Goal: Information Seeking & Learning: Learn about a topic

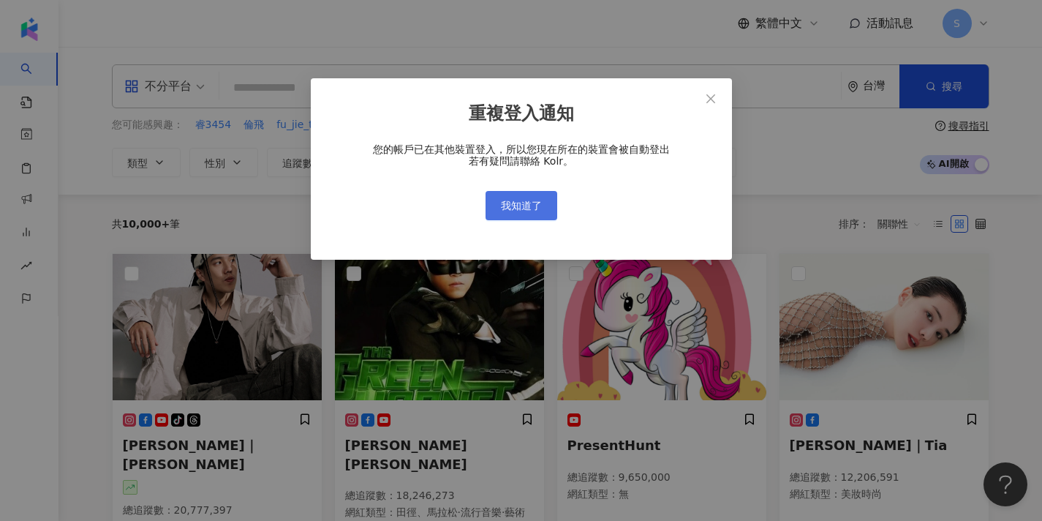
click at [526, 204] on span "我知道了" at bounding box center [521, 206] width 41 height 12
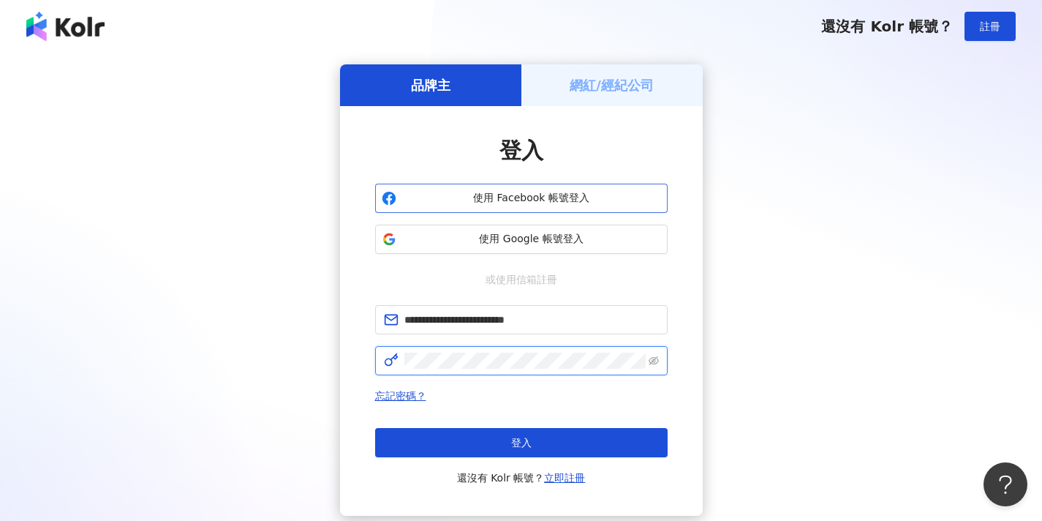
click at [521, 442] on button "登入" at bounding box center [521, 442] width 292 height 29
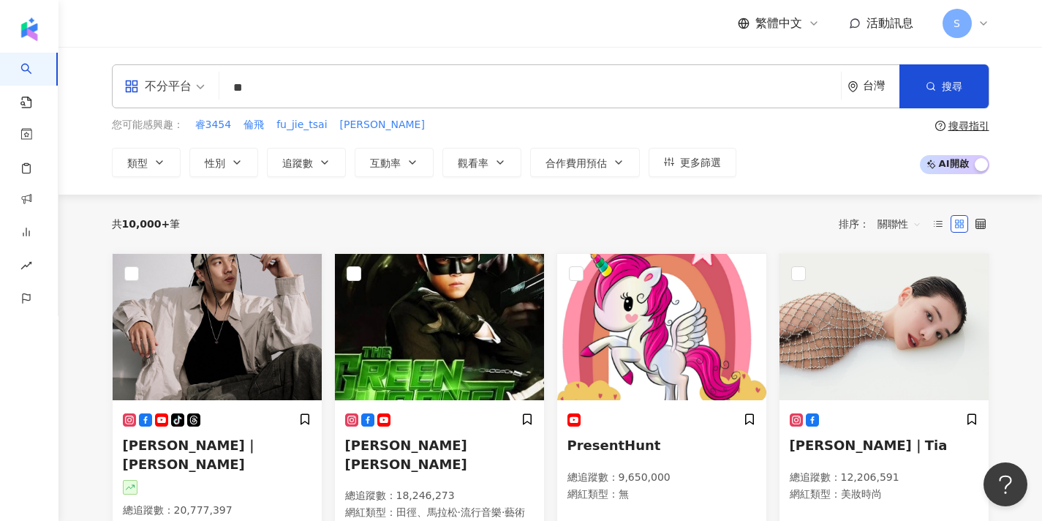
type input "*"
type input "**"
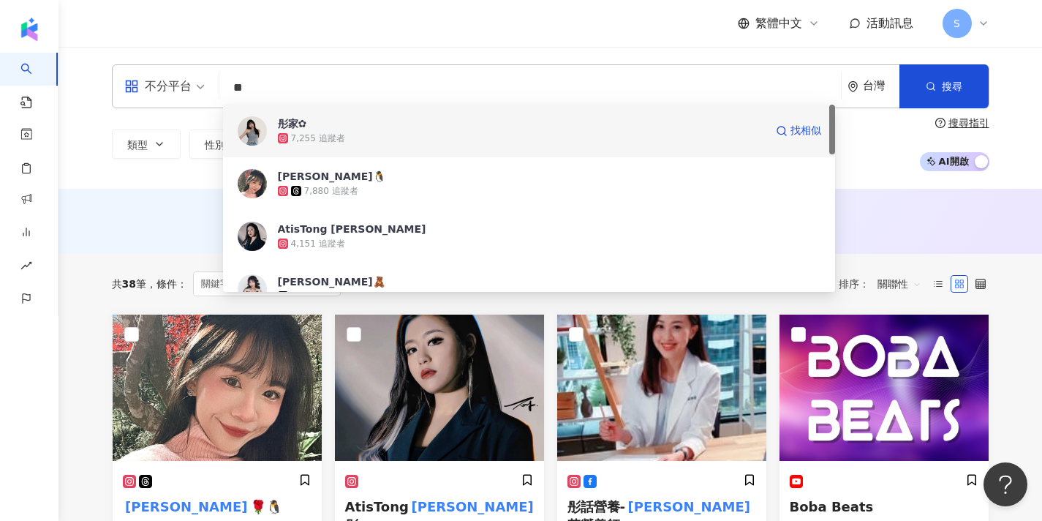
click at [260, 136] on img at bounding box center [252, 130] width 29 height 29
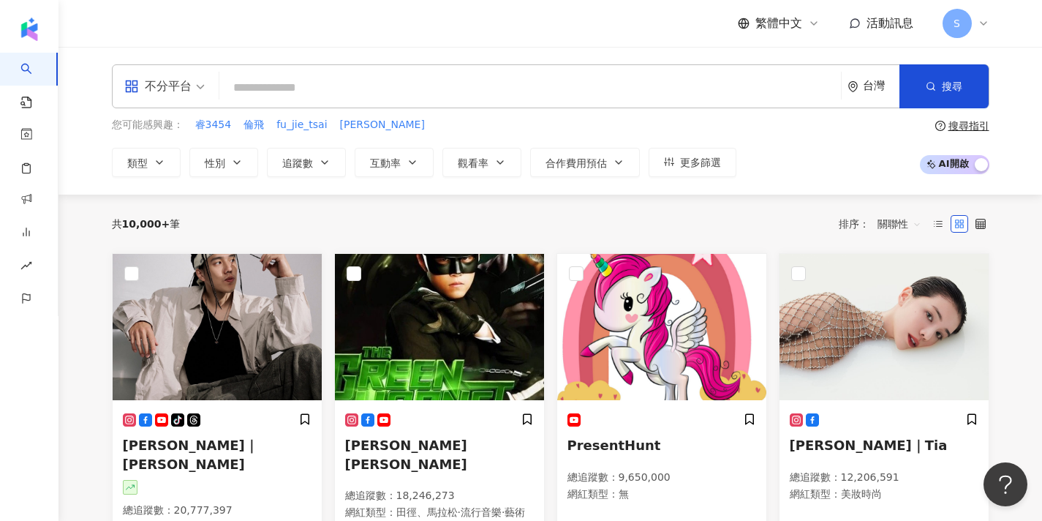
paste input "*******"
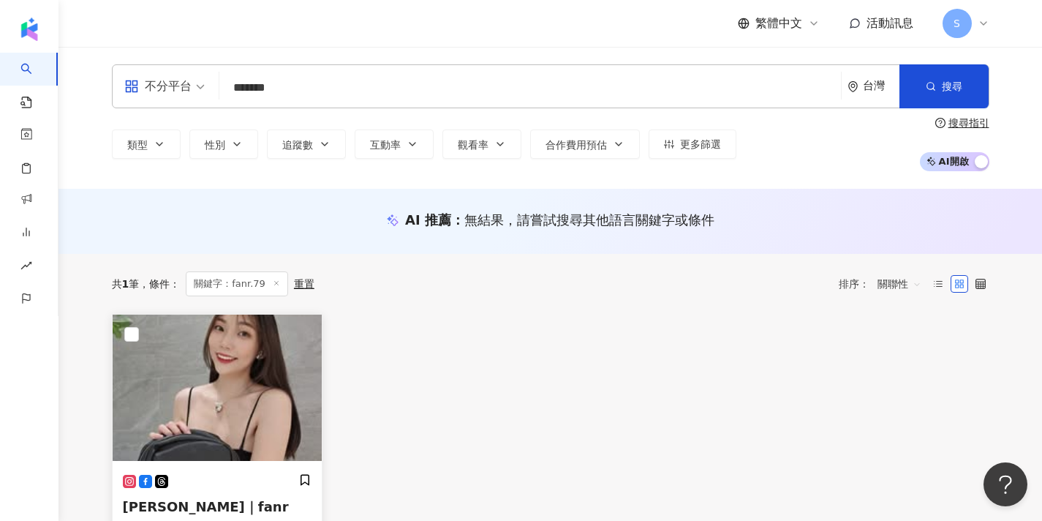
click at [270, 371] on img at bounding box center [217, 387] width 209 height 146
drag, startPoint x: 449, startPoint y: 94, endPoint x: 310, endPoint y: 88, distance: 139.0
click at [310, 88] on input "*******" at bounding box center [530, 88] width 610 height 28
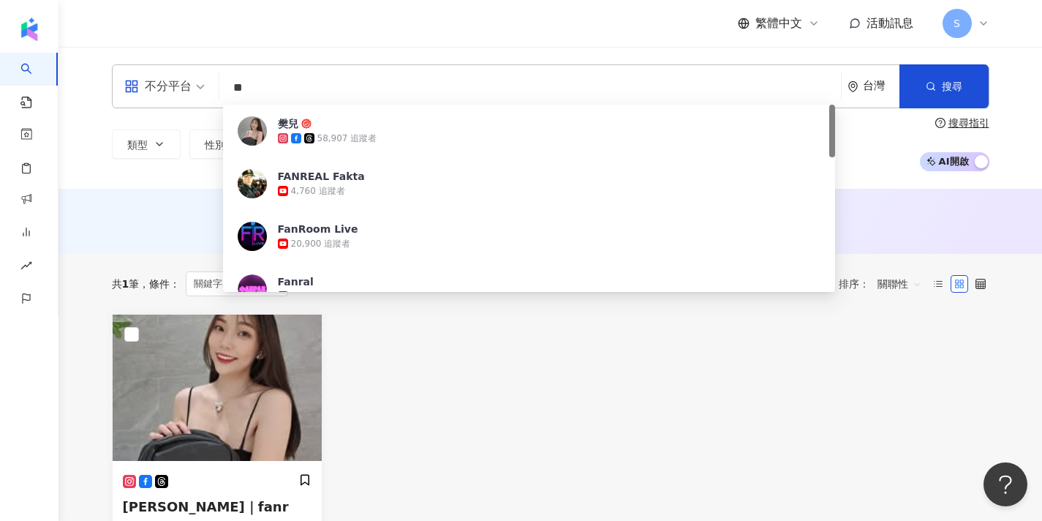
type input "*"
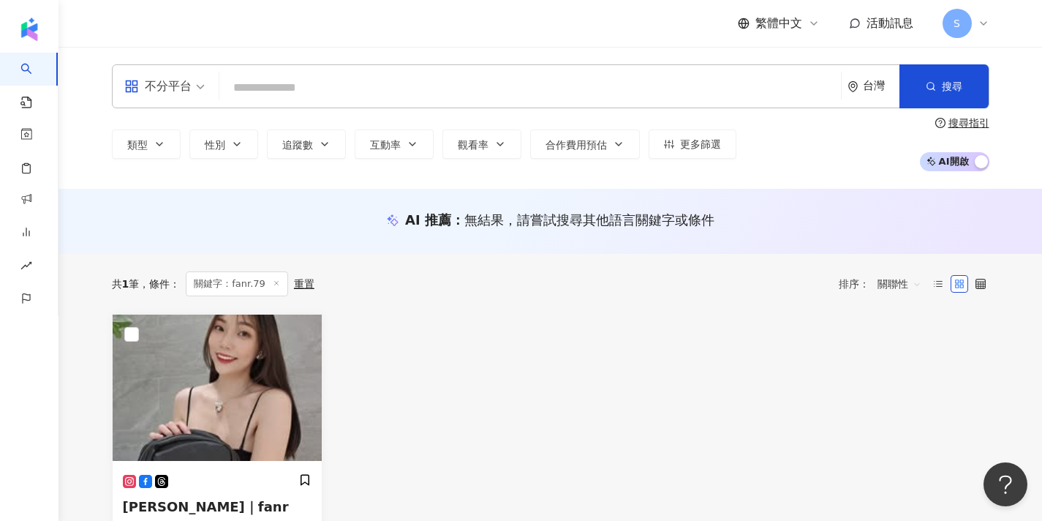
paste input "*******"
type input "*******"
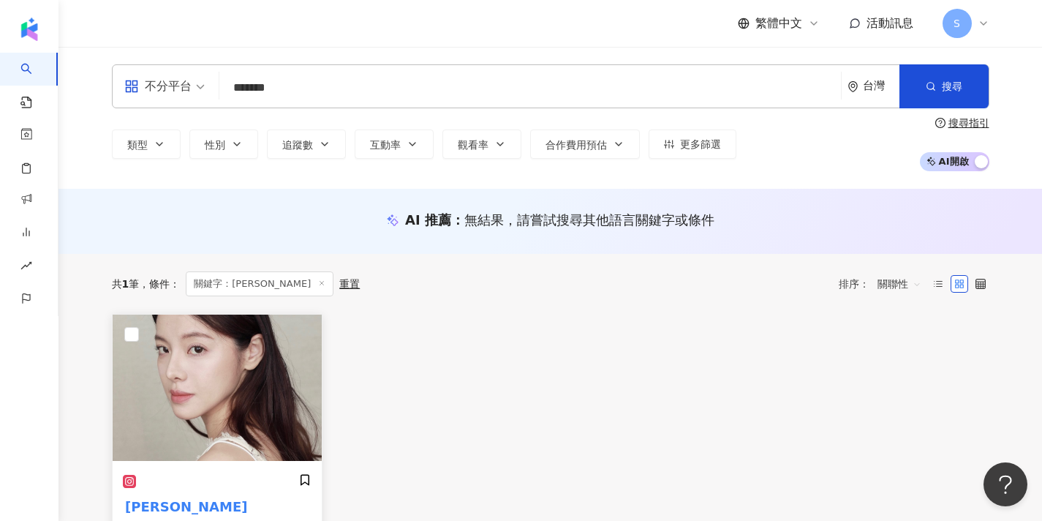
click at [254, 371] on img at bounding box center [217, 387] width 209 height 146
click at [241, 371] on img at bounding box center [217, 387] width 209 height 146
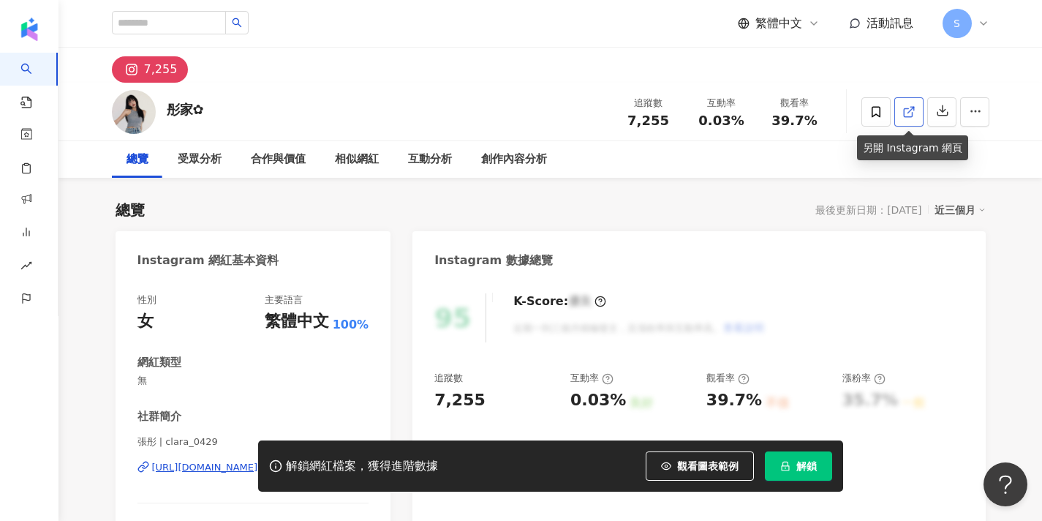
click at [904, 109] on icon at bounding box center [908, 112] width 8 height 8
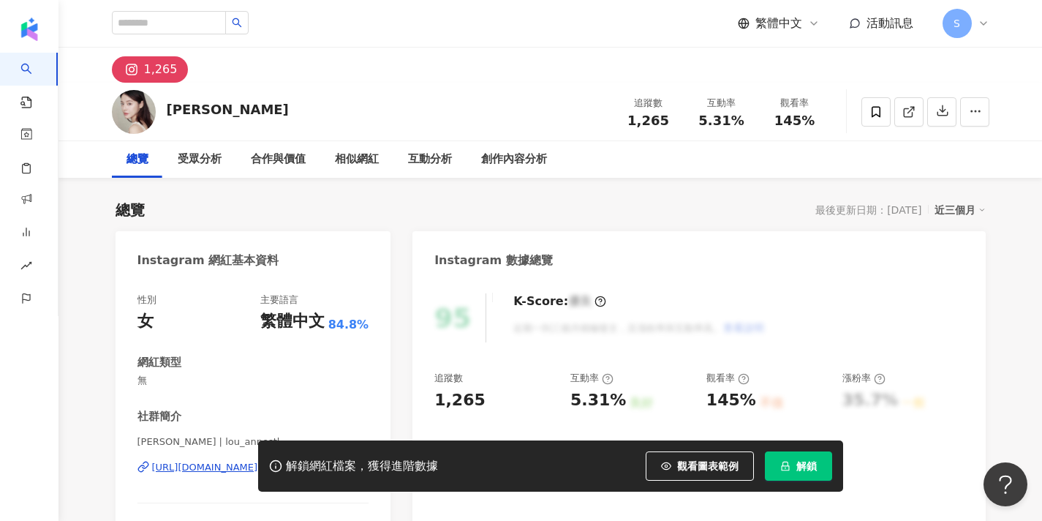
scroll to position [31, 0]
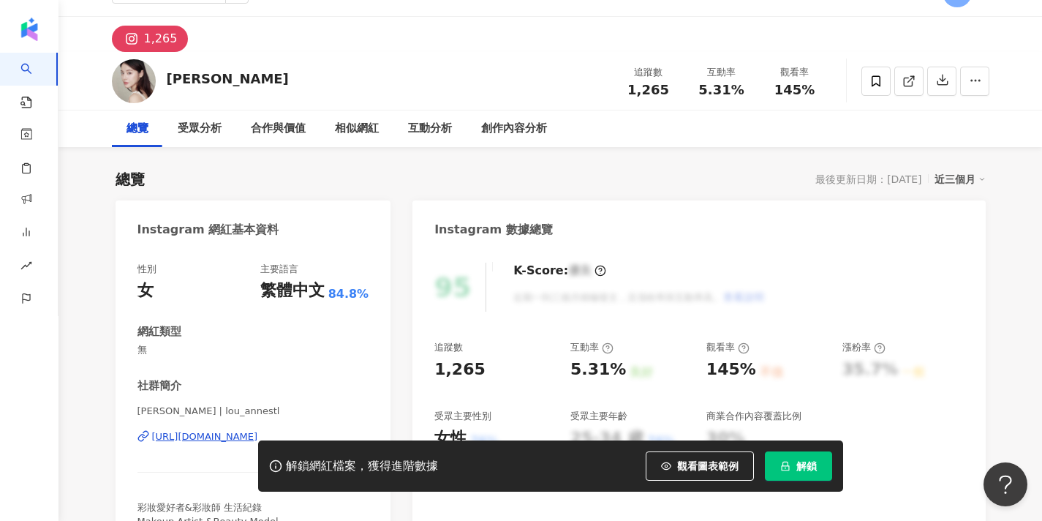
click at [801, 471] on span "解鎖" at bounding box center [806, 466] width 20 height 12
drag, startPoint x: 222, startPoint y: 78, endPoint x: 189, endPoint y: 78, distance: 32.9
click at [189, 78] on div "LouAnne" at bounding box center [228, 78] width 122 height 18
click at [286, 332] on div "網紅類型" at bounding box center [253, 331] width 232 height 15
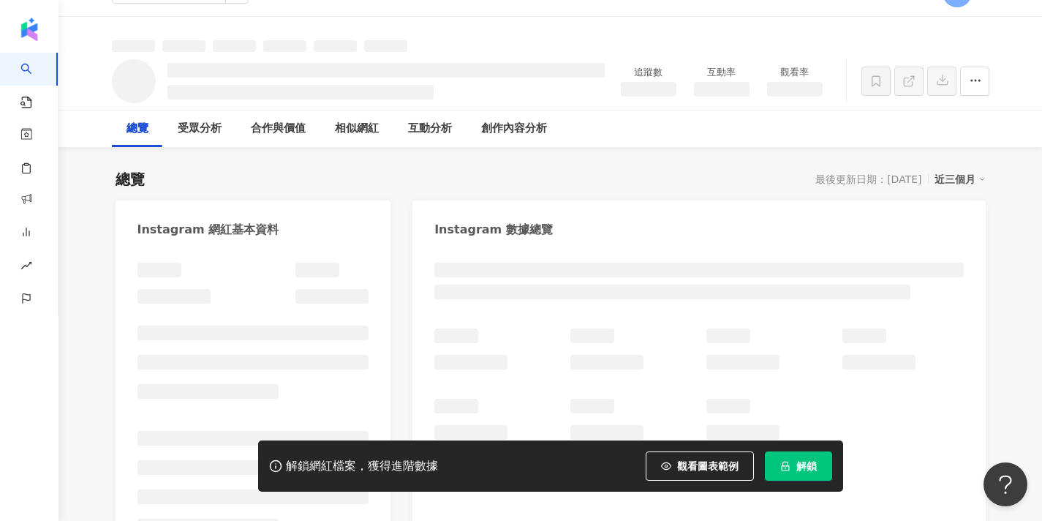
drag, startPoint x: 138, startPoint y: 411, endPoint x: 179, endPoint y: 411, distance: 40.9
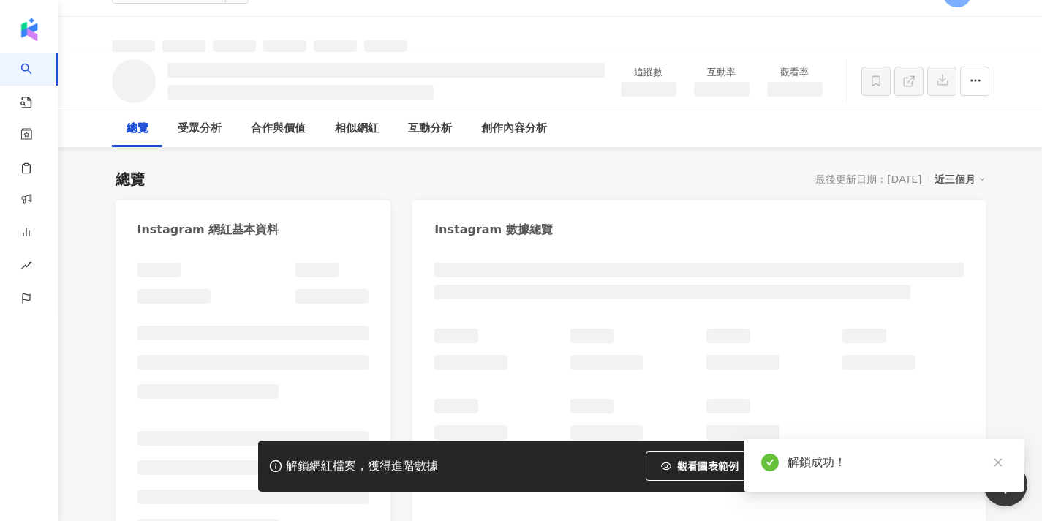
copy div
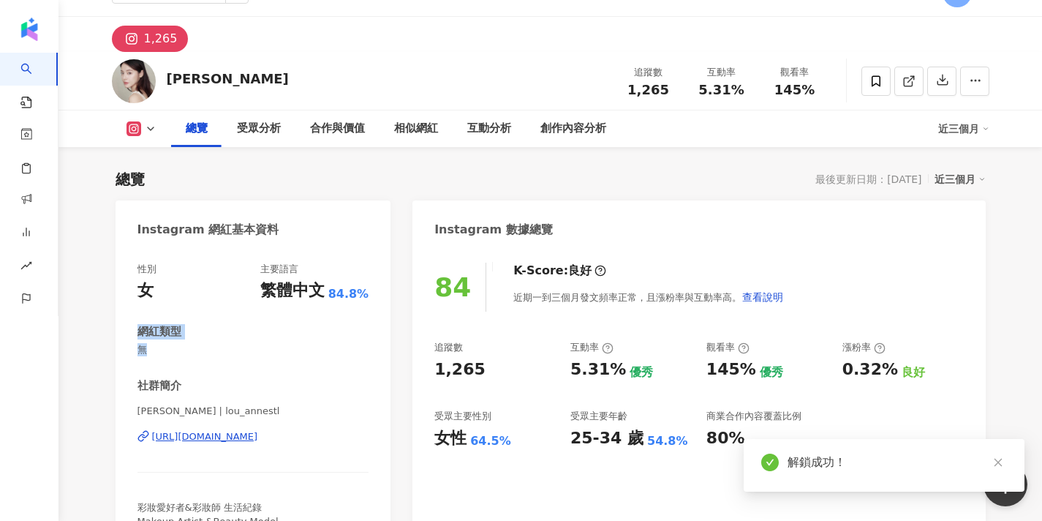
scroll to position [123, 0]
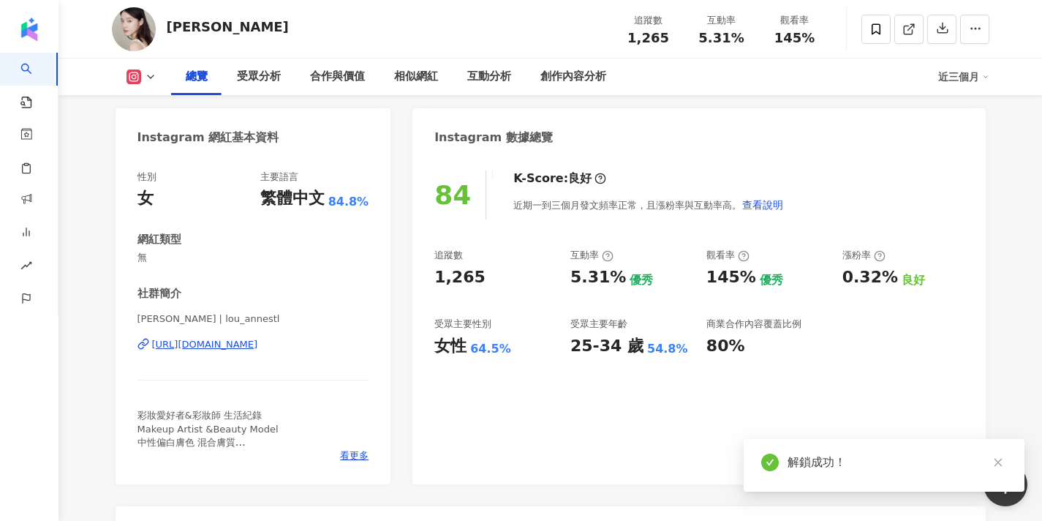
drag, startPoint x: 165, startPoint y: 310, endPoint x: 217, endPoint y: 330, distance: 56.5
click at [165, 310] on div "社群簡介 LouAnne | lou_annestl https://www.instagram.com/lou_annestl/ 彩妝愛好者&彩妝師 生活紀…" at bounding box center [253, 374] width 232 height 176
drag, startPoint x: 138, startPoint y: 319, endPoint x: 167, endPoint y: 318, distance: 28.5
click at [167, 318] on span "LouAnne | lou_annestl" at bounding box center [253, 318] width 232 height 13
drag, startPoint x: 174, startPoint y: 319, endPoint x: 133, endPoint y: 318, distance: 41.0
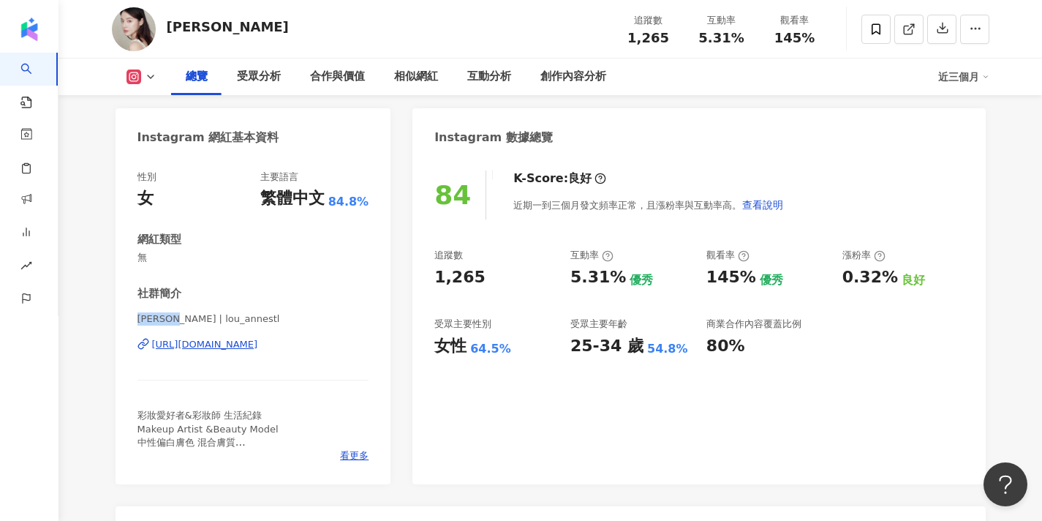
click at [133, 318] on div "性別 女 主要語言 繁體中文 84.8% 網紅類型 無 社群簡介 LouAnne | lou_annestl https://www.instagram.co…" at bounding box center [254, 320] width 276 height 328
copy span "LouAnne"
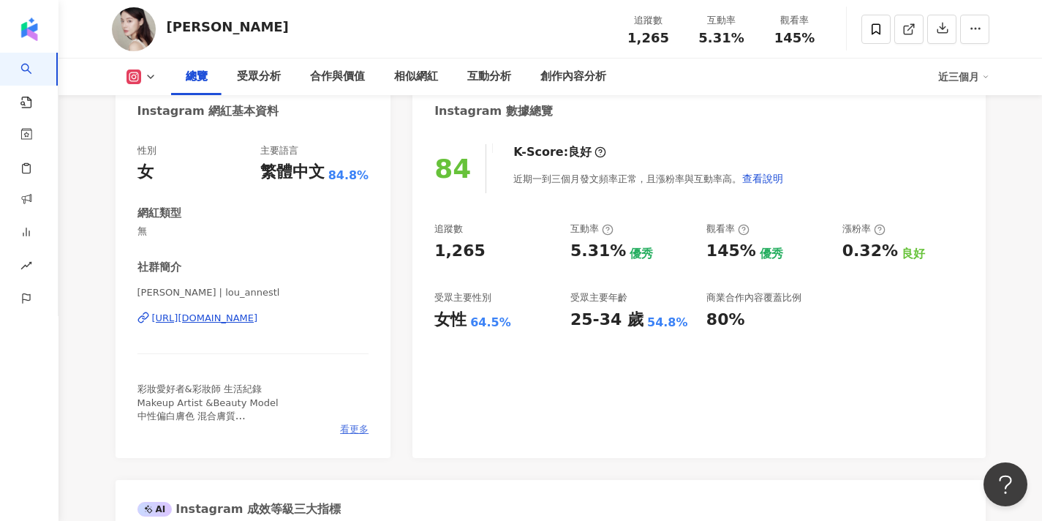
click at [349, 426] on span "看更多" at bounding box center [354, 429] width 29 height 13
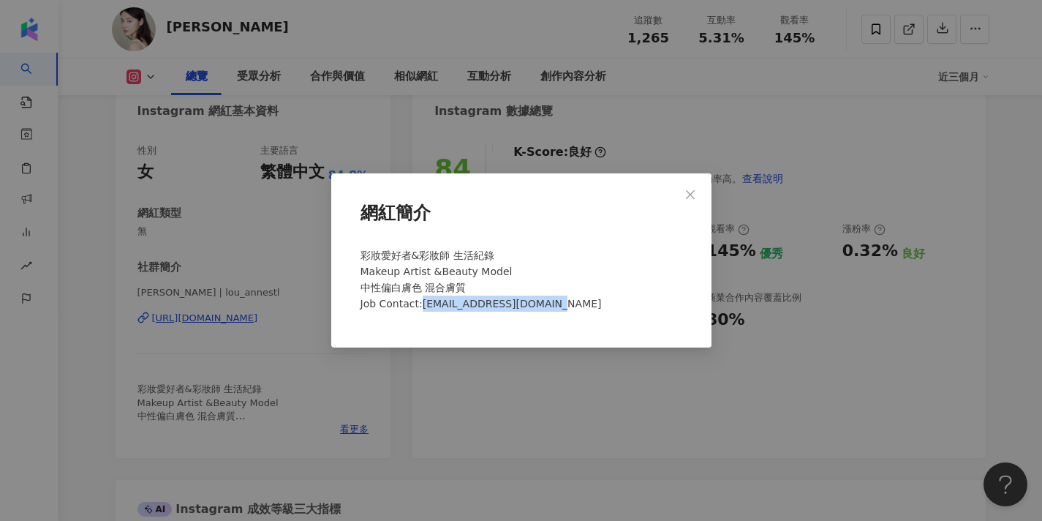
drag, startPoint x: 421, startPoint y: 303, endPoint x: 555, endPoint y: 311, distance: 134.0
click at [555, 311] on div "彩妝愛好者&彩妝師 生活紀錄 Makeup Artist &Beauty Model 中性偏白膚色 混合膚質 Job Contact:louanne19110…" at bounding box center [521, 285] width 333 height 88
copy span "louanne191101@gmail.com"
click at [697, 190] on span "Close" at bounding box center [690, 195] width 29 height 12
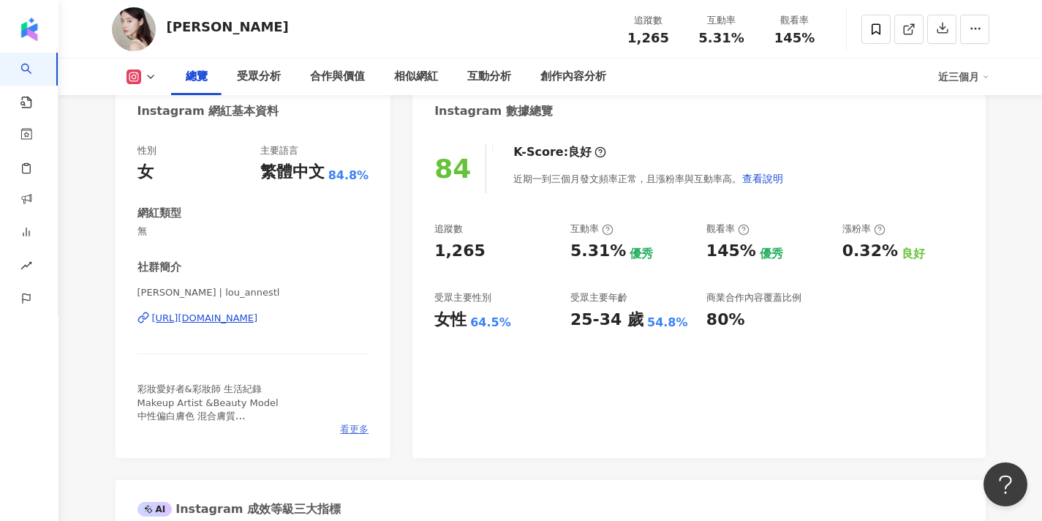
click at [349, 427] on span "看更多" at bounding box center [354, 429] width 29 height 13
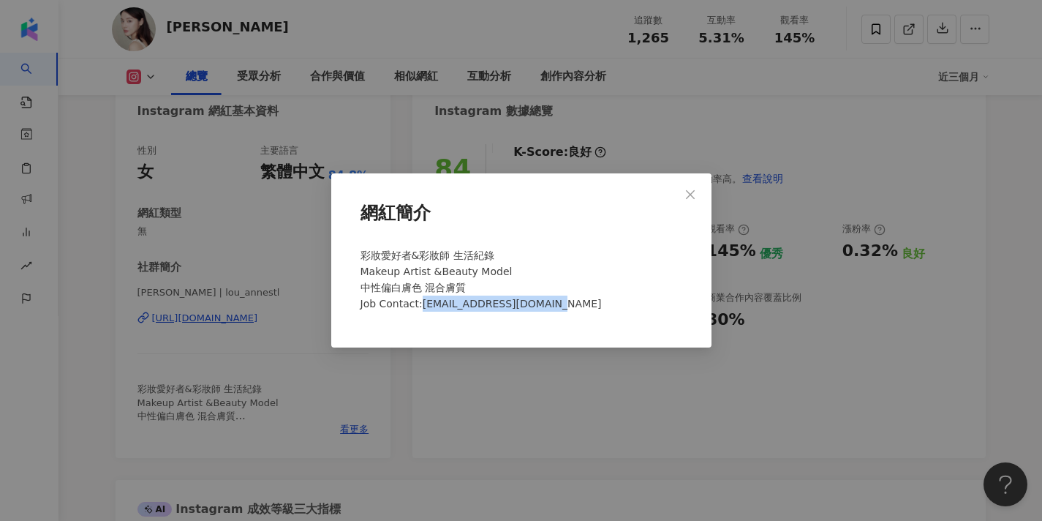
drag, startPoint x: 421, startPoint y: 305, endPoint x: 549, endPoint y: 308, distance: 128.0
click at [549, 308] on div "彩妝愛好者&彩妝師 生活紀錄 Makeup Artist &Beauty Model 中性偏白膚色 混合膚質 Job Contact:louanne19110…" at bounding box center [521, 285] width 333 height 88
copy span "louanne191101@gmail.com"
click at [805, 1] on div "網紅簡介 彩妝愛好者&彩妝師 生活紀錄 Makeup Artist &Beauty Model 中性偏白膚色 混合膚質 Job Contact:louanne…" at bounding box center [521, 260] width 1042 height 521
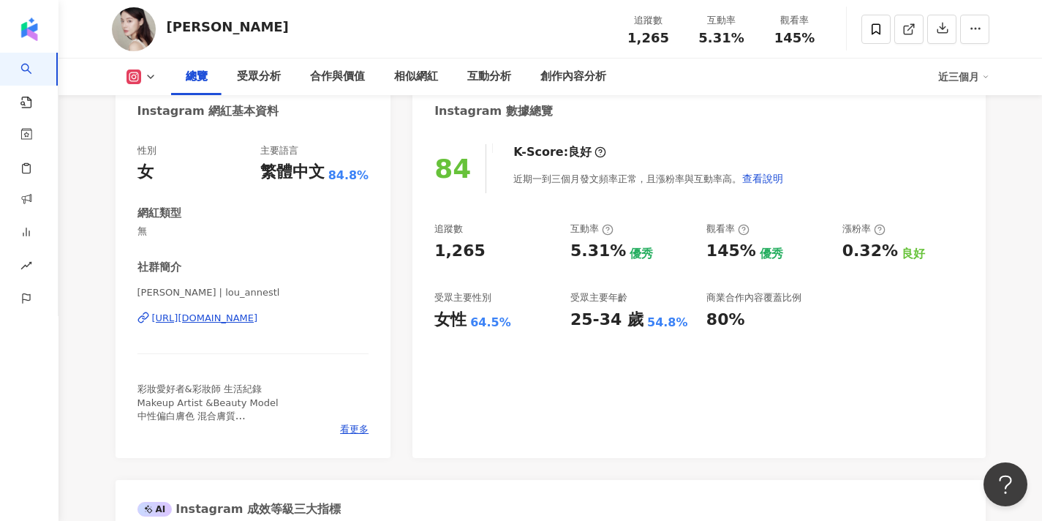
click at [900, 0] on div "LouAnne 追蹤數 1,265 互動率 5.31% 觀看率 145%" at bounding box center [551, 29] width 936 height 58
drag, startPoint x: 137, startPoint y: 292, endPoint x: 175, endPoint y: 297, distance: 38.3
click at [175, 297] on span "LouAnne | lou_annestl" at bounding box center [253, 292] width 232 height 13
copy span "LouAnne"
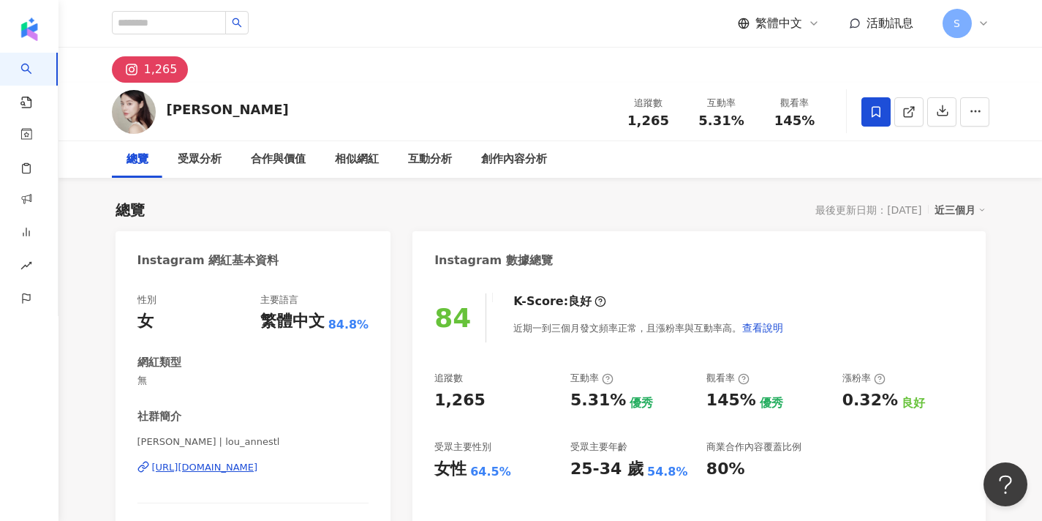
click at [872, 111] on icon at bounding box center [876, 111] width 9 height 11
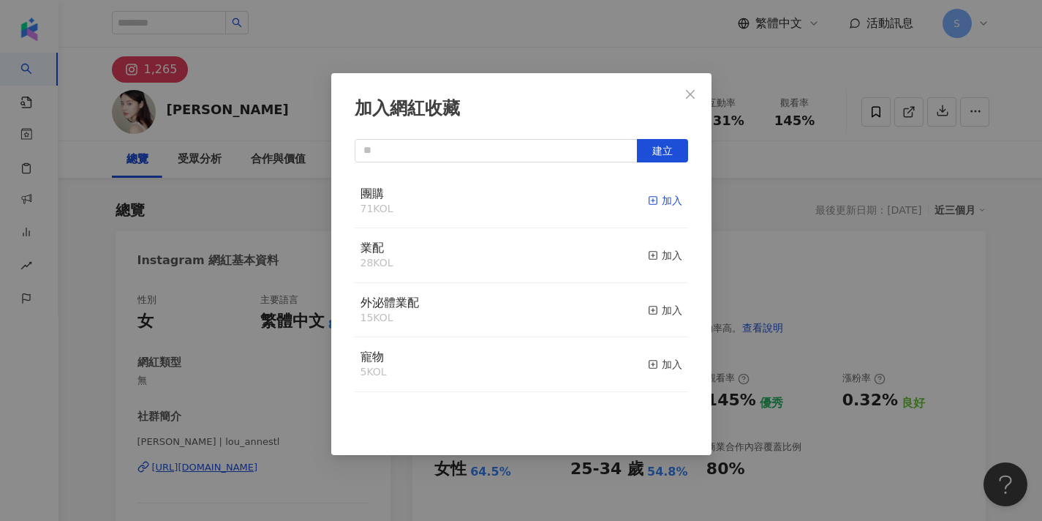
click at [654, 197] on rect "button" at bounding box center [653, 201] width 8 height 8
click at [684, 98] on icon "close" at bounding box center [690, 94] width 12 height 12
drag, startPoint x: 688, startPoint y: 95, endPoint x: 698, endPoint y: 90, distance: 11.4
click at [688, 95] on div "加入網紅收藏 建立 團購 72 KOL 已加入 業配 28 KOL 加入 外泌體業配 15 KOL 加入 寵物 5 KOL 加入" at bounding box center [521, 260] width 1042 height 521
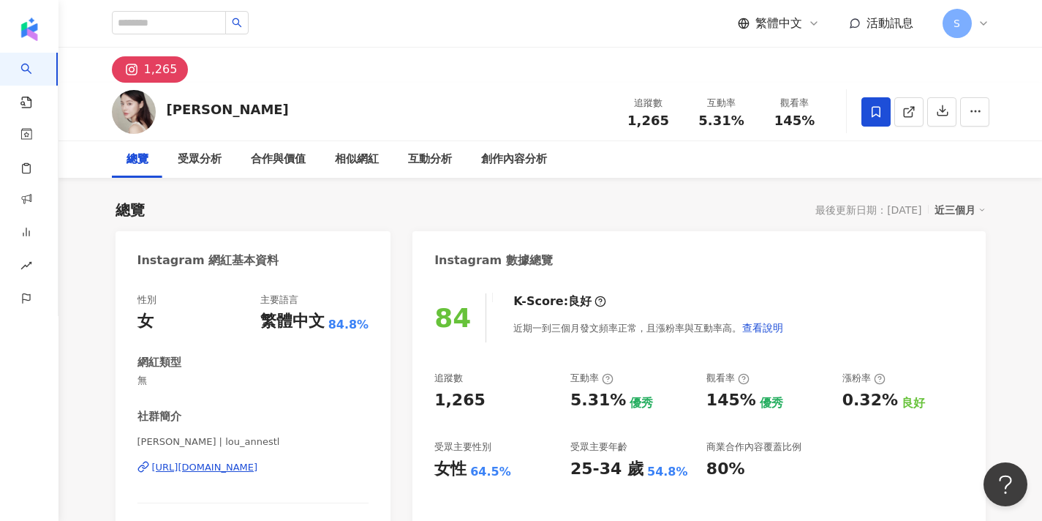
click at [698, 91] on div "加入網紅收藏 建立 團購 72 KOL 已加入 業配 28 KOL 加入 外泌體業配 15 KOL 加入 寵物 5 KOL 加入" at bounding box center [521, 260] width 1042 height 521
click at [697, 91] on div "加入網紅收藏 建立 團購 72 KOL 已加入 業配 28 KOL 加入 外泌體業配 15 KOL 加入 寵物 5 KOL 加入" at bounding box center [521, 260] width 1042 height 521
click at [192, 26] on input "search" at bounding box center [169, 22] width 114 height 23
click at [186, 20] on input "search" at bounding box center [169, 22] width 114 height 23
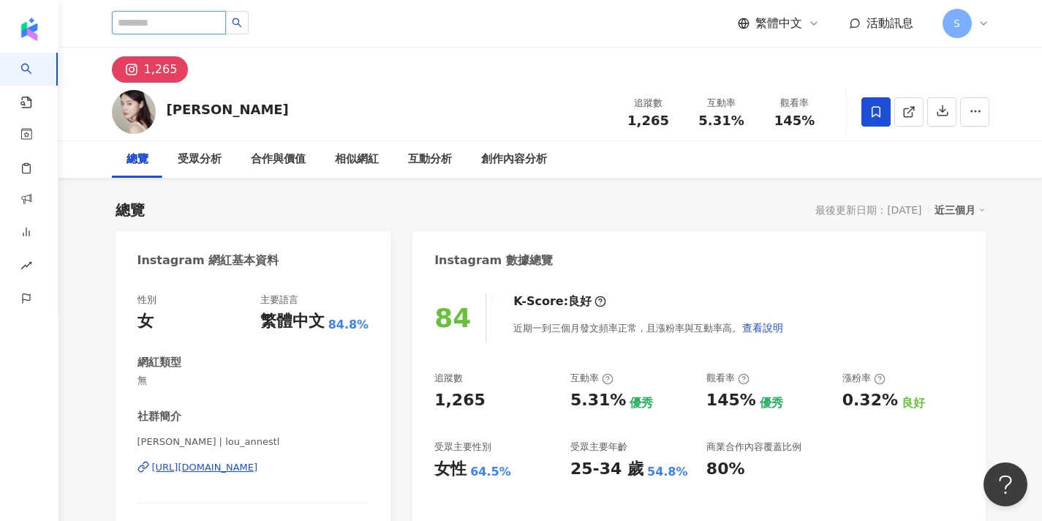
click at [186, 20] on input "search" at bounding box center [169, 22] width 114 height 23
paste input "**********"
type input "**********"
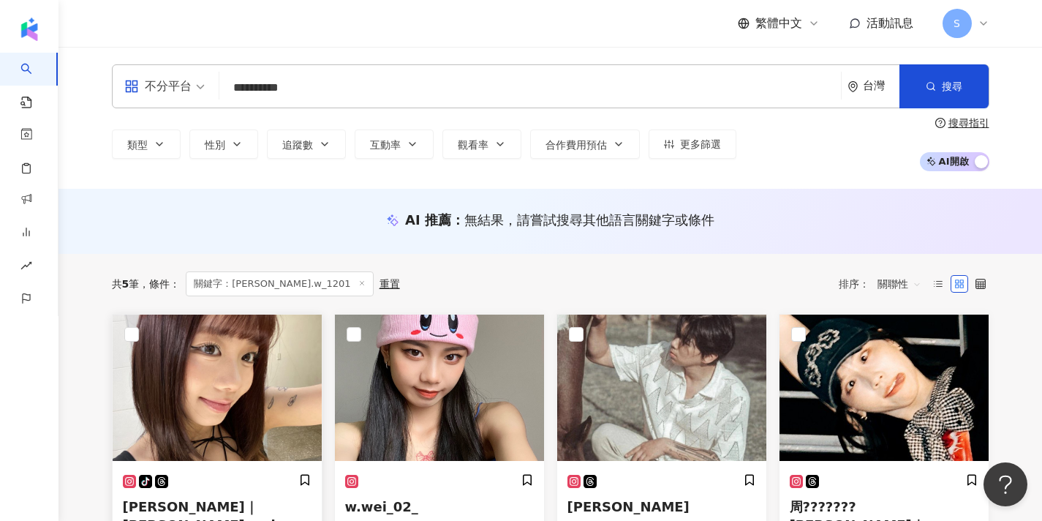
click at [269, 370] on img at bounding box center [217, 387] width 209 height 146
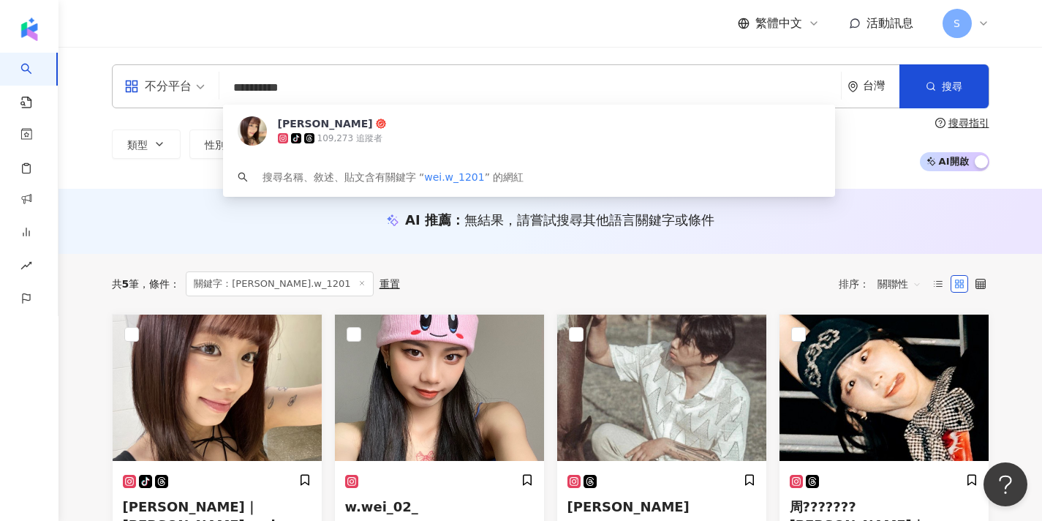
drag, startPoint x: 303, startPoint y: 86, endPoint x: 224, endPoint y: 80, distance: 79.2
click at [222, 83] on div "**********" at bounding box center [550, 86] width 877 height 44
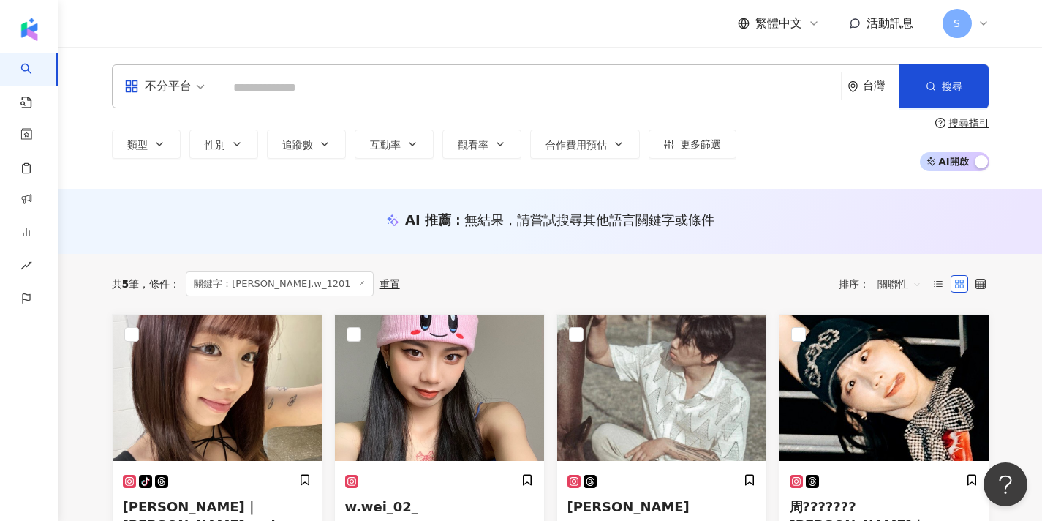
paste input "**"
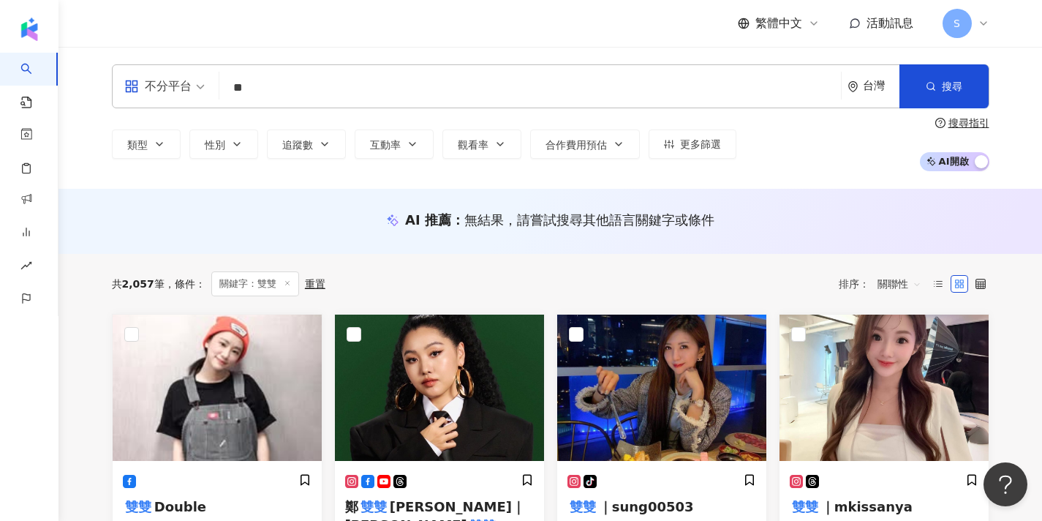
type input "*"
paste input "********"
type input "********"
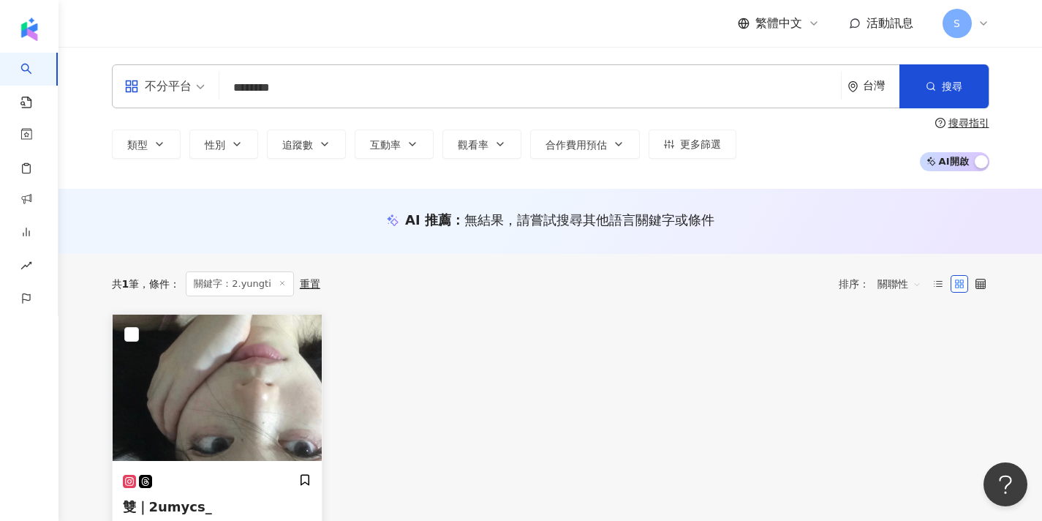
click at [265, 410] on img at bounding box center [217, 387] width 209 height 146
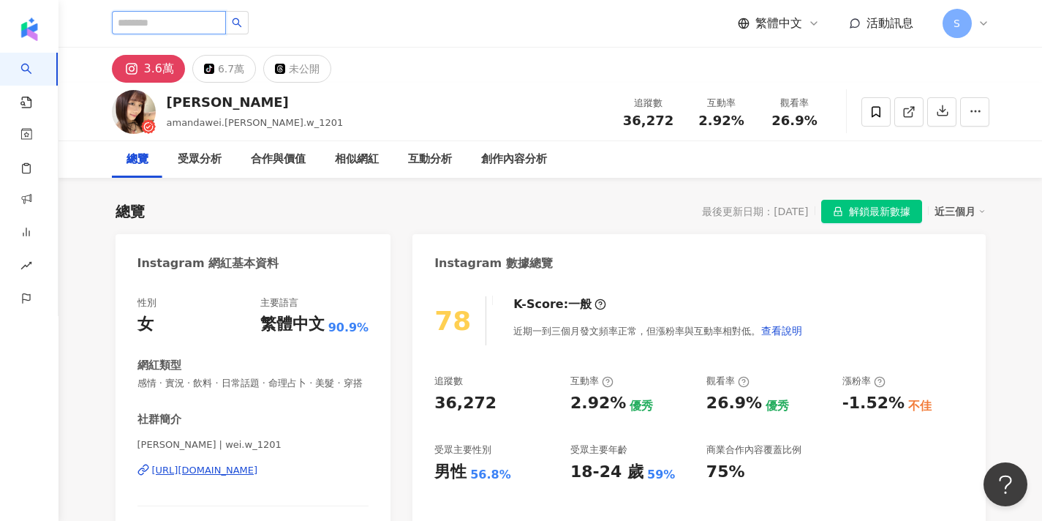
click at [163, 26] on input "search" at bounding box center [169, 22] width 114 height 23
click at [222, 31] on input "search" at bounding box center [169, 22] width 114 height 23
paste input "*******"
type input "*******"
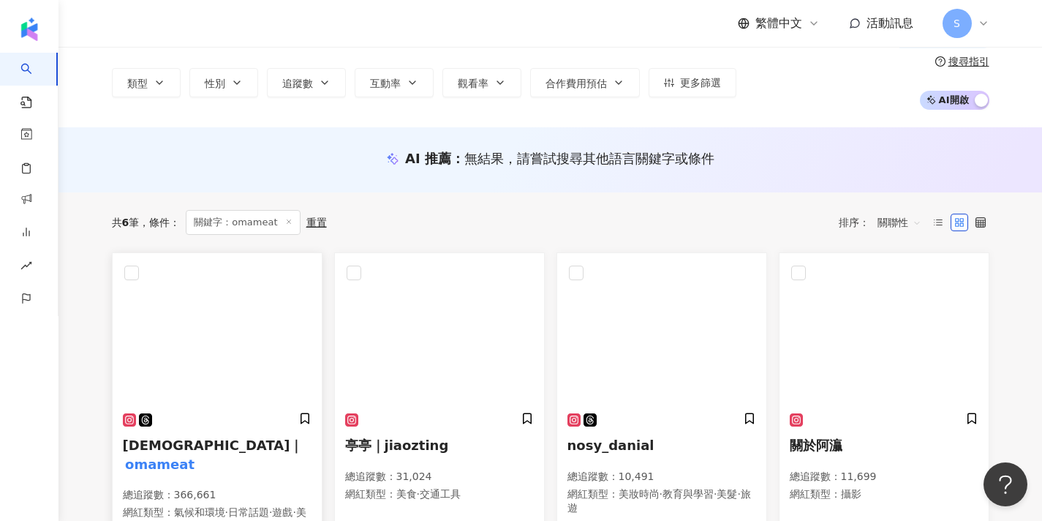
scroll to position [72, 0]
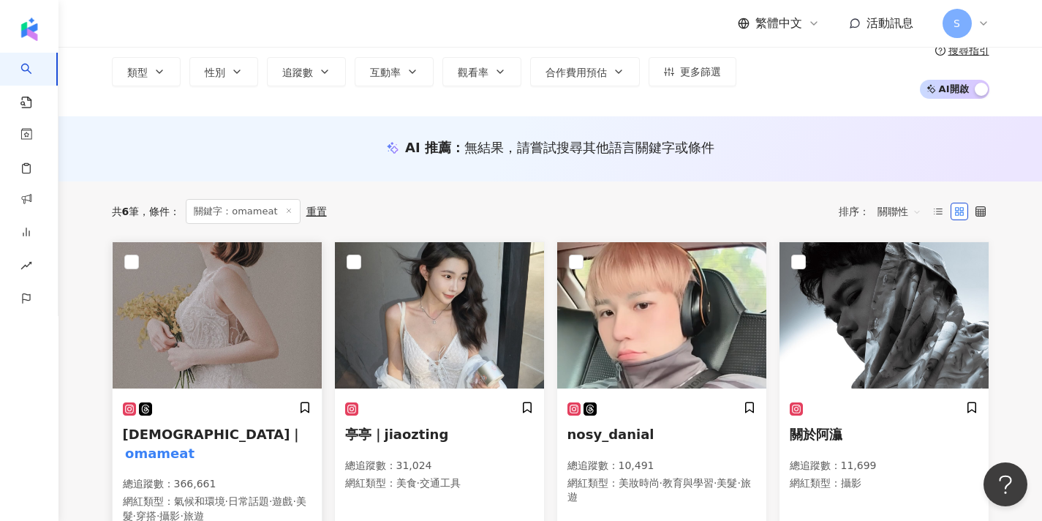
click at [246, 409] on div at bounding box center [217, 408] width 189 height 15
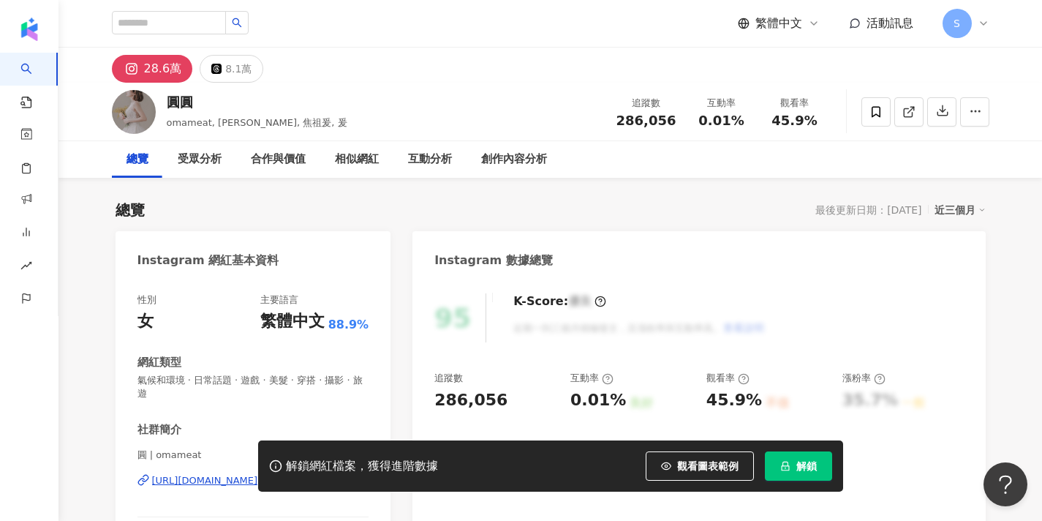
scroll to position [76, 0]
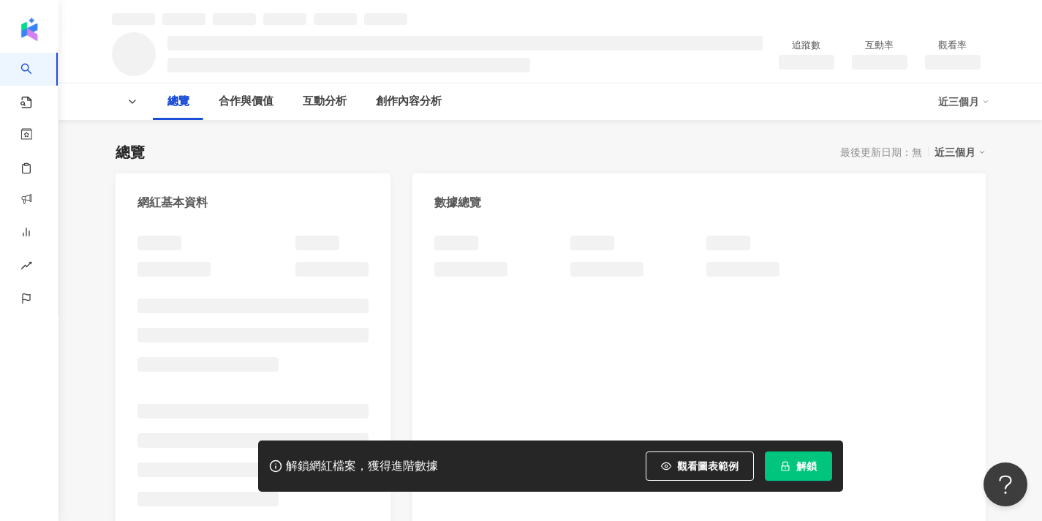
scroll to position [99, 0]
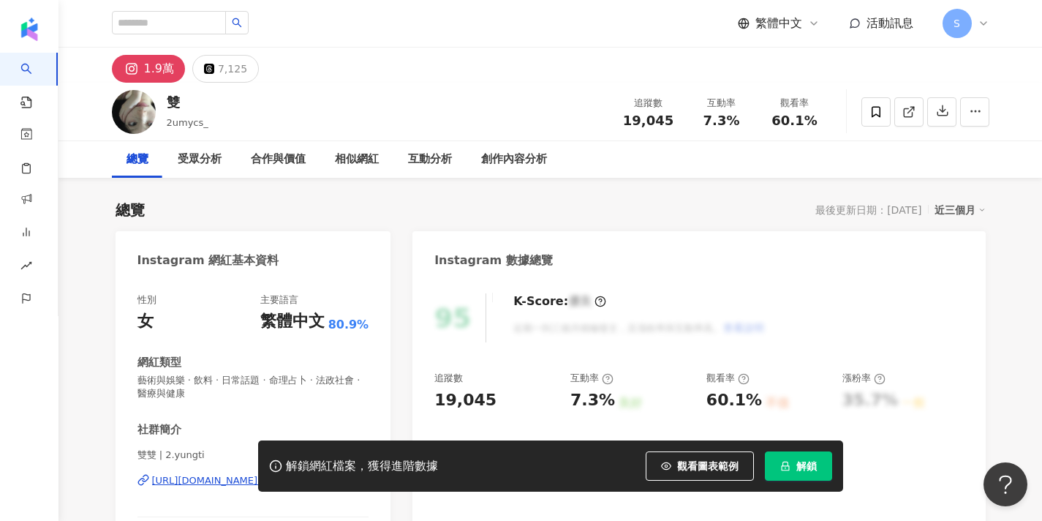
click at [801, 474] on button "解鎖" at bounding box center [798, 465] width 67 height 29
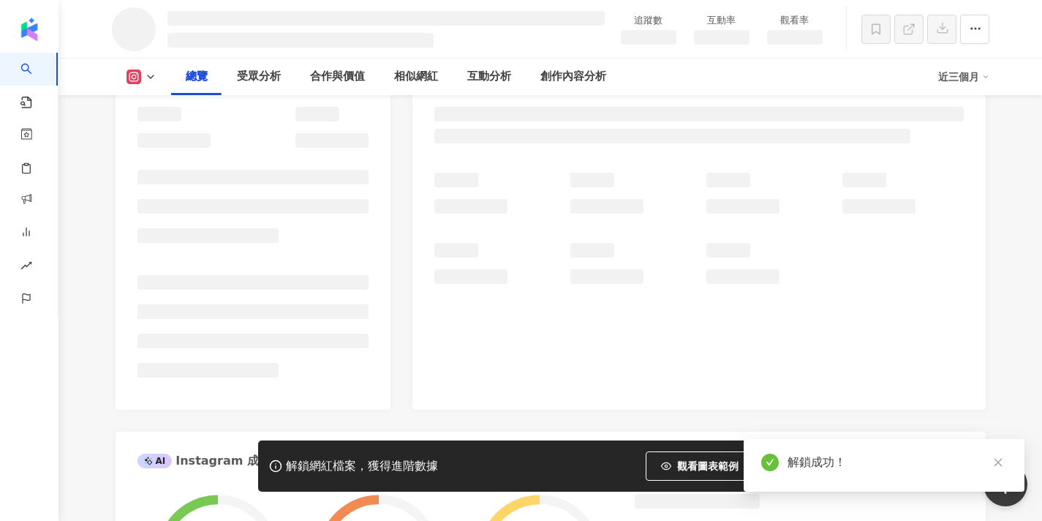
scroll to position [194, 0]
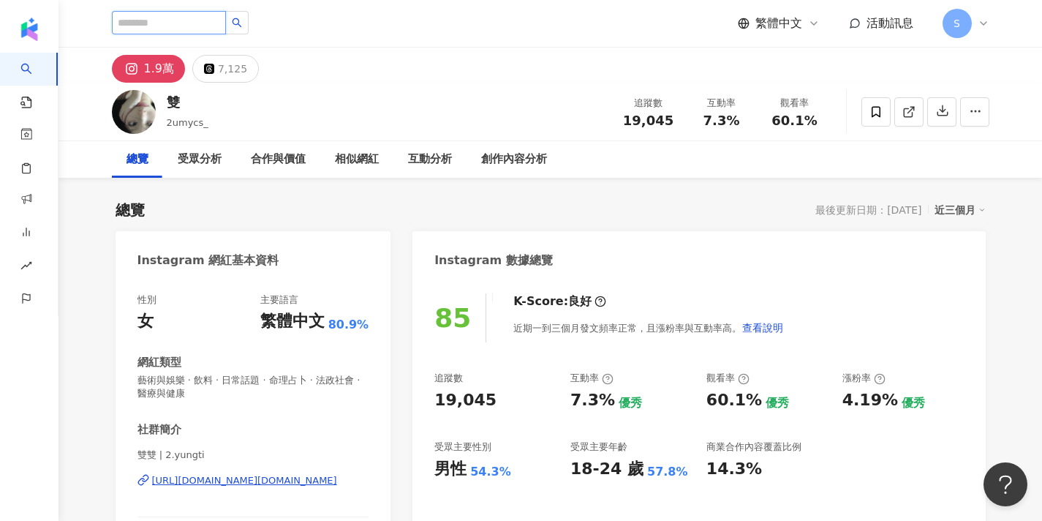
click at [223, 32] on input "search" at bounding box center [169, 22] width 114 height 23
paste input "*******"
type input "*******"
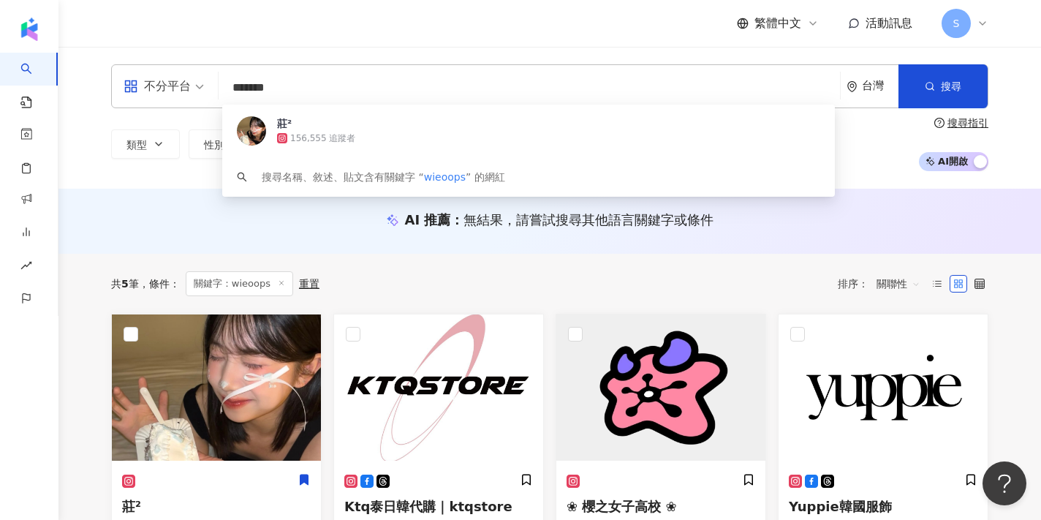
drag, startPoint x: 293, startPoint y: 85, endPoint x: 100, endPoint y: 77, distance: 193.2
click at [100, 77] on div "不分平台 ******* 台灣 搜尋 943ca40b-1394-46f3-b50a-dbc0fe35ae65 莊² 156,555 追蹤者 搜尋名稱、敘述、…" at bounding box center [550, 117] width 936 height 107
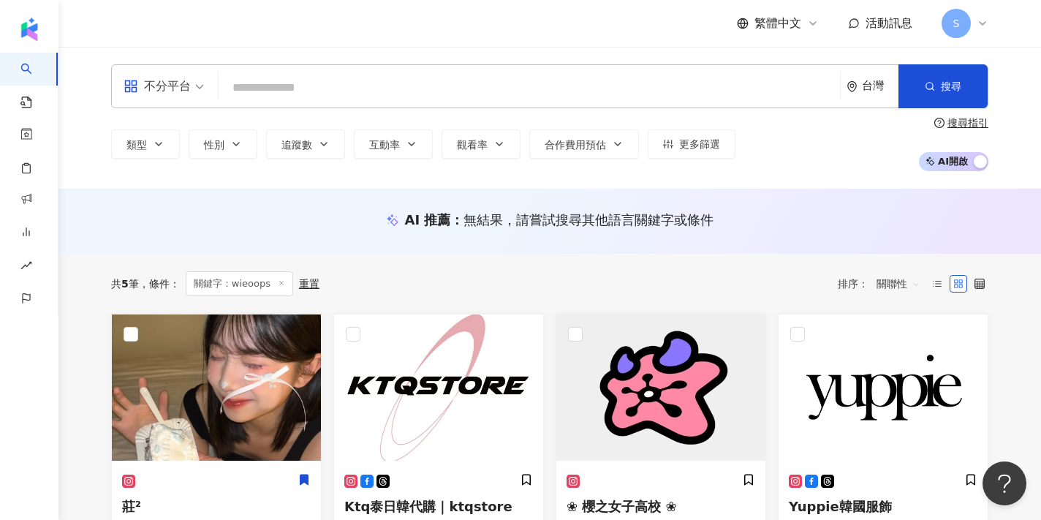
paste input "******"
type input "******"
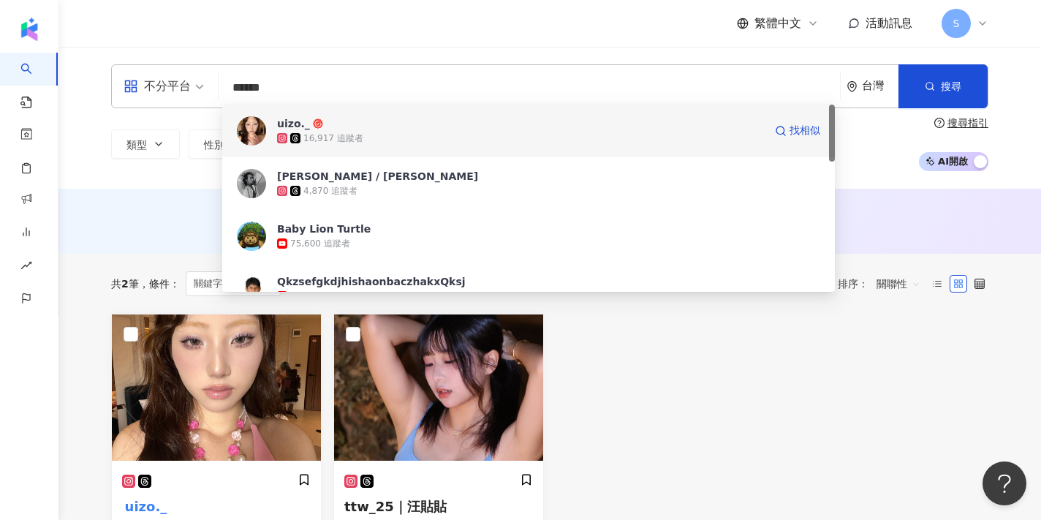
click at [247, 141] on img at bounding box center [251, 130] width 29 height 29
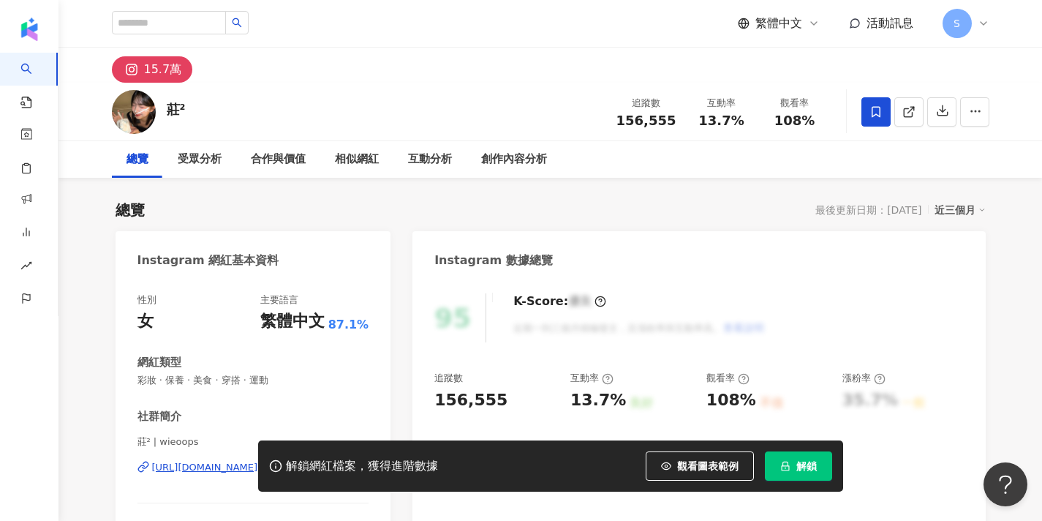
click at [872, 114] on icon at bounding box center [876, 111] width 9 height 11
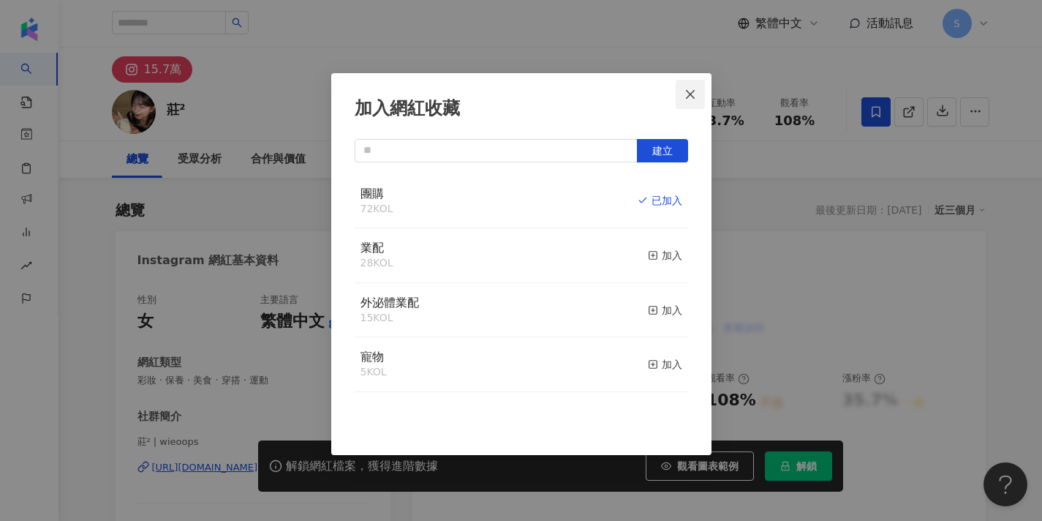
click at [692, 102] on button "Close" at bounding box center [690, 94] width 29 height 29
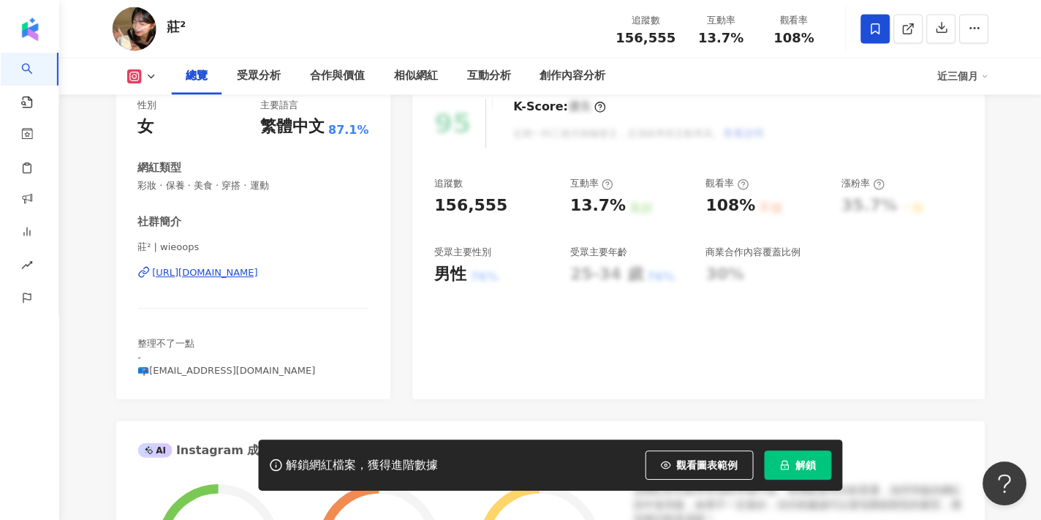
scroll to position [196, 0]
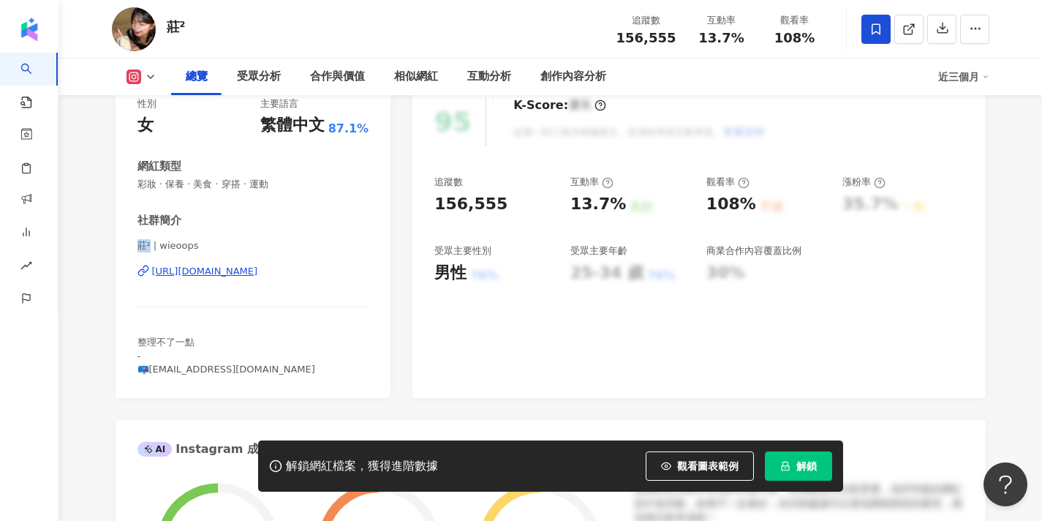
drag, startPoint x: 138, startPoint y: 244, endPoint x: 149, endPoint y: 244, distance: 11.0
click at [149, 244] on span "莊² | wieoops" at bounding box center [253, 245] width 232 height 13
copy span "莊²"
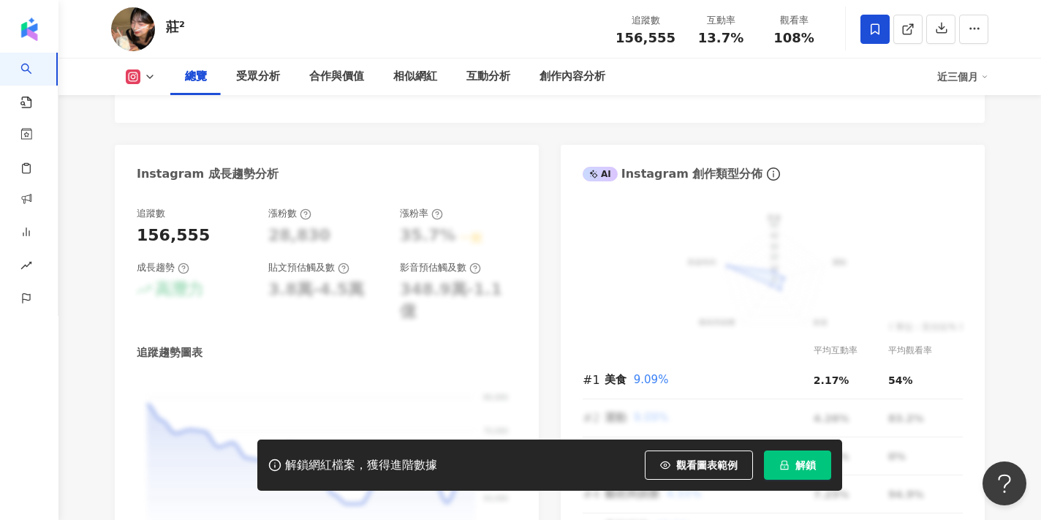
scroll to position [794, 0]
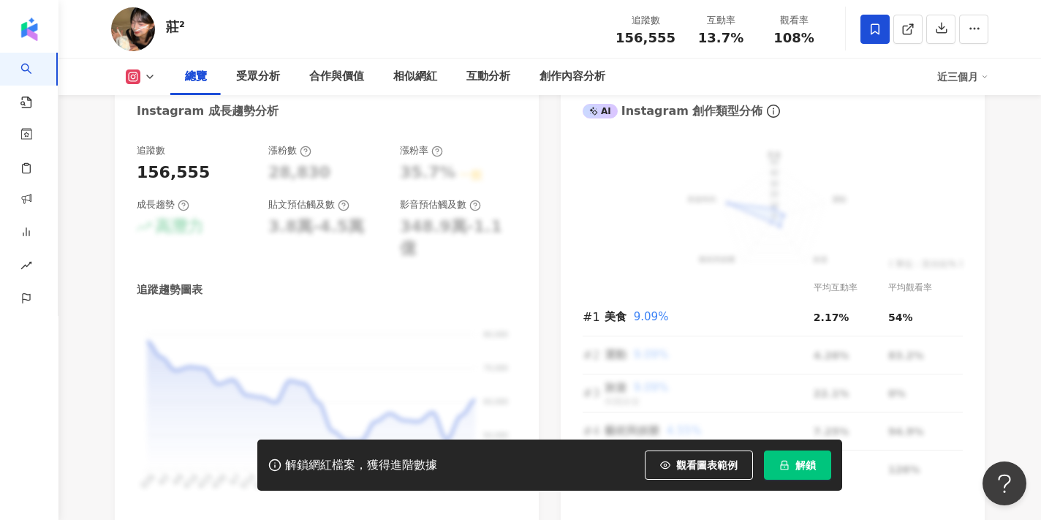
click at [811, 472] on button "解鎖" at bounding box center [797, 464] width 67 height 29
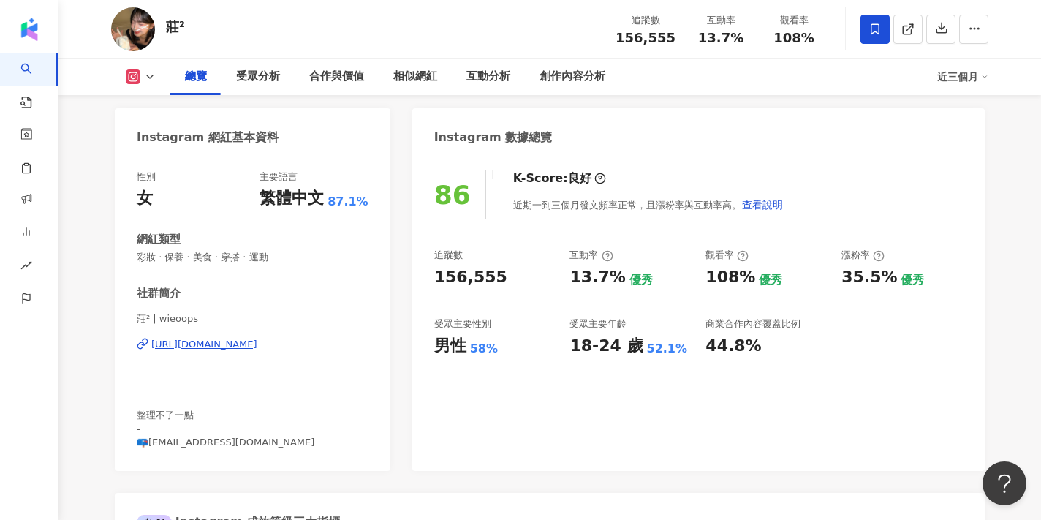
scroll to position [125, 0]
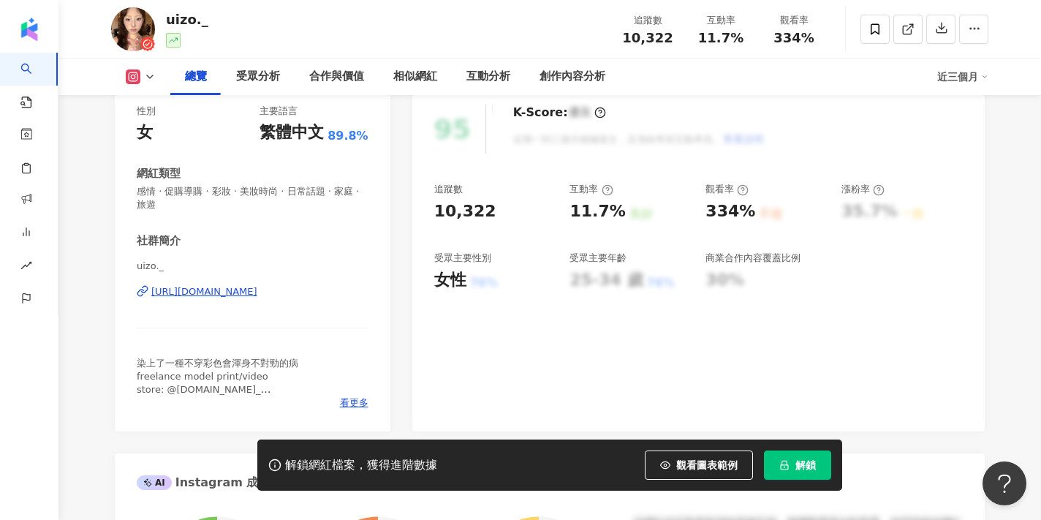
scroll to position [189, 0]
click at [352, 398] on span "看更多" at bounding box center [354, 402] width 29 height 13
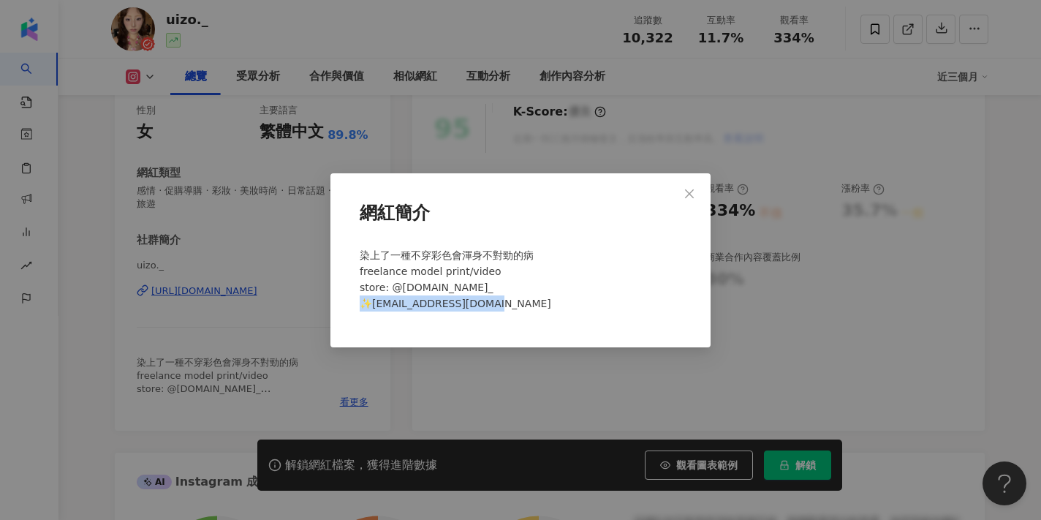
drag, startPoint x: 495, startPoint y: 302, endPoint x: 374, endPoint y: 305, distance: 120.7
click at [374, 305] on span "染上了一種不穿彩色會渾身不對勁的病 freelance model print/video store: @wazrf.studio_ ✨sherry1010…" at bounding box center [456, 279] width 192 height 60
copy span "sherry101054@gmail.com"
click at [691, 194] on icon "close" at bounding box center [689, 193] width 9 height 9
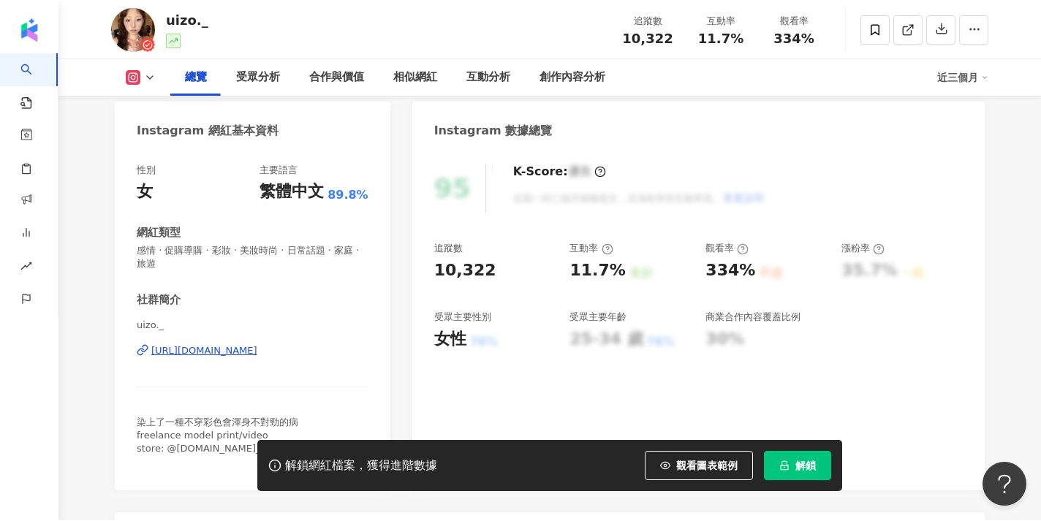
scroll to position [133, 0]
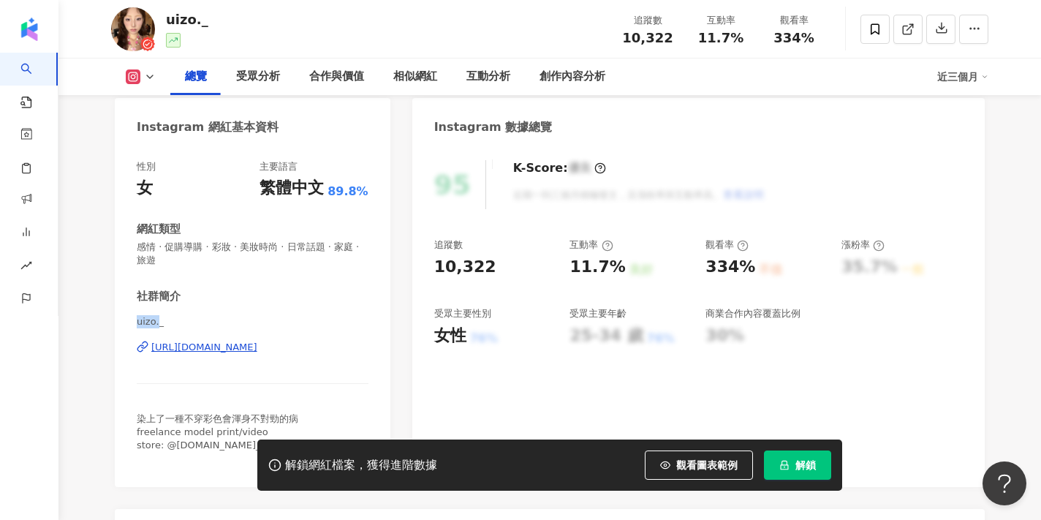
drag, startPoint x: 137, startPoint y: 322, endPoint x: 159, endPoint y: 322, distance: 22.7
click at [159, 322] on span "uizo._" at bounding box center [253, 321] width 232 height 13
click at [787, 463] on icon "lock" at bounding box center [784, 466] width 10 height 10
click at [724, 3] on div "uizo._ 追蹤數 10,322 互動率 11.7% 觀看率 334%" at bounding box center [550, 29] width 936 height 58
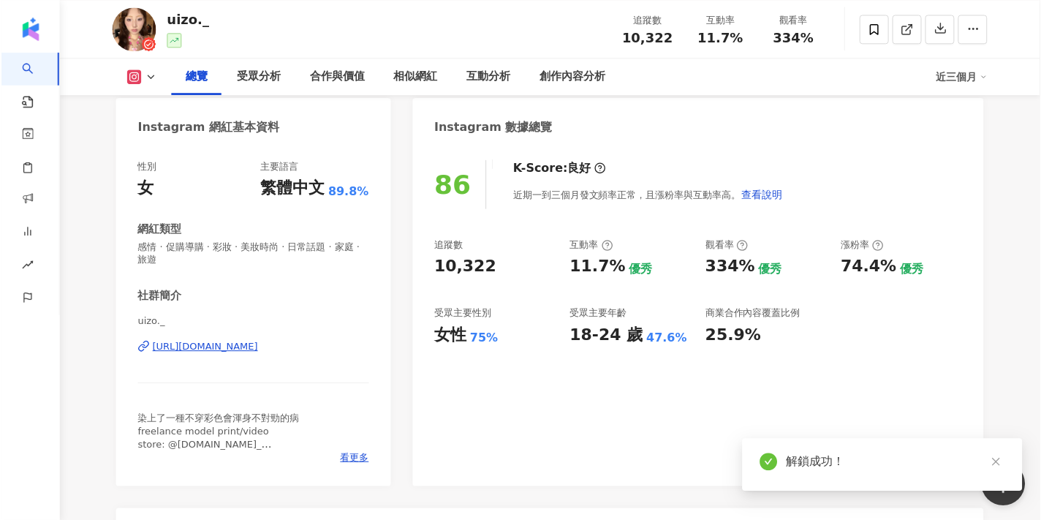
scroll to position [131, 0]
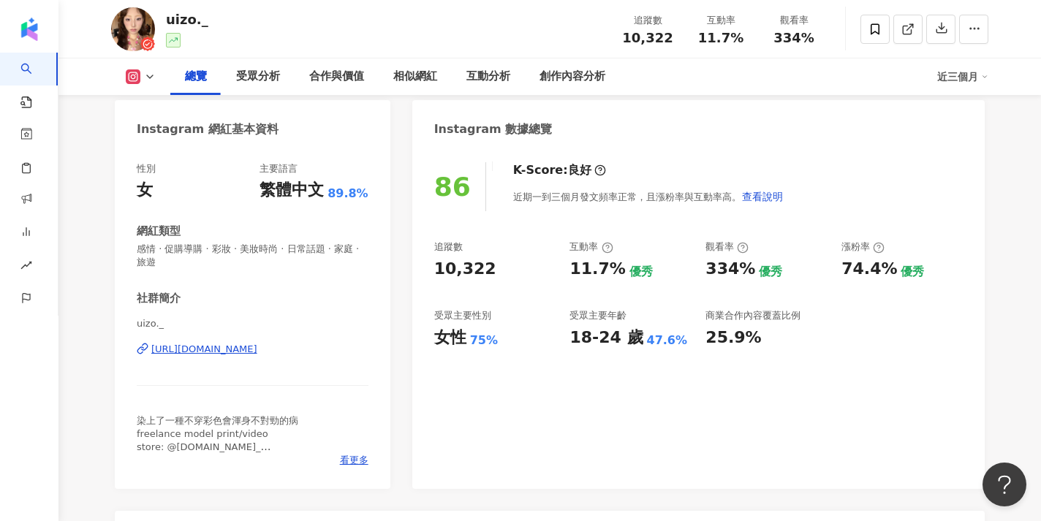
drag, startPoint x: 159, startPoint y: 328, endPoint x: 168, endPoint y: 327, distance: 8.8
click at [159, 328] on span "uizo._" at bounding box center [253, 323] width 232 height 13
click at [152, 320] on div "性別 女 主要語言 繁體中文 89.8% 網紅類型 感情 · 促購導購 · 彩妝 · 美妝時尚 · 日常話題 · 家庭 · 旅遊 社群簡介 uizo._ ht…" at bounding box center [253, 318] width 276 height 341
click at [166, 328] on span "uizo._" at bounding box center [253, 323] width 232 height 13
drag, startPoint x: 166, startPoint y: 328, endPoint x: 125, endPoint y: 329, distance: 41.0
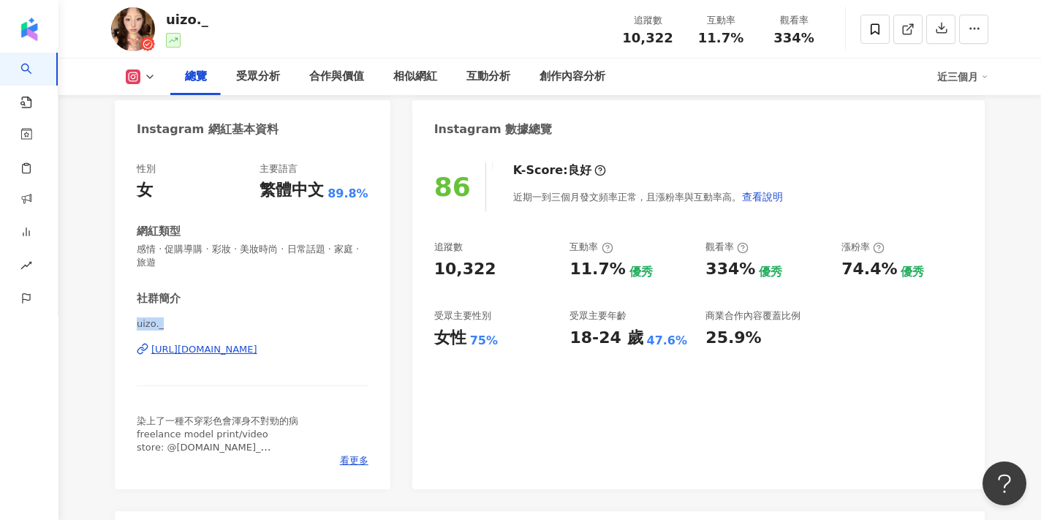
click at [125, 329] on div "性別 女 主要語言 繁體中文 89.8% 網紅類型 感情 · 促購導購 · 彩妝 · 美妝時尚 · 日常話題 · 家庭 · 旅遊 社群簡介 uizo._ ht…" at bounding box center [253, 318] width 276 height 341
drag, startPoint x: 164, startPoint y: 325, endPoint x: 136, endPoint y: 325, distance: 27.8
click at [136, 325] on div "性別 女 主要語言 繁體中文 89.8% 網紅類型 感情 · 促購導購 · 彩妝 · 美妝時尚 · 日常話題 · 家庭 · 旅遊 社群簡介 uizo._ ht…" at bounding box center [253, 318] width 276 height 341
copy span "uizo._"
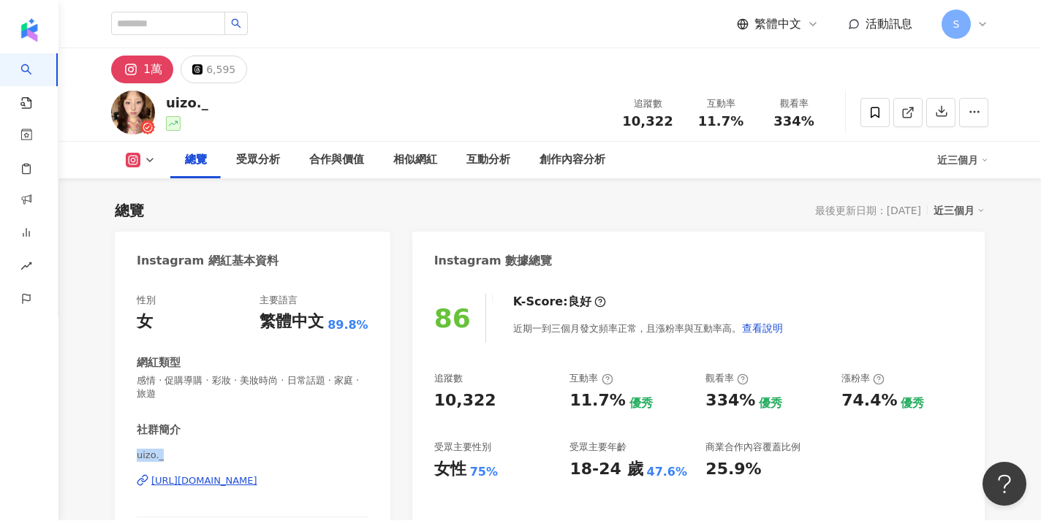
scroll to position [0, 0]
click at [203, 23] on input "search" at bounding box center [168, 22] width 114 height 23
type input "*"
type input "**"
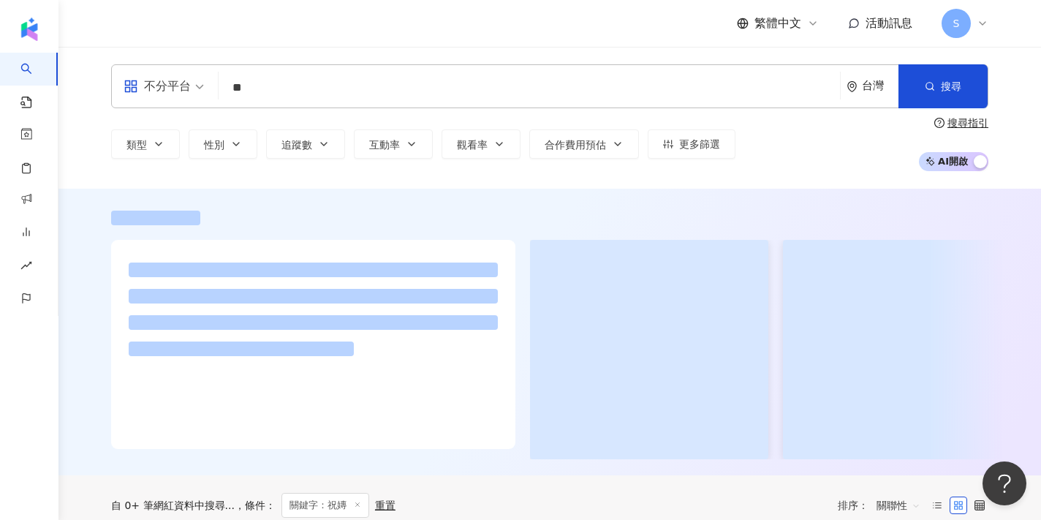
click at [268, 20] on div "繁體中文 活動訊息 S" at bounding box center [549, 23] width 877 height 47
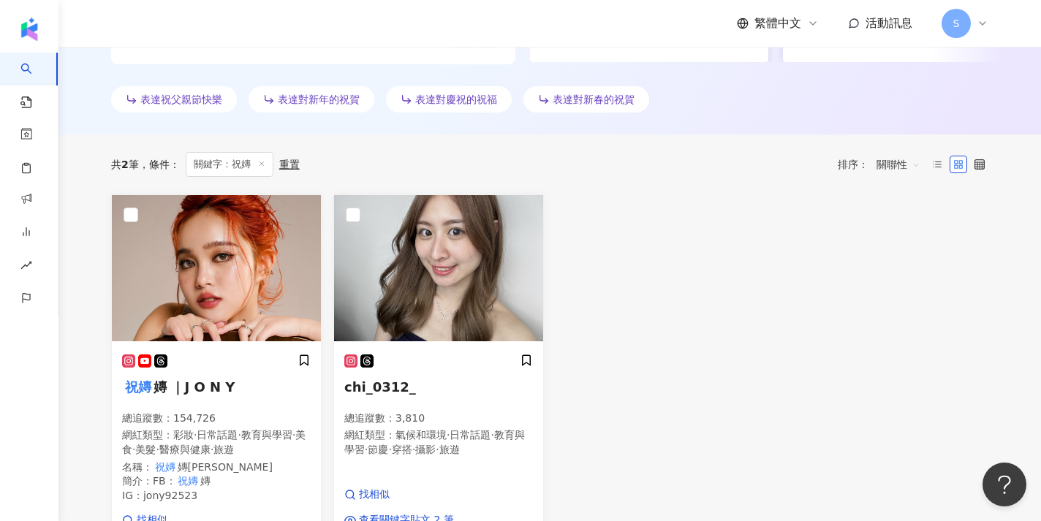
scroll to position [412, 0]
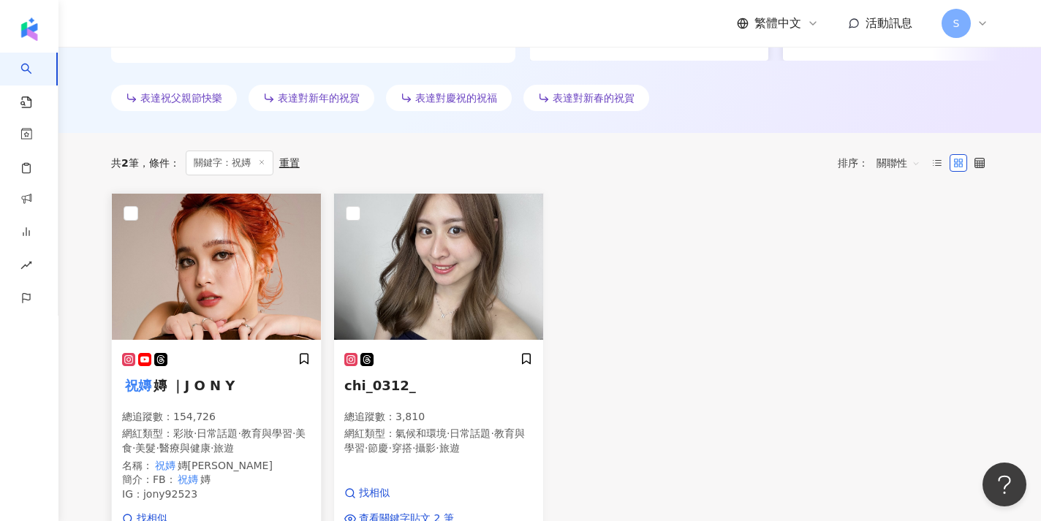
click at [245, 385] on h5 "祝嫥 嫥 ｜J O N Y" at bounding box center [216, 386] width 189 height 18
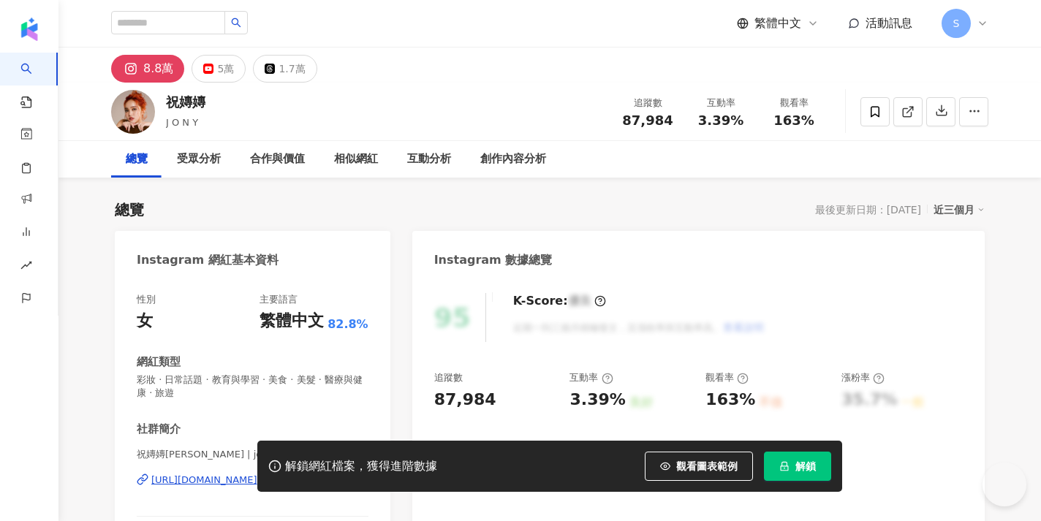
click at [812, 471] on button "解鎖" at bounding box center [797, 466] width 67 height 29
click at [874, 121] on span at bounding box center [875, 111] width 29 height 29
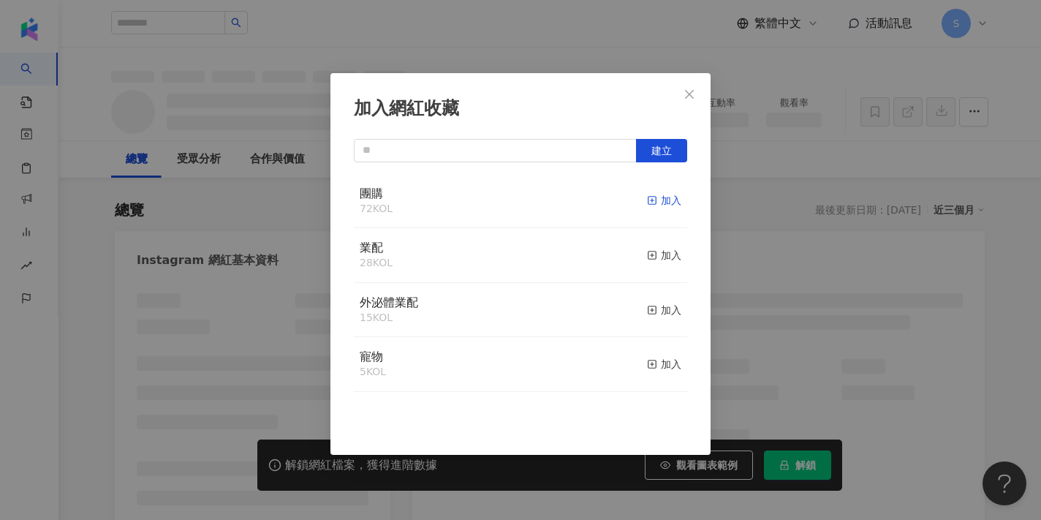
click at [657, 198] on icon "button" at bounding box center [652, 200] width 10 height 10
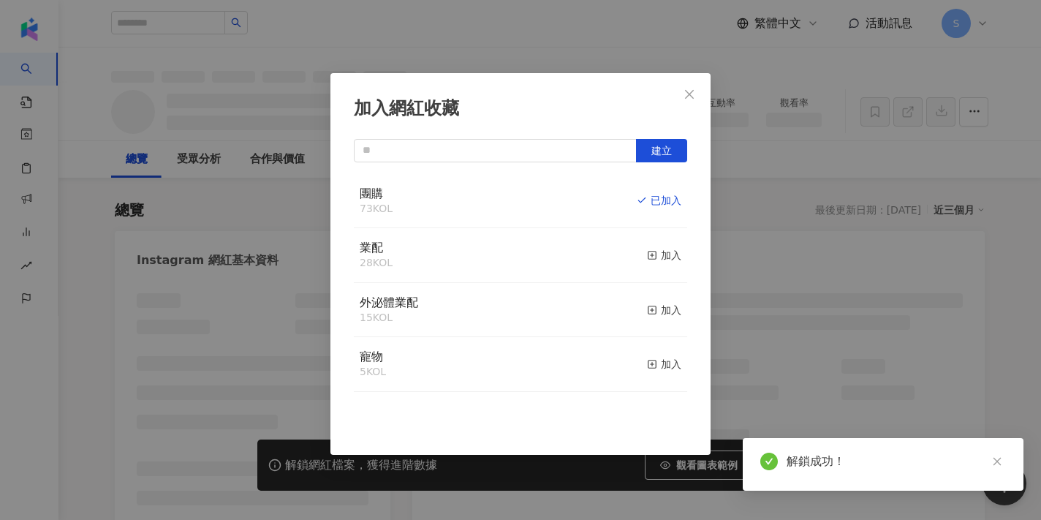
click at [744, 208] on div "加入網紅收藏 建立 團購 73 KOL 已加入 業配 28 KOL 加入 外泌體業配 15 KOL 加入 寵物 5 KOL 加入" at bounding box center [520, 260] width 1041 height 520
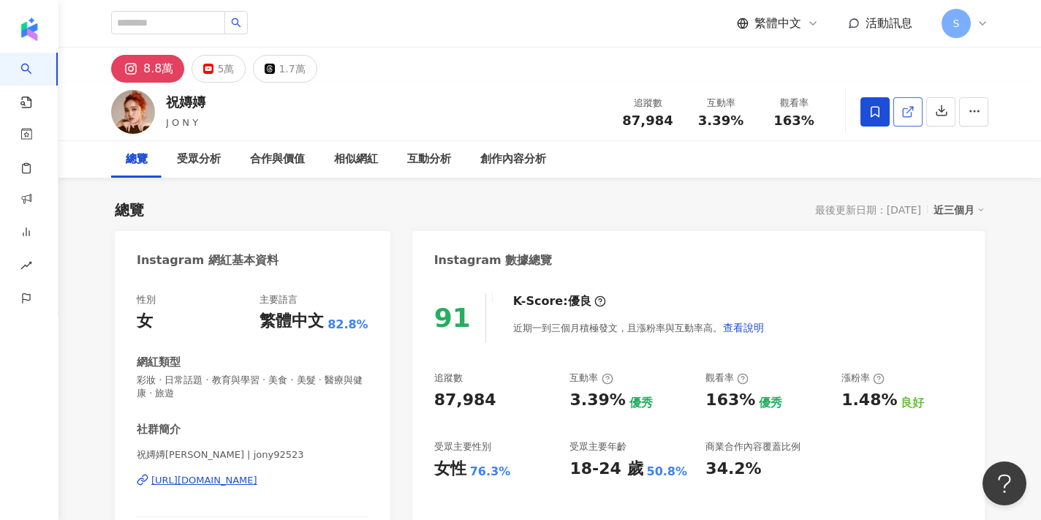
click at [902, 108] on icon at bounding box center [908, 111] width 13 height 13
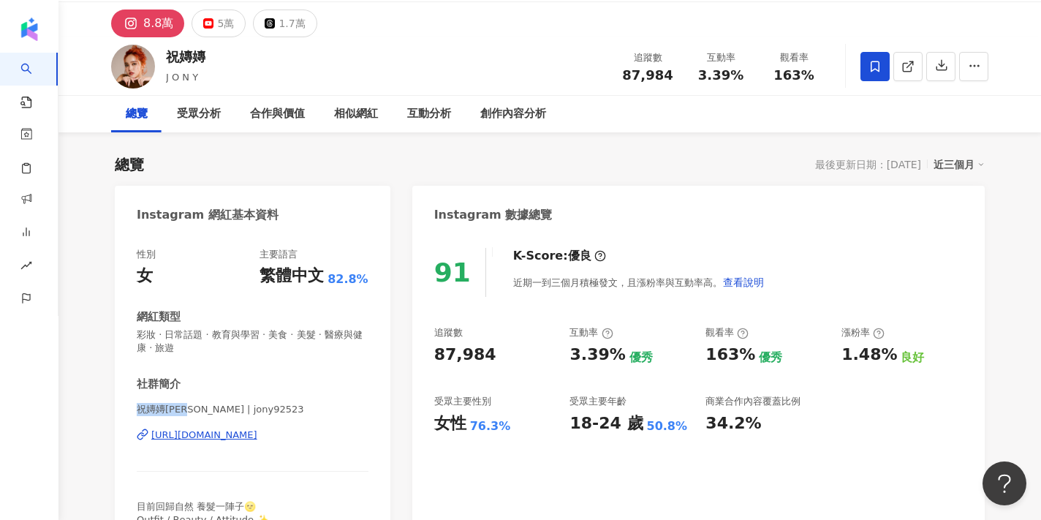
drag, startPoint x: 188, startPoint y: 408, endPoint x: 134, endPoint y: 409, distance: 54.1
click at [134, 409] on div "性別 女 主要語言 繁體中文 82.8% 網紅類型 彩妝 · 日常話題 · 教育與學習 · 美食 · 美髮 · 醫療與健康 · 旅遊 社群簡介 祝嫥嫥JONY…" at bounding box center [253, 397] width 276 height 328
copy span "祝嫥嫥JONY"
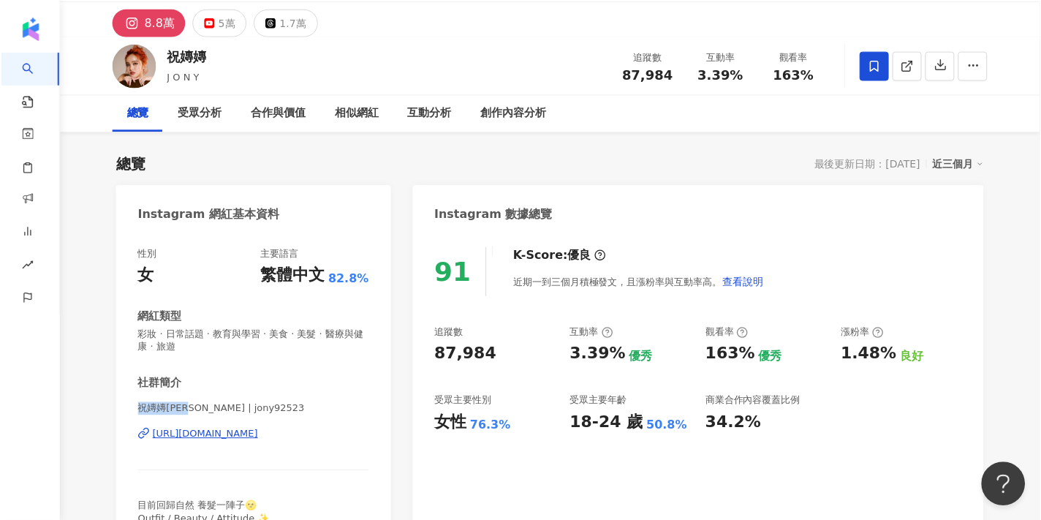
scroll to position [122, 0]
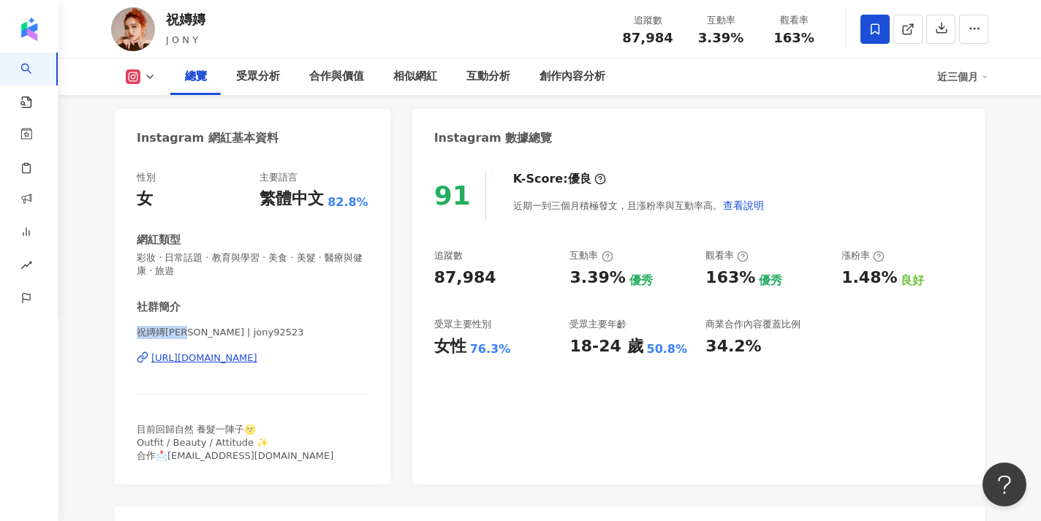
click at [183, 333] on span "祝嫥嫥JONY | jony92523" at bounding box center [253, 332] width 232 height 13
click at [139, 314] on div "社群簡介 祝嫥嫥JONY | jony92523 https://www.instagram.com/jony92523/ 目前回歸自然 養髮一陣子🌝 Out…" at bounding box center [253, 381] width 232 height 163
click at [143, 314] on div "社群簡介 祝嫥嫥JONY | jony92523 https://www.instagram.com/jony92523/ 目前回歸自然 養髮一陣子🌝 Out…" at bounding box center [253, 381] width 232 height 163
click at [216, 321] on div "社群簡介 祝嫥嫥JONY | jony92523 https://www.instagram.com/jony92523/ 目前回歸自然 養髮一陣子🌝 Out…" at bounding box center [253, 381] width 232 height 163
click at [220, 328] on span "祝嫥嫥JONY | jony92523" at bounding box center [253, 332] width 232 height 13
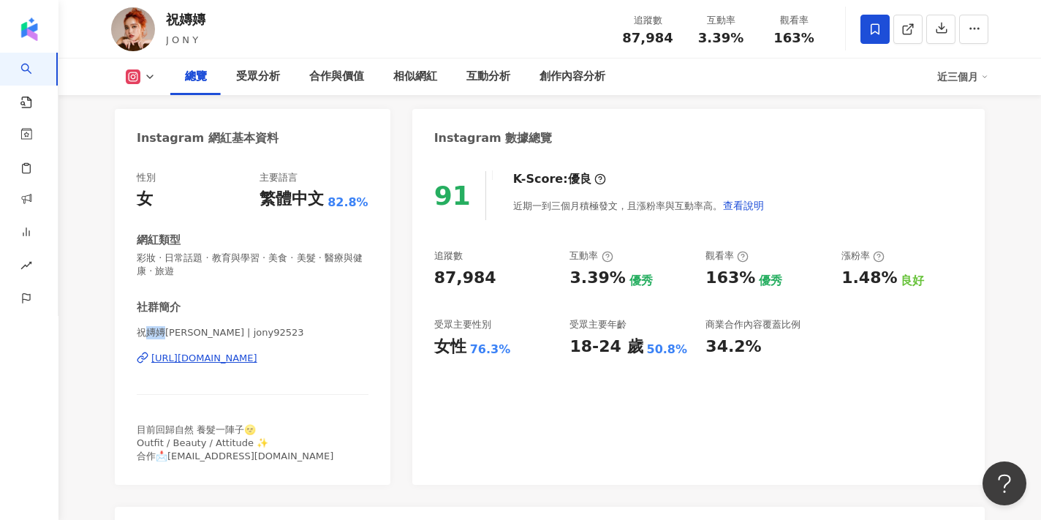
drag, startPoint x: 144, startPoint y: 331, endPoint x: 165, endPoint y: 332, distance: 21.2
click at [165, 332] on span "祝嫥嫥JONY | jony92523" at bounding box center [253, 332] width 232 height 13
copy span "嫥嫥"
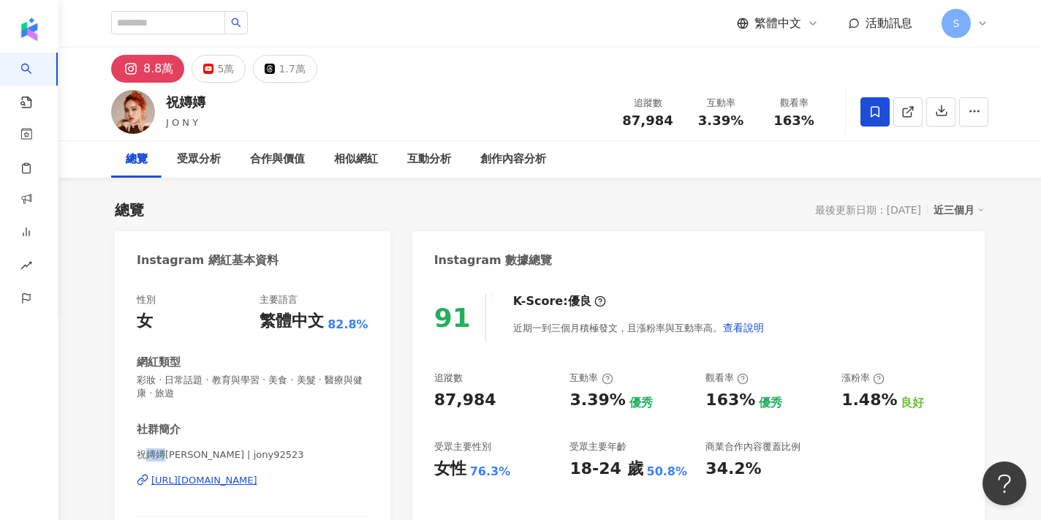
scroll to position [0, 0]
click at [218, 23] on input "search" at bounding box center [168, 22] width 114 height 23
paste input "****"
type input "****"
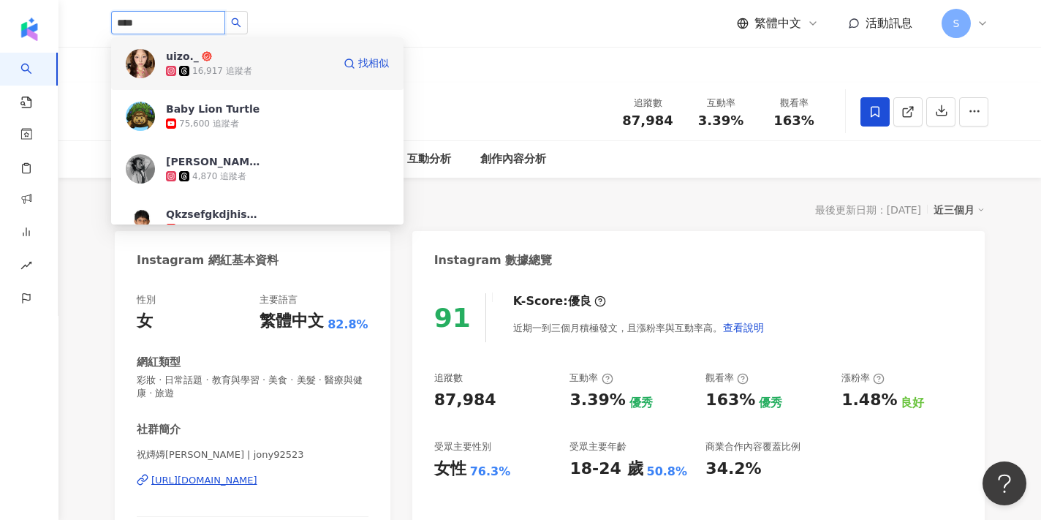
click at [139, 69] on img at bounding box center [140, 63] width 29 height 29
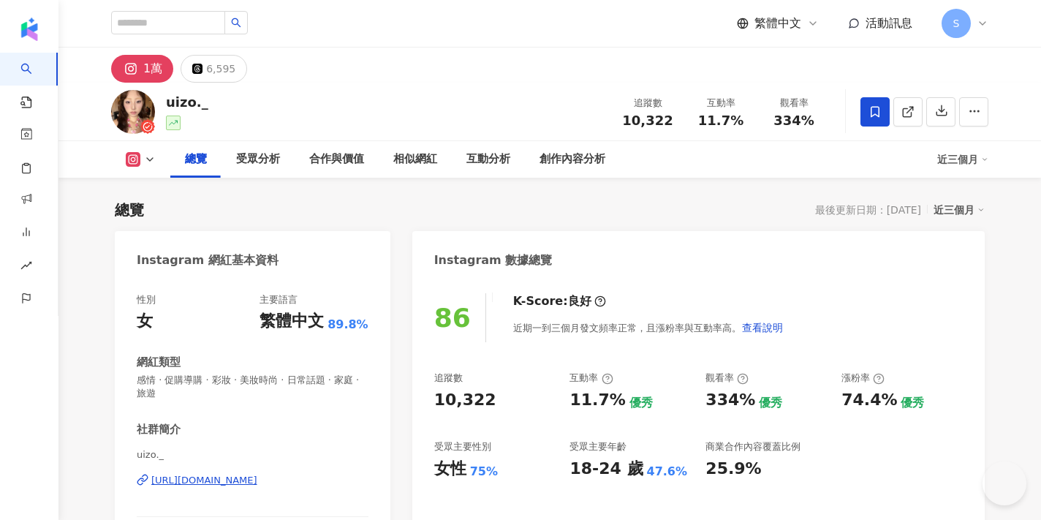
click at [874, 112] on icon at bounding box center [875, 111] width 13 height 13
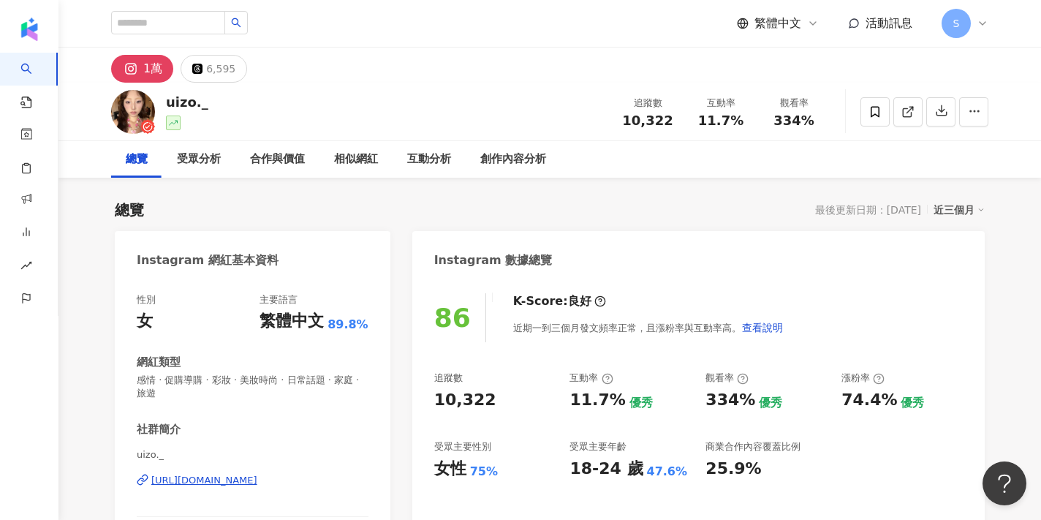
click at [657, 195] on div "加入網紅收藏 建立 團購 73 KOL 加入 業配 28 KOL 加入 外泌體業配 15 KOL 加入 寵物 5 KOL 加入" at bounding box center [520, 260] width 1041 height 520
click at [651, 199] on div "加入網紅收藏 建立 團購 73 KOL 加入 業配 28 KOL 加入 外泌體業配 15 KOL 加入 寵物 5 KOL 加入" at bounding box center [520, 260] width 1041 height 520
click at [872, 113] on icon at bounding box center [875, 111] width 13 height 13
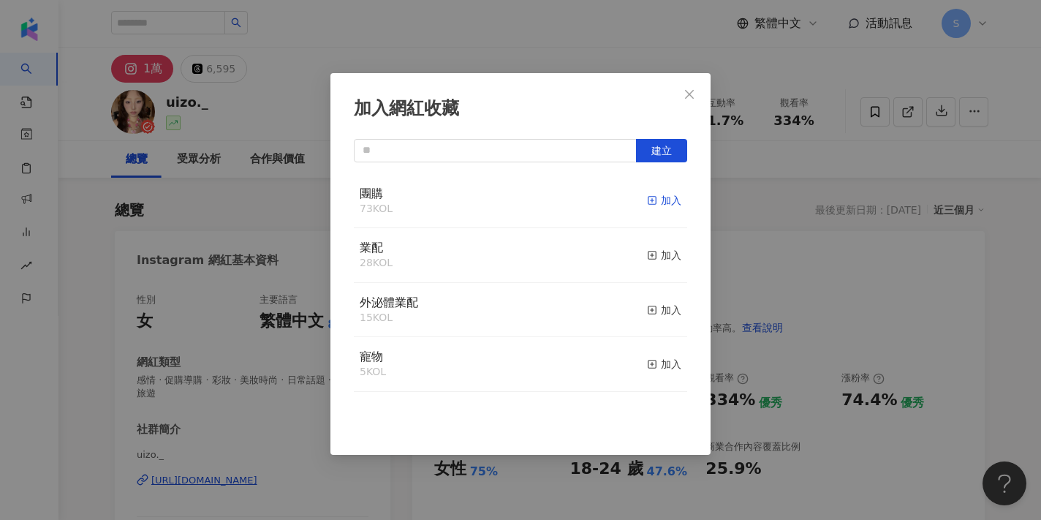
click at [654, 197] on rect "button" at bounding box center [653, 201] width 8 height 8
click at [689, 97] on icon "close" at bounding box center [690, 94] width 12 height 12
click at [698, 94] on div "加入網紅收藏 建立 團購 74 KOL 已加入 業配 28 KOL 加入 外泌體業配 15 KOL 加入 寵物 5 KOL 加入" at bounding box center [520, 260] width 1041 height 520
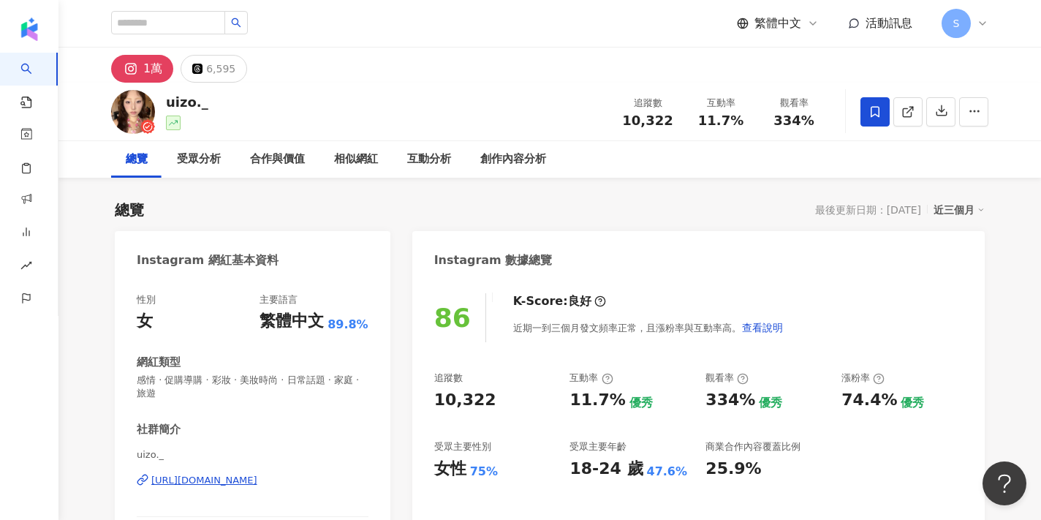
click at [689, 92] on div "加入網紅收藏 建立 團購 74 KOL 已加入 業配 28 KOL 加入 外泌體業配 15 KOL 加入 寵物 5 KOL 加入" at bounding box center [520, 260] width 1041 height 520
click at [907, 114] on icon at bounding box center [908, 111] width 13 height 13
click at [213, 21] on input "search" at bounding box center [168, 22] width 114 height 23
paste input "**********"
type input "**********"
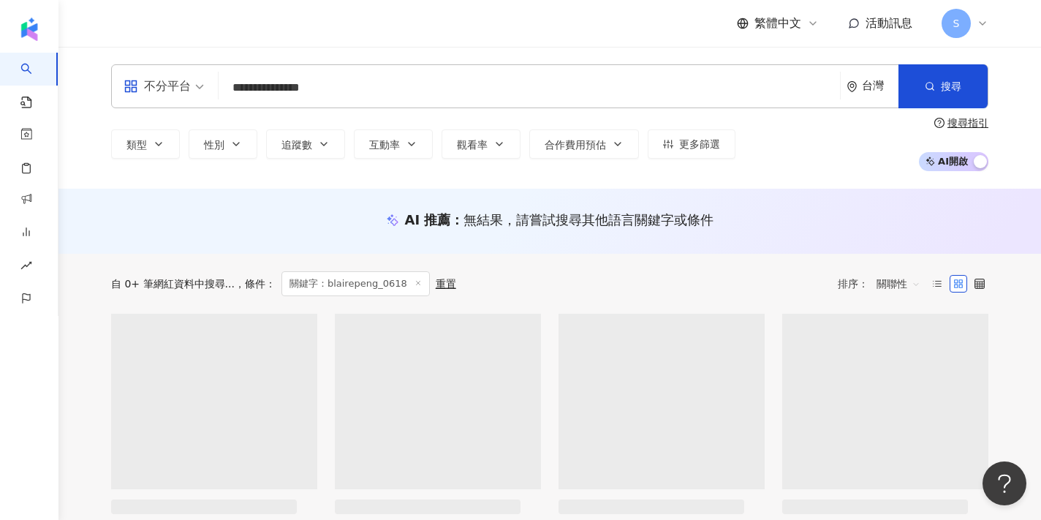
click at [281, 59] on div "**********" at bounding box center [549, 118] width 983 height 142
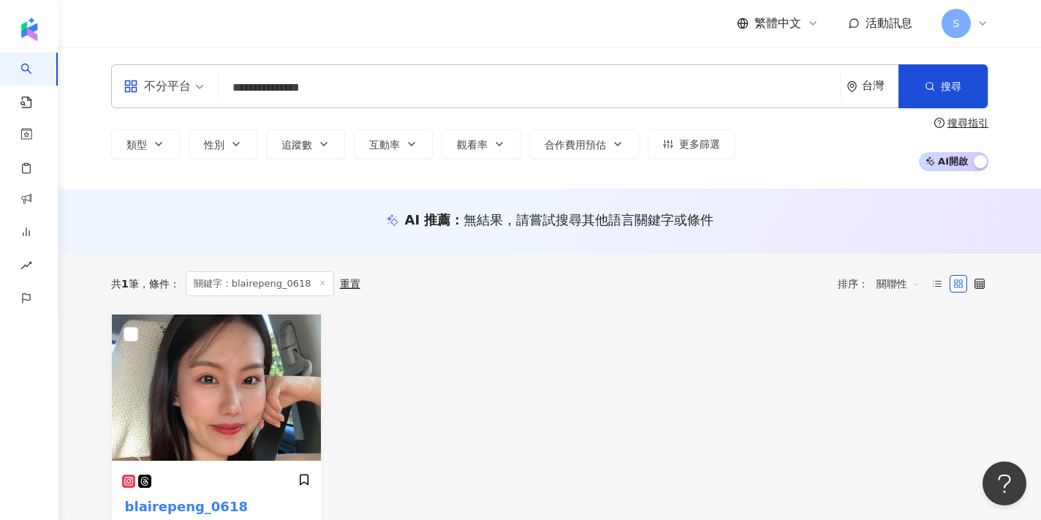
click at [217, 441] on img at bounding box center [216, 387] width 209 height 146
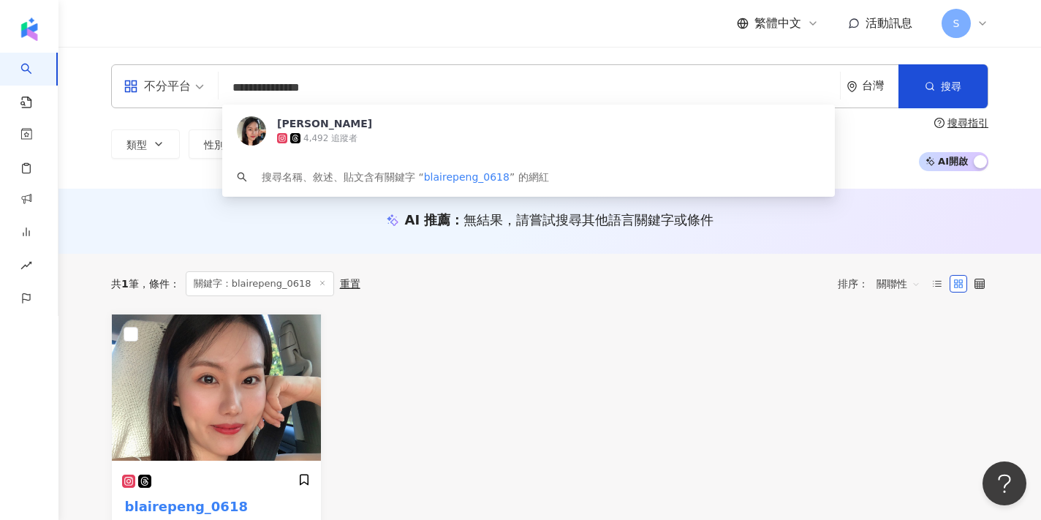
drag, startPoint x: 379, startPoint y: 95, endPoint x: 227, endPoint y: 88, distance: 152.3
click at [227, 88] on input "**********" at bounding box center [529, 88] width 610 height 28
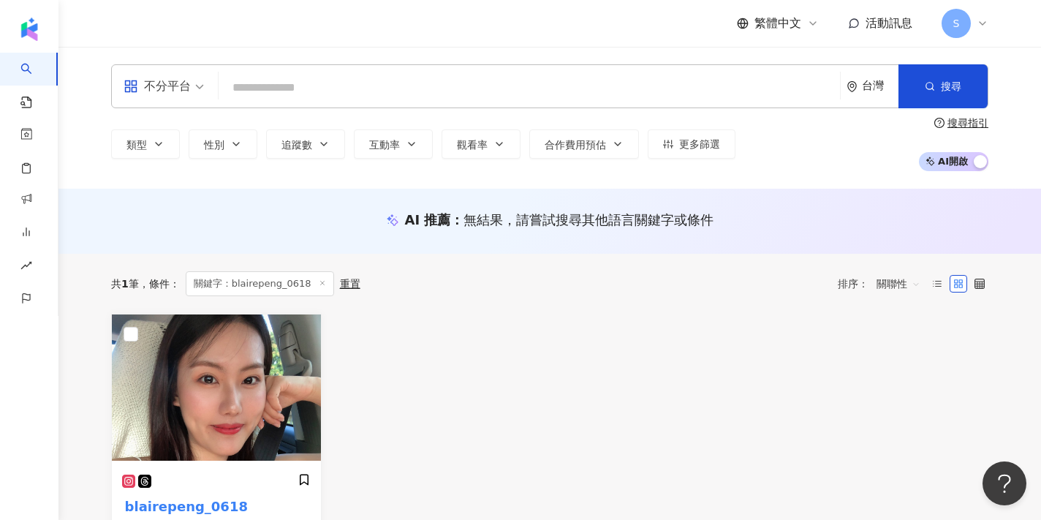
paste input "**"
type input "**"
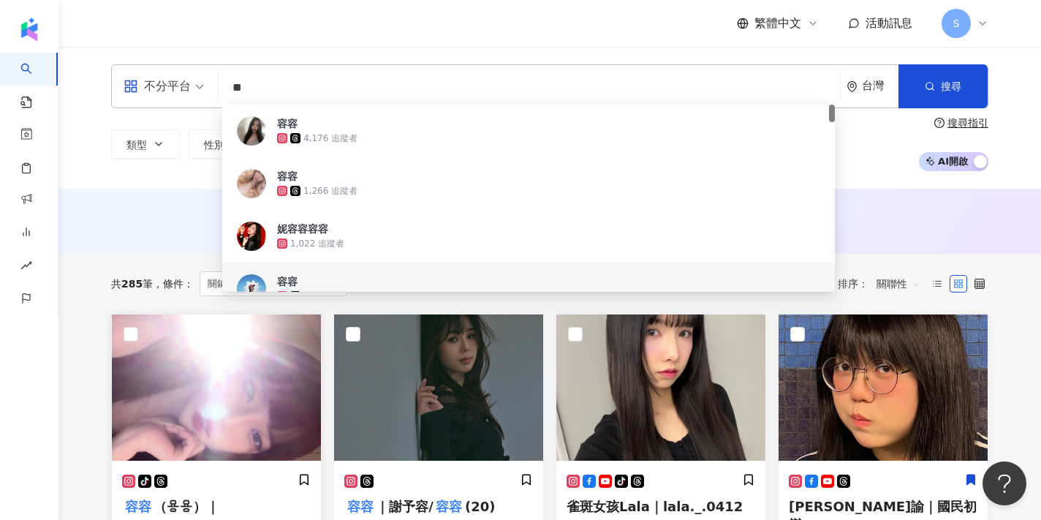
click at [184, 375] on img at bounding box center [216, 387] width 209 height 146
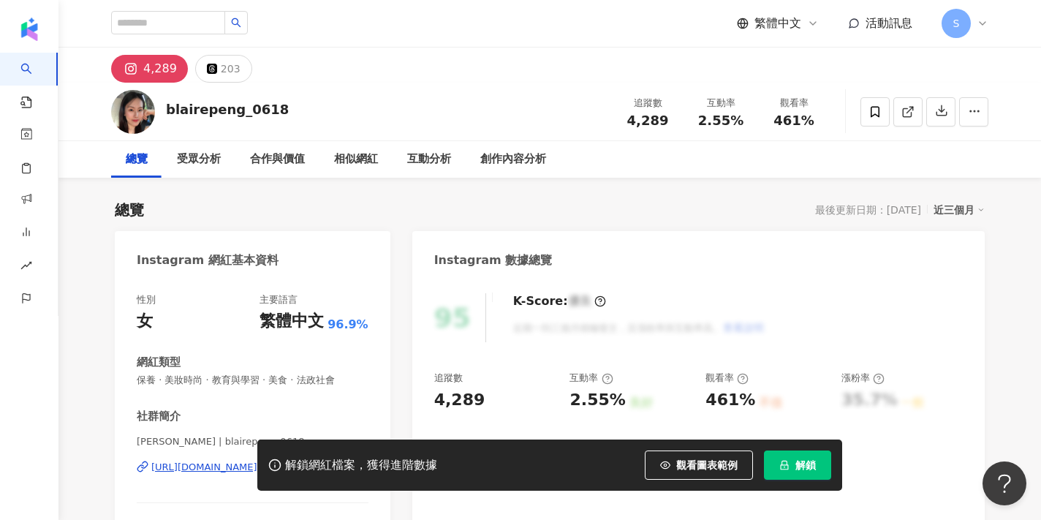
click at [804, 464] on span "解鎖" at bounding box center [806, 465] width 20 height 12
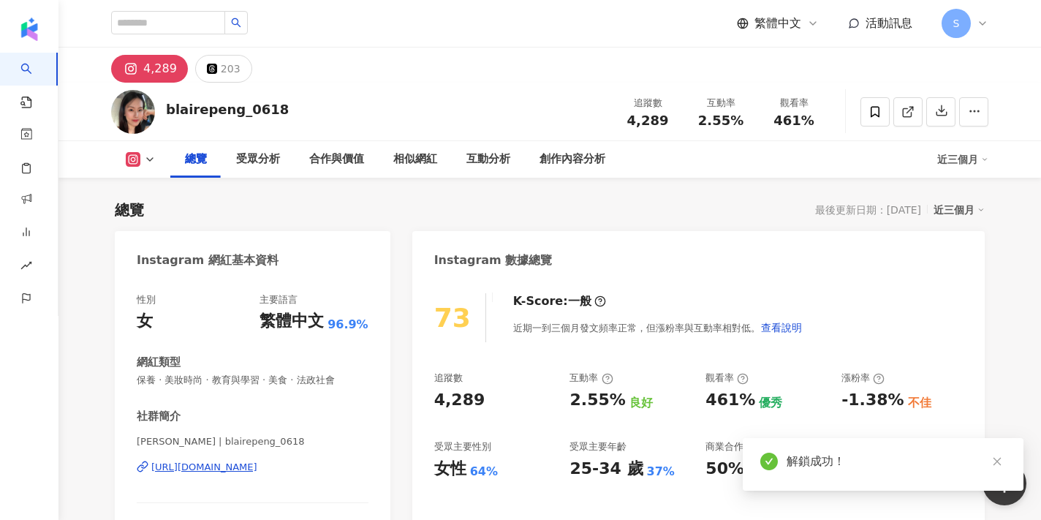
scroll to position [80, 0]
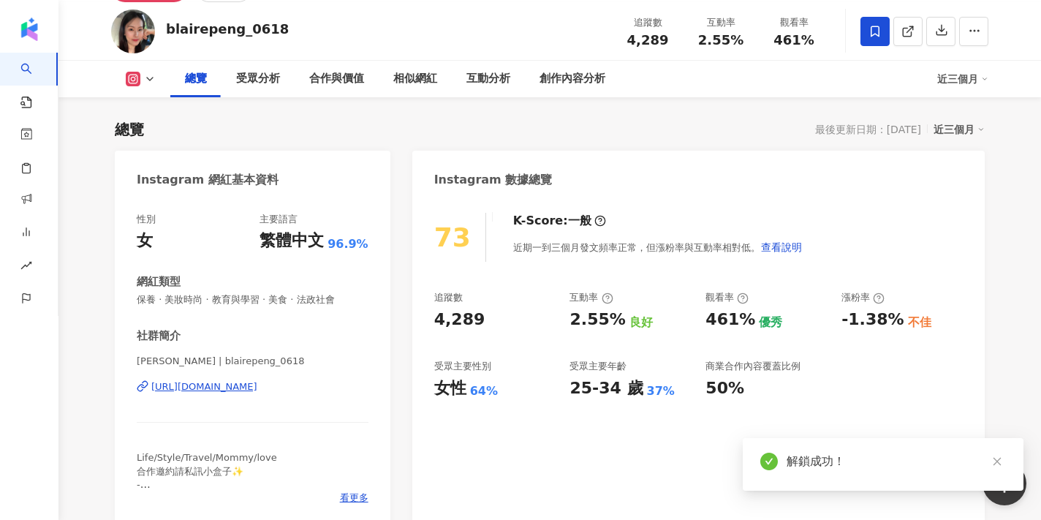
click at [869, 36] on icon at bounding box center [875, 31] width 13 height 13
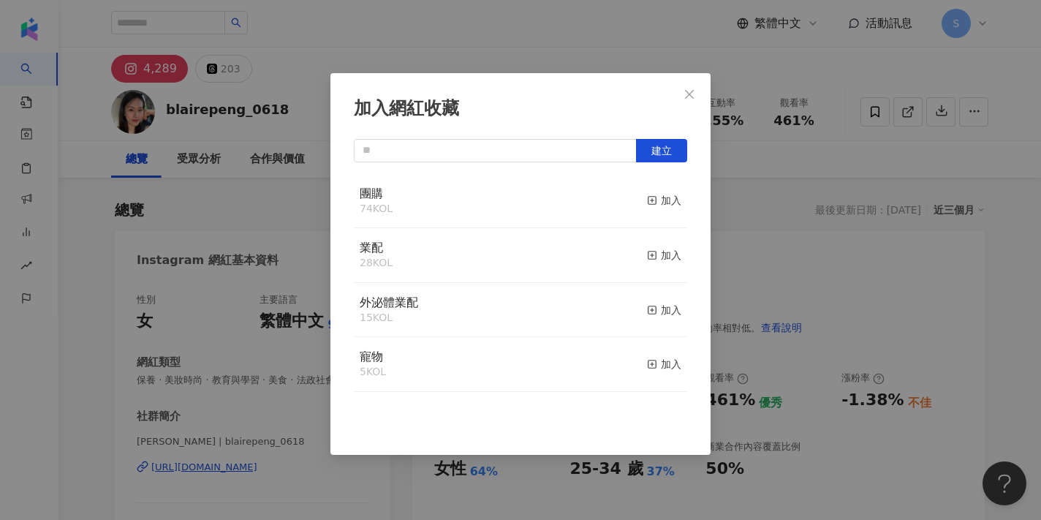
scroll to position [0, 0]
click at [649, 205] on icon "button" at bounding box center [652, 200] width 10 height 10
click at [687, 89] on icon "close" at bounding box center [690, 94] width 12 height 12
click at [693, 95] on div "加入網紅收藏 建立 團購 75 KOL 已加入 業配 28 KOL 加入 外泌體業配 15 KOL 加入 寵物 5 KOL 加入" at bounding box center [520, 260] width 1041 height 520
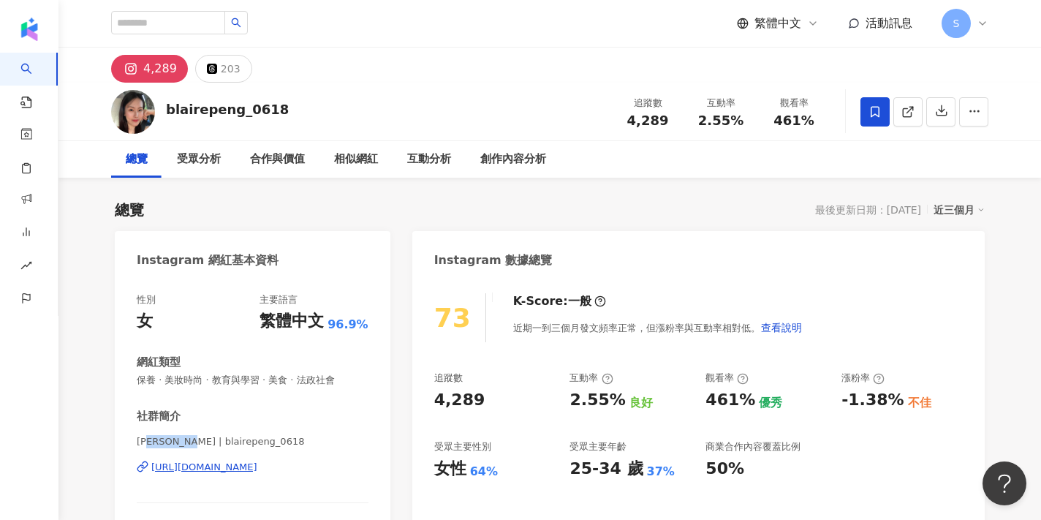
drag, startPoint x: 183, startPoint y: 443, endPoint x: 145, endPoint y: 443, distance: 38.0
drag, startPoint x: 184, startPoint y: 440, endPoint x: 119, endPoint y: 441, distance: 65.1
click at [119, 441] on div "性別 女 主要語言 繁體中文 96.9% 網紅類型 保養 · 美妝時尚 · 教育與學習 · 美食 · 法政社會 社群簡介 [PERSON_NAME] | bl…" at bounding box center [253, 443] width 276 height 328
copy span "[PERSON_NAME]"
drag, startPoint x: 186, startPoint y: 444, endPoint x: 132, endPoint y: 442, distance: 54.9
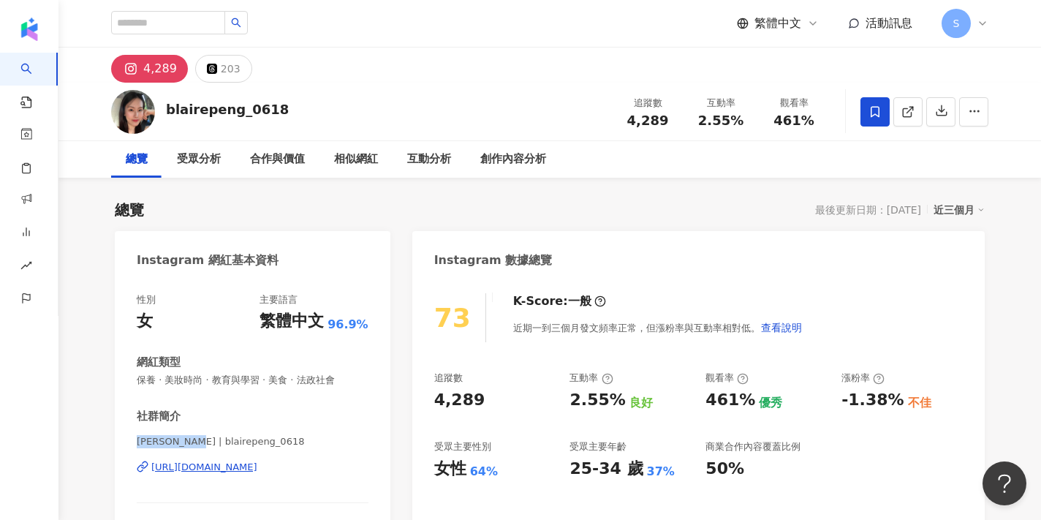
click at [132, 442] on div "性別 女 主要語言 繁體中文 96.9% 網紅類型 保養 · 美妝時尚 · 教育與學習 · 美食 · 法政社會 社群簡介 [PERSON_NAME] | bl…" at bounding box center [253, 443] width 276 height 328
copy span "[PERSON_NAME]"
click at [915, 116] on link at bounding box center [907, 111] width 29 height 29
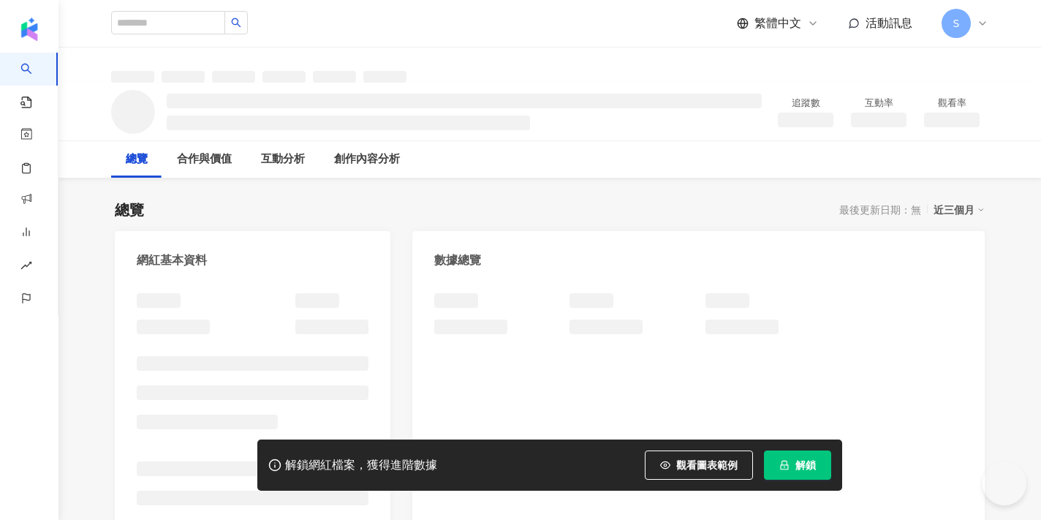
click at [791, 464] on button "解鎖" at bounding box center [797, 464] width 67 height 29
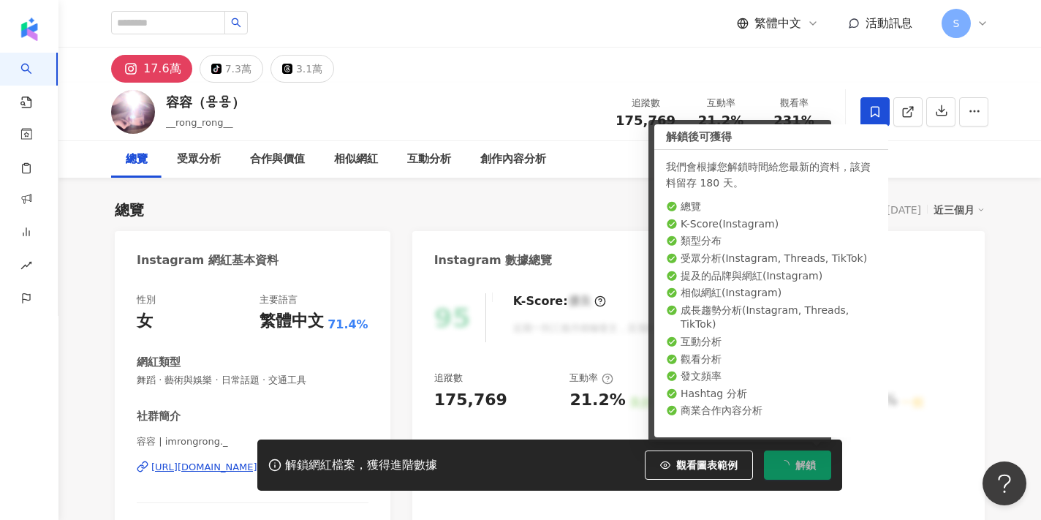
click at [885, 115] on span at bounding box center [875, 111] width 29 height 29
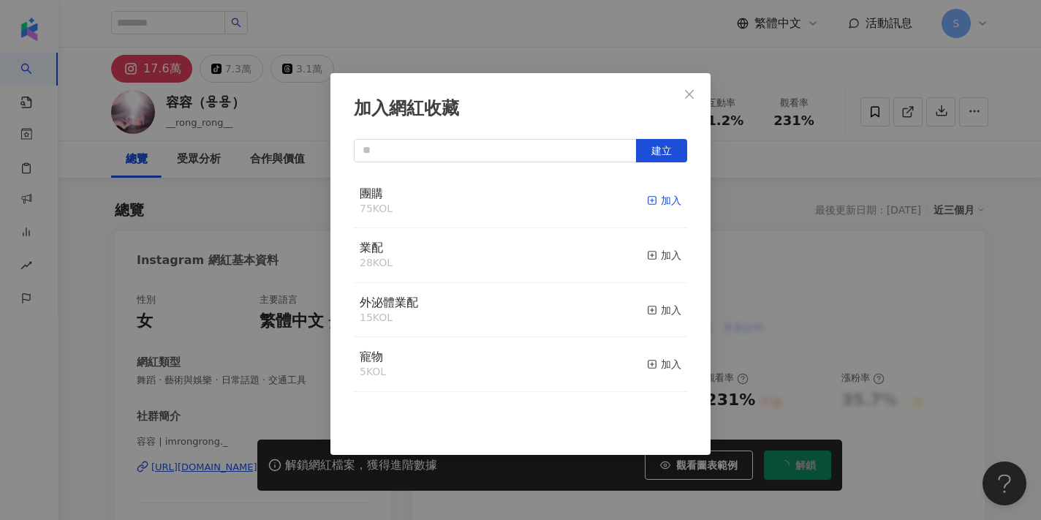
click at [656, 199] on icon "button" at bounding box center [652, 200] width 10 height 10
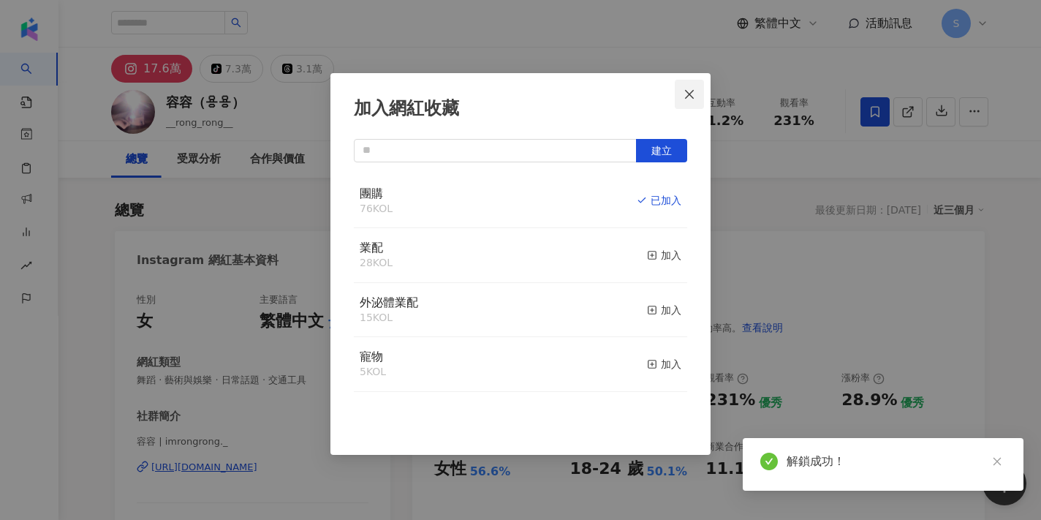
click at [690, 97] on icon "close" at bounding box center [690, 94] width 12 height 12
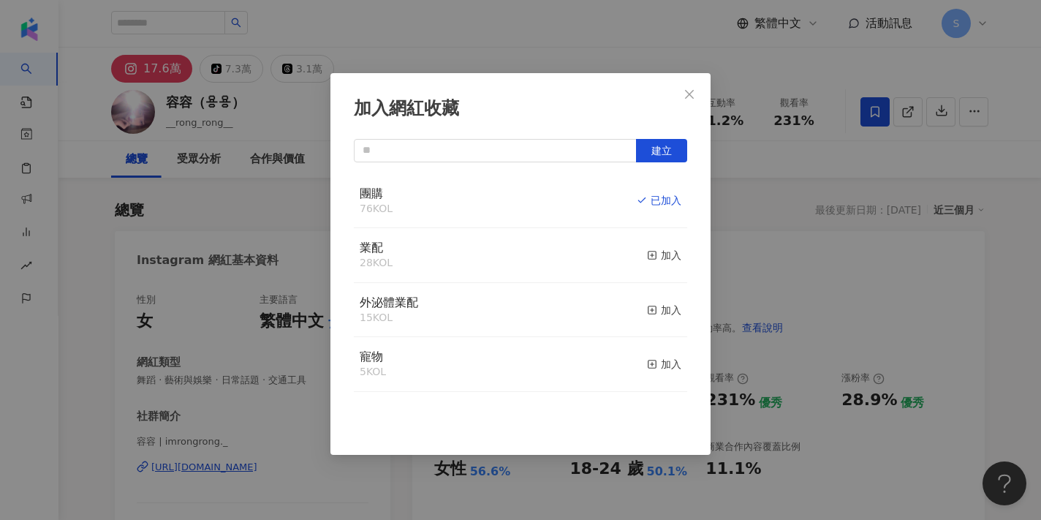
click at [690, 90] on div "加入網紅收藏 建立 團購 76 KOL 已加入 業配 28 KOL 加入 外泌體業配 15 KOL 加入 寵物 5 KOL 加入" at bounding box center [520, 260] width 1041 height 520
click at [689, 91] on div "加入網紅收藏 建立 團購 76 KOL 已加入 業配 28 KOL 加入 外泌體業配 15 KOL 加入 寵物 5 KOL 加入" at bounding box center [520, 260] width 1041 height 520
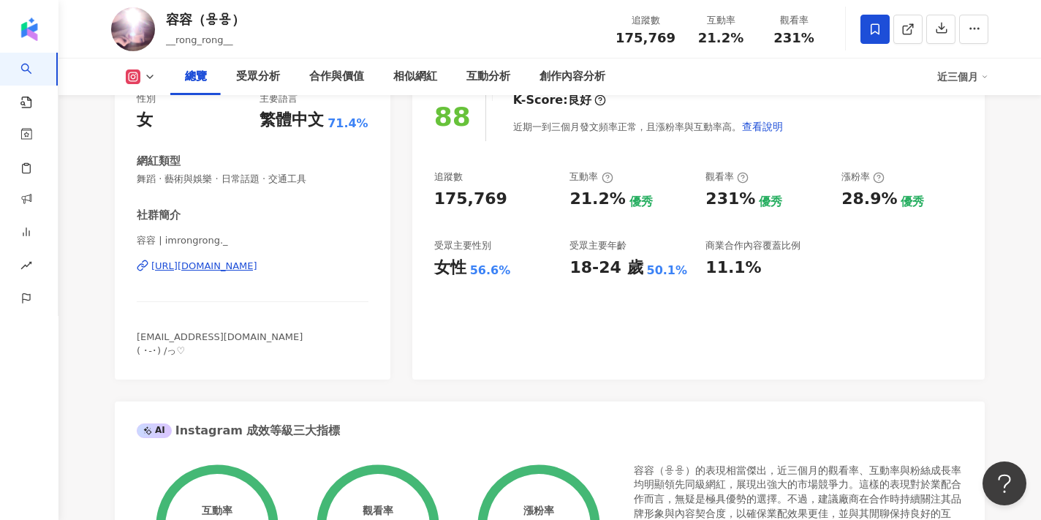
scroll to position [203, 0]
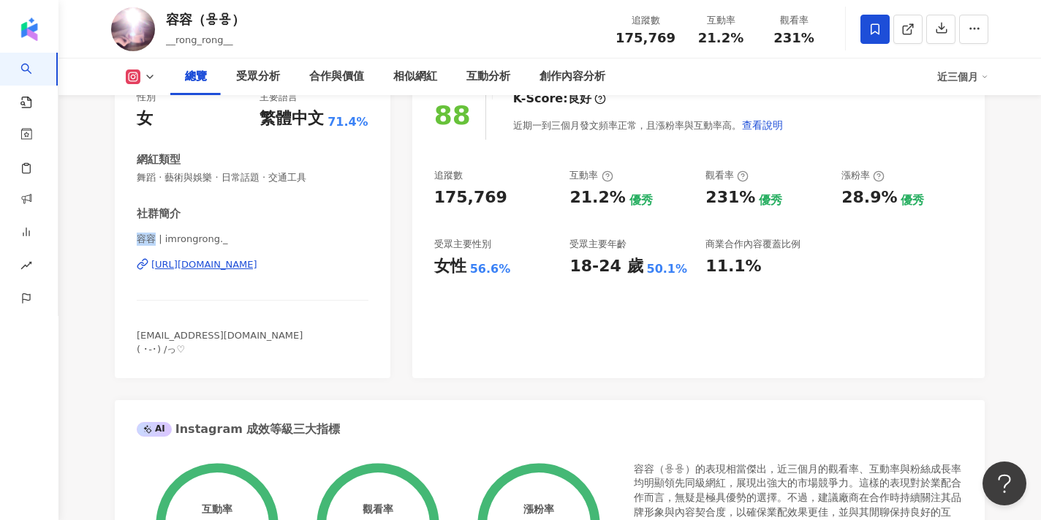
drag, startPoint x: 137, startPoint y: 240, endPoint x: 154, endPoint y: 241, distance: 16.1
click at [154, 241] on span "容容 | imrongrong._" at bounding box center [253, 239] width 232 height 13
copy span "容容"
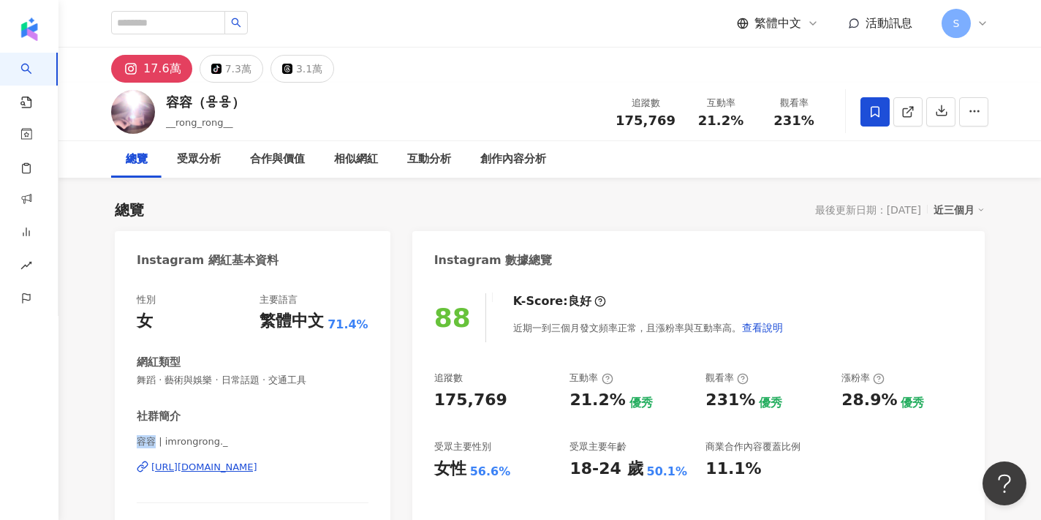
scroll to position [0, 0]
click at [225, 21] on input "search" at bounding box center [168, 22] width 114 height 23
paste input "**********"
type input "**********"
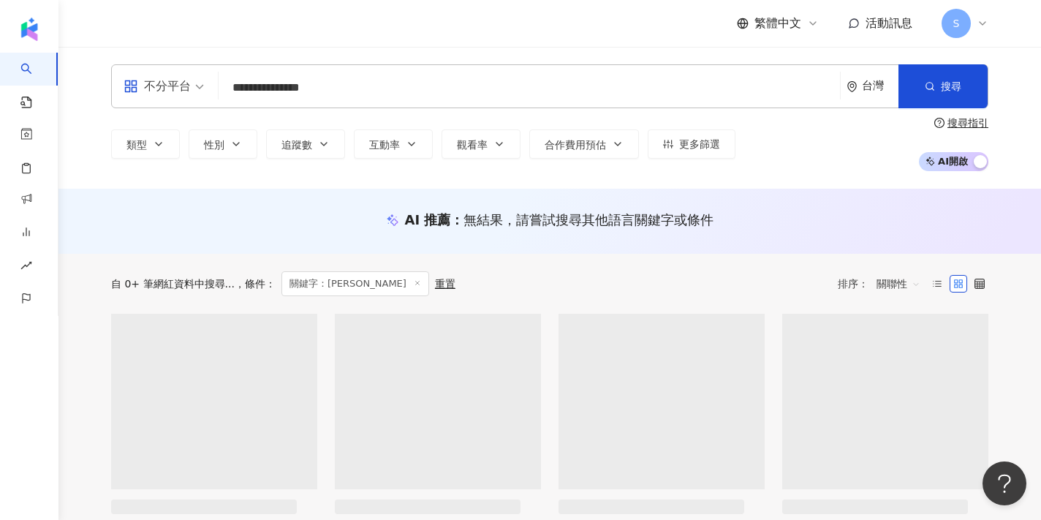
click at [712, 1] on div "繁體中文 活動訊息 S" at bounding box center [549, 23] width 877 height 47
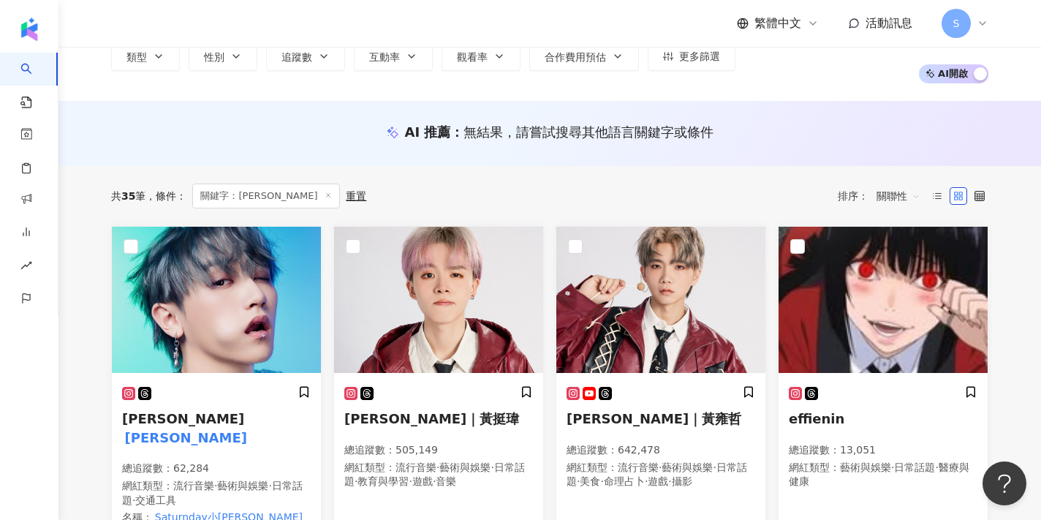
scroll to position [170, 0]
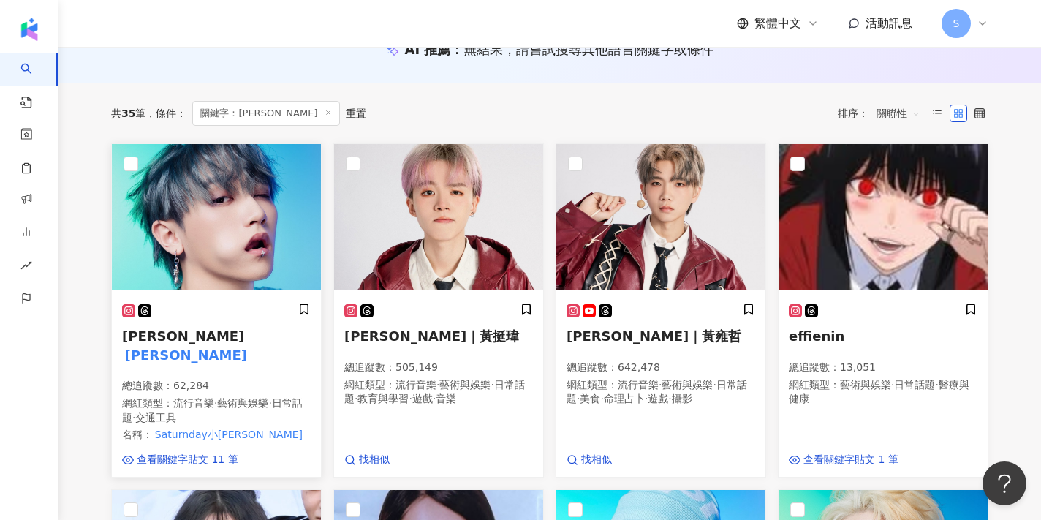
click at [245, 266] on img at bounding box center [216, 217] width 209 height 146
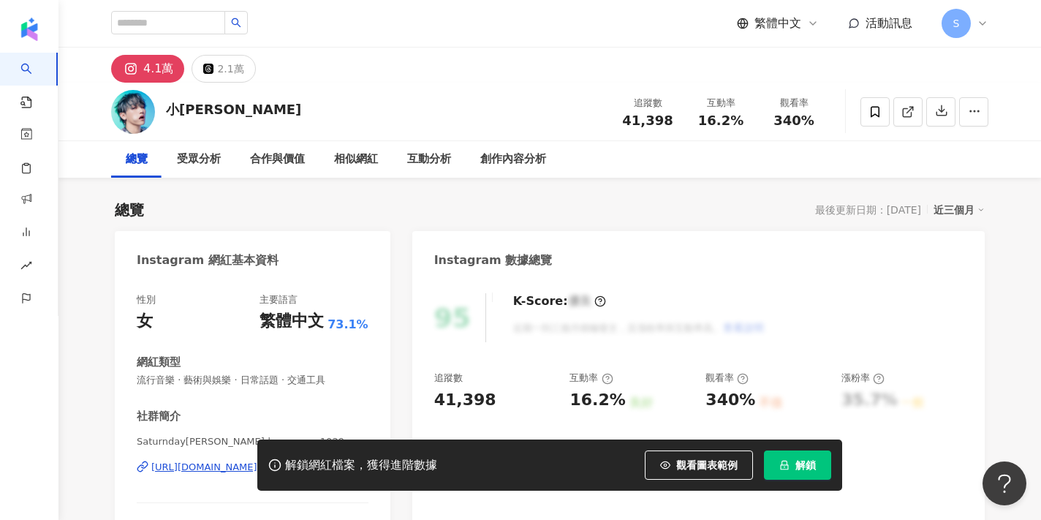
click at [800, 469] on span "解鎖" at bounding box center [806, 465] width 20 height 12
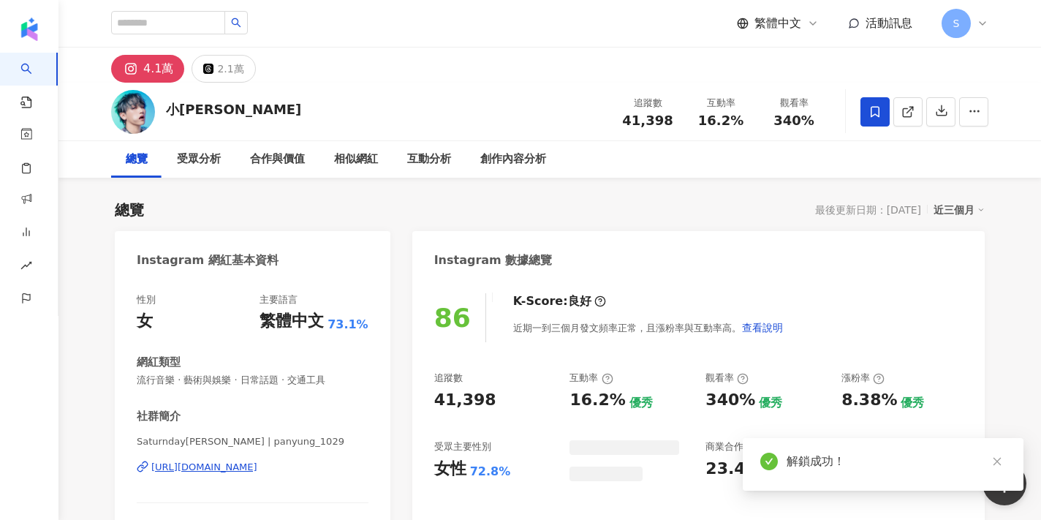
click at [867, 116] on span at bounding box center [875, 111] width 29 height 29
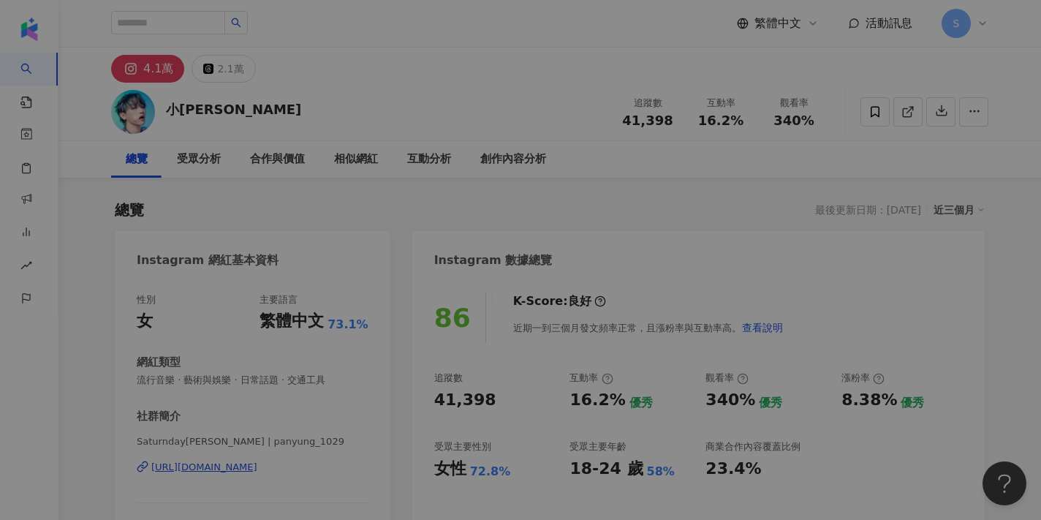
drag, startPoint x: 877, startPoint y: 112, endPoint x: 611, endPoint y: 268, distance: 309.4
click at [877, 112] on div "加入網紅收藏 建立 團購 76 KOL 加入 業配 28 KOL 加入 外泌體業配 15 KOL 加入 寵物 5 KOL 加入" at bounding box center [520, 260] width 1041 height 520
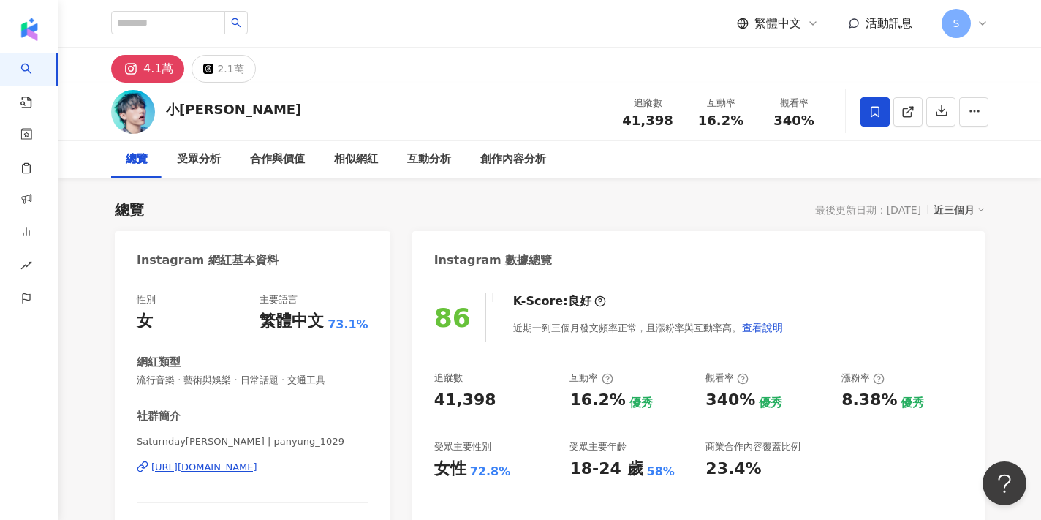
click at [866, 113] on span at bounding box center [875, 111] width 29 height 29
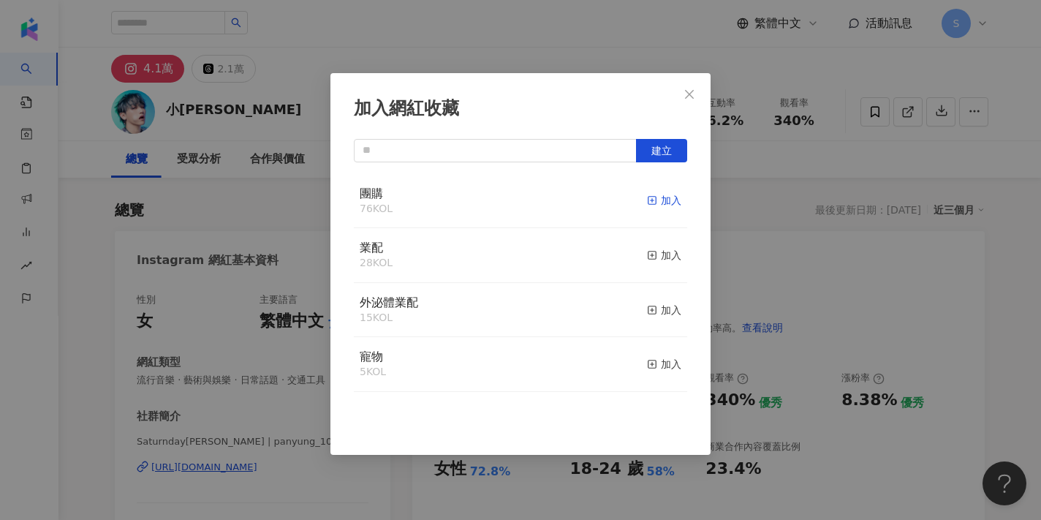
click at [654, 201] on icon "button" at bounding box center [652, 200] width 10 height 10
click at [695, 94] on icon "close" at bounding box center [690, 94] width 12 height 12
click at [693, 91] on div "加入網紅收藏 建立 團購 77 KOL 已加入 業配 28 KOL 加入 外泌體業配 15 KOL 加入 寵物 5 KOL 加入" at bounding box center [520, 260] width 1041 height 520
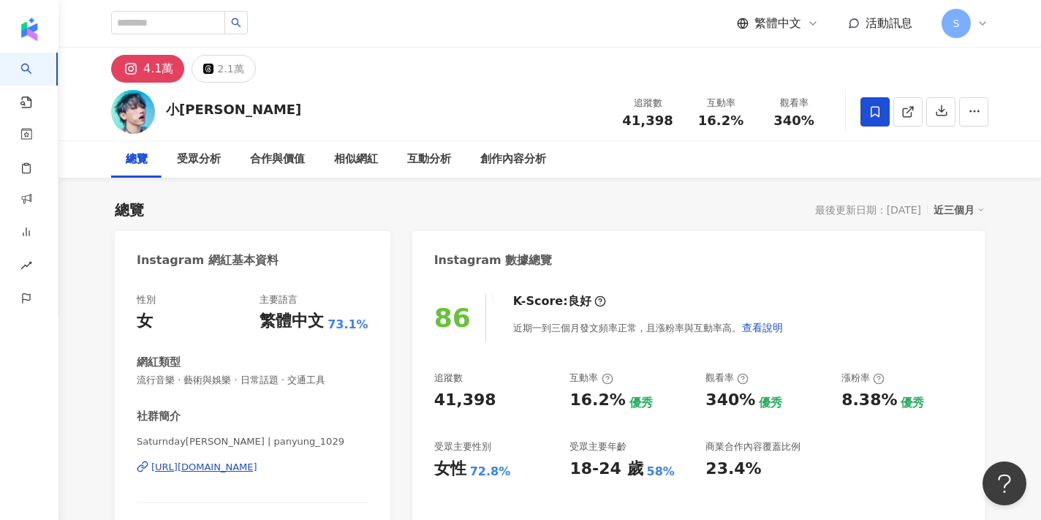
click at [254, 219] on div "加入網紅收藏 建立 團購 77 KOL 已加入 業配 28 KOL 加入 外泌體業配 15 KOL 加入 寵物 5 KOL 加入" at bounding box center [520, 260] width 1041 height 520
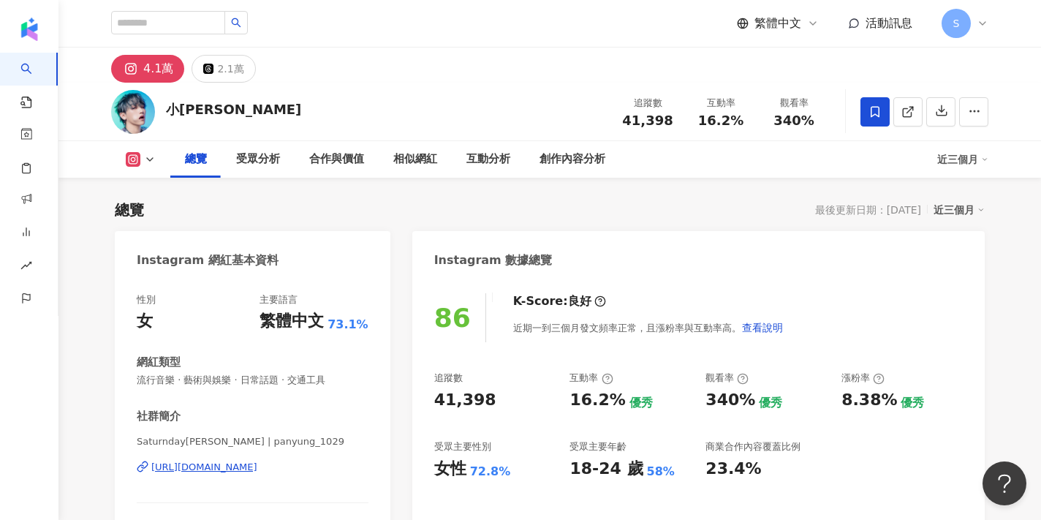
drag, startPoint x: 137, startPoint y: 363, endPoint x: 224, endPoint y: 367, distance: 87.8
click at [194, 435] on span "Saturnday小潘 潘永安 | panyung_1029" at bounding box center [253, 441] width 232 height 13
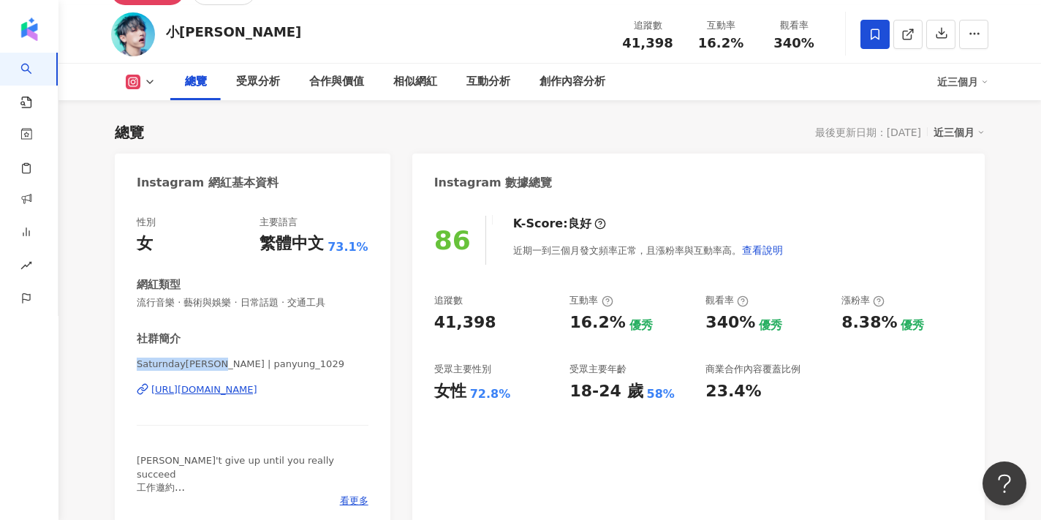
drag, startPoint x: 233, startPoint y: 367, endPoint x: 135, endPoint y: 361, distance: 98.2
click at [135, 360] on div "性別 女 主要語言 繁體中文 73.1% 網紅類型 流行音樂 · 藝術與娛樂 · 日常話題 · 交通工具 社群簡介 Saturnday小潘 潘永安 | pan…" at bounding box center [253, 365] width 276 height 328
copy span "Saturnday小潘 潘永安"
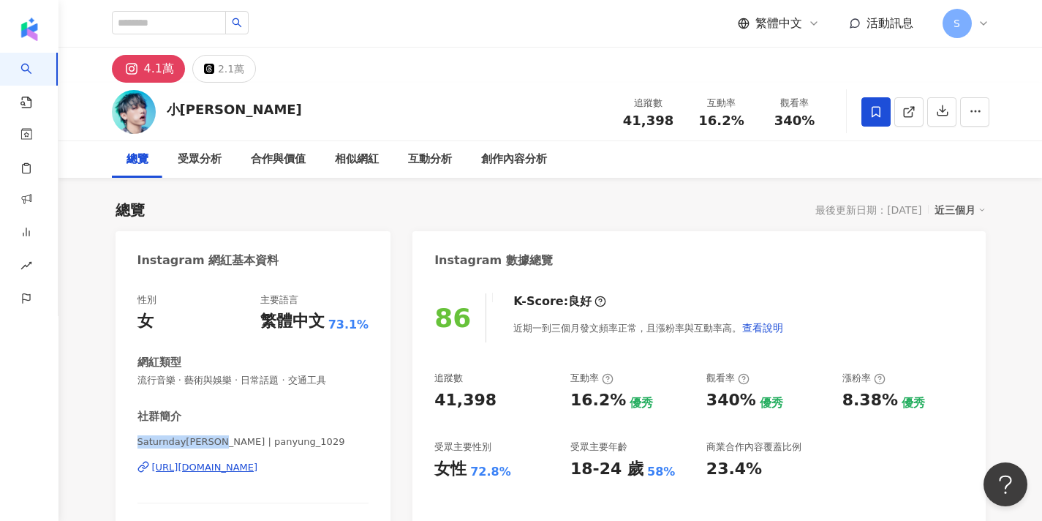
scroll to position [0, 0]
click at [177, 21] on input "search" at bounding box center [169, 22] width 114 height 23
click at [175, 26] on input "search" at bounding box center [169, 22] width 114 height 23
paste input "**"
type input "**"
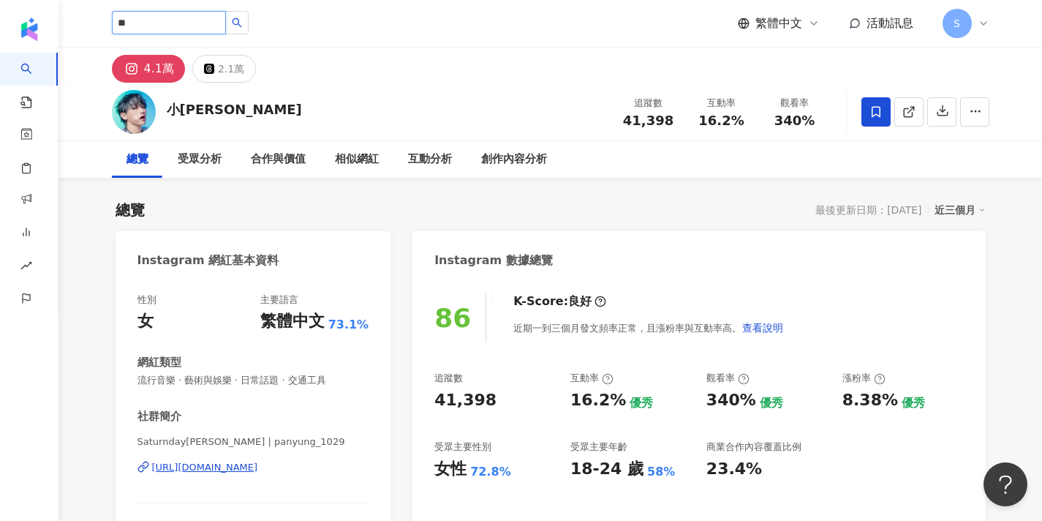
click at [175, 26] on input "**" at bounding box center [169, 22] width 114 height 23
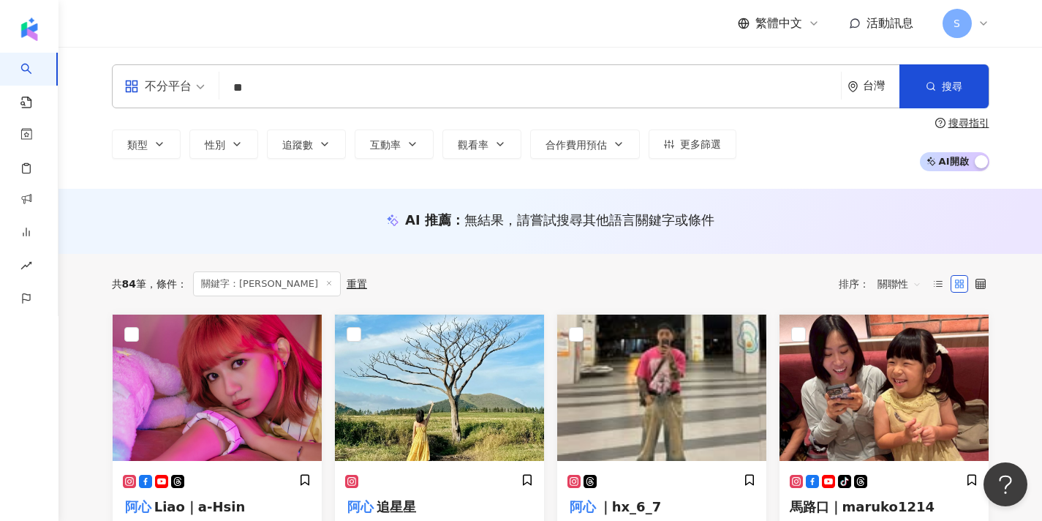
scroll to position [-1, 0]
click at [292, 78] on input "**" at bounding box center [530, 88] width 610 height 28
click at [292, 92] on input "**" at bounding box center [530, 88] width 610 height 28
paste input "*******"
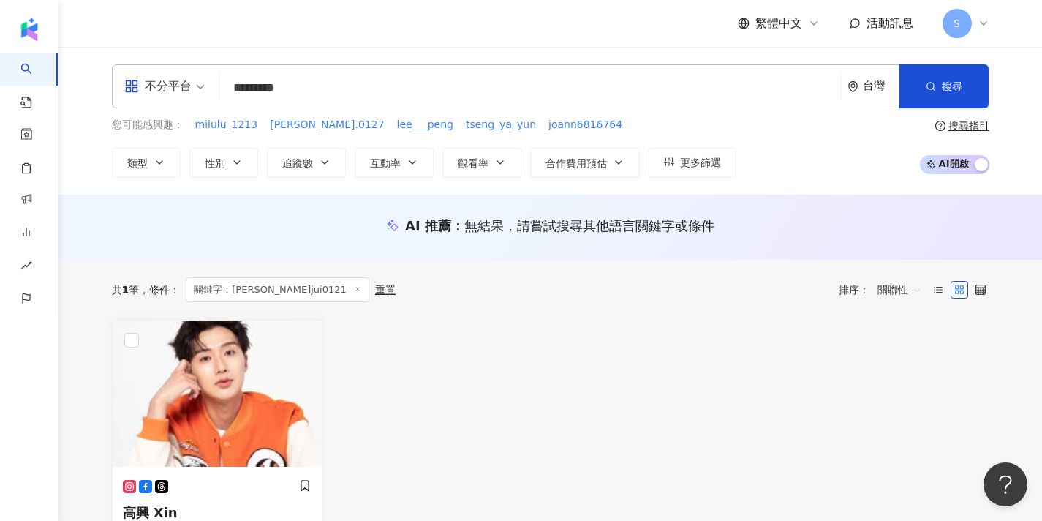
click at [251, 87] on input "*********" at bounding box center [530, 88] width 610 height 28
type input "**********"
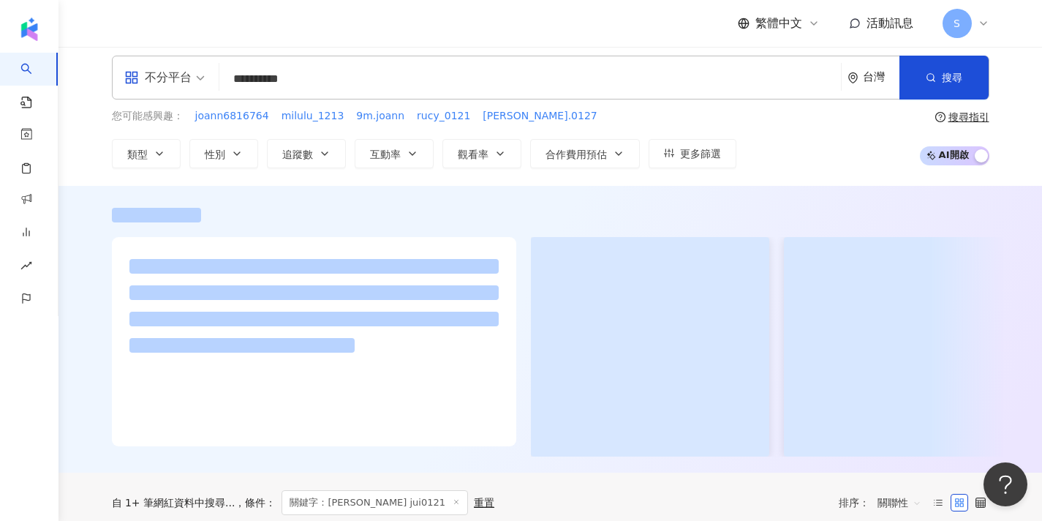
scroll to position [56, 0]
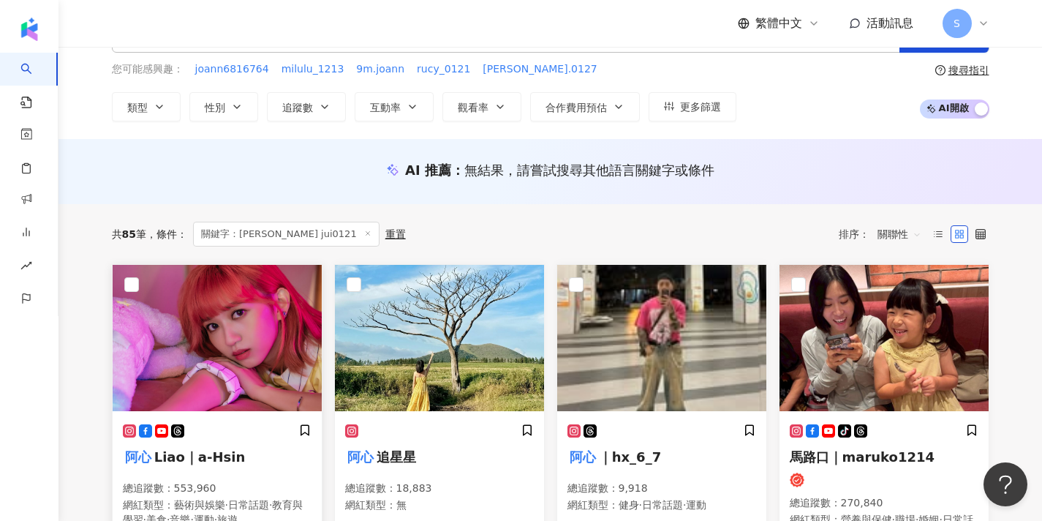
click at [255, 457] on h5 "阿心 Liao｜a-Hsin" at bounding box center [217, 456] width 189 height 18
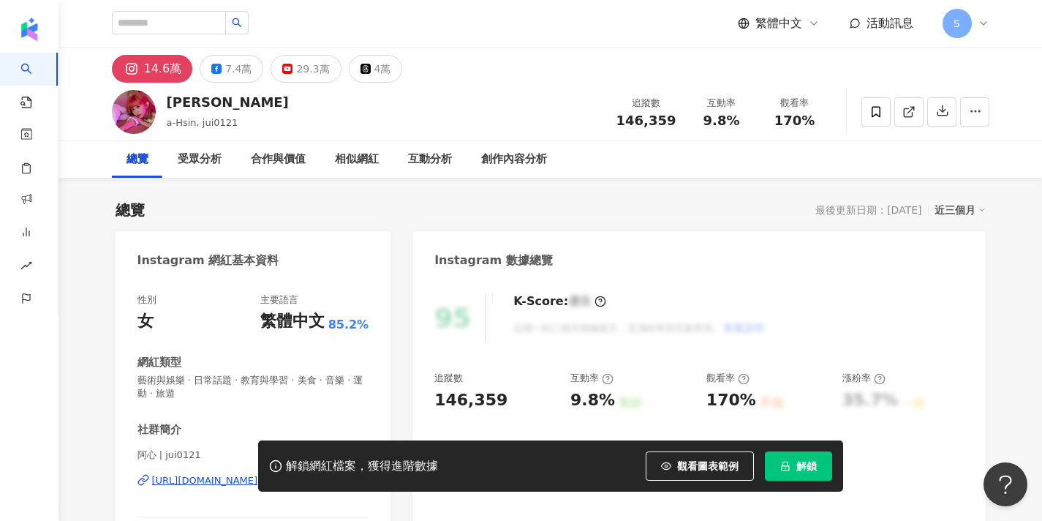
click at [792, 472] on button "解鎖" at bounding box center [798, 465] width 67 height 29
click at [916, 123] on link at bounding box center [908, 111] width 29 height 29
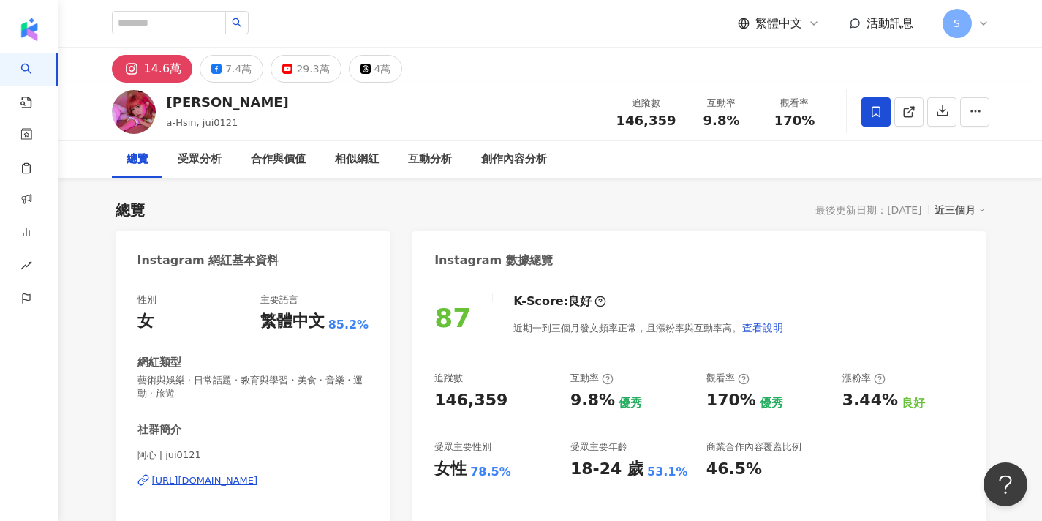
click at [880, 107] on icon at bounding box center [875, 111] width 13 height 13
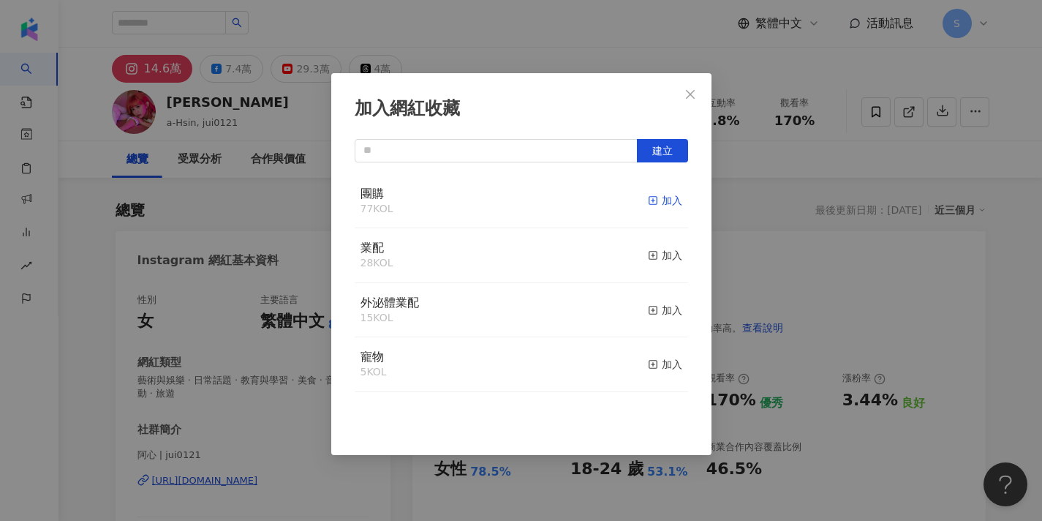
click at [654, 198] on icon "button" at bounding box center [653, 200] width 10 height 10
click at [690, 92] on icon "close" at bounding box center [690, 94] width 12 height 12
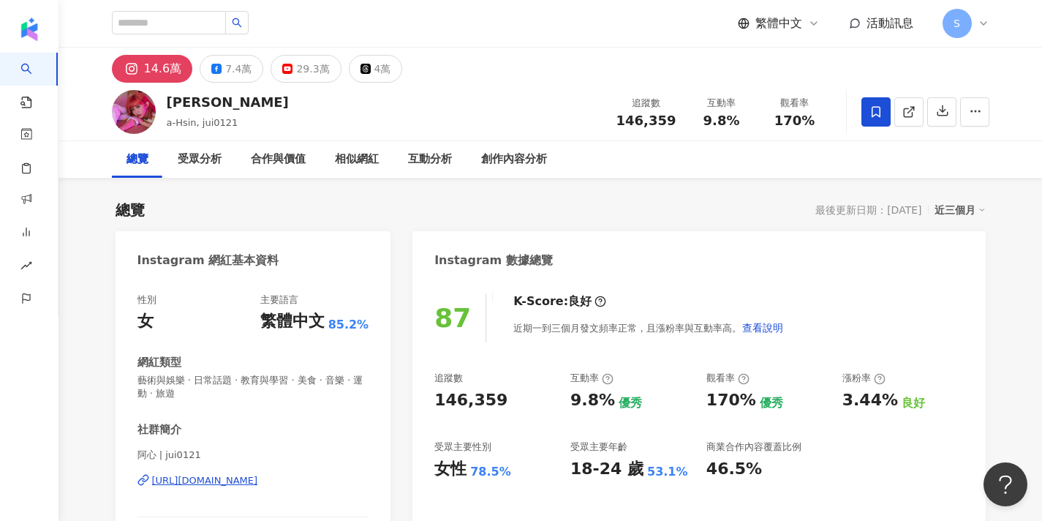
click at [687, 97] on div "加入網紅收藏 建立 團購 78 KOL 已加入 業配 28 KOL 加入 外泌體業配 15 KOL 加入 寵物 5 KOL 加入" at bounding box center [521, 260] width 1042 height 521
click at [687, 94] on div "加入網紅收藏 建立 團購 78 KOL 已加入 業配 28 KOL 加入 外泌體業配 15 KOL 加入 寵物 5 KOL 加入" at bounding box center [521, 260] width 1042 height 521
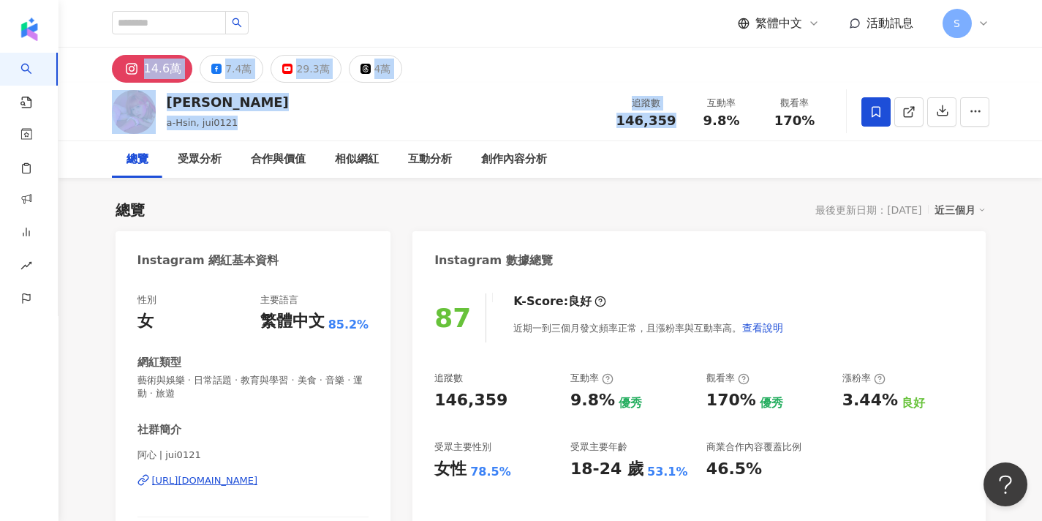
click at [426, 238] on div "Instagram 數據總覽" at bounding box center [698, 255] width 572 height 48
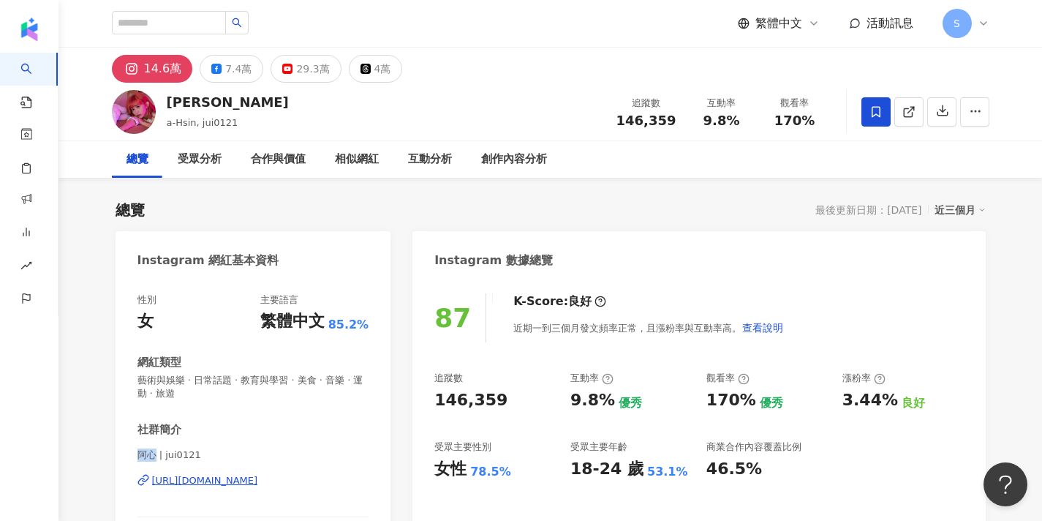
drag, startPoint x: 150, startPoint y: 456, endPoint x: 132, endPoint y: 456, distance: 17.6
click at [132, 456] on div "性別 女 主要語言 繁體中文 85.2% 網紅類型 藝術與娛樂 · 日常話題 · 教育與學習 · 美食 · 音樂 · 運動 · 旅遊 社群簡介 阿心 | ju…" at bounding box center [254, 449] width 276 height 341
copy span "阿心"
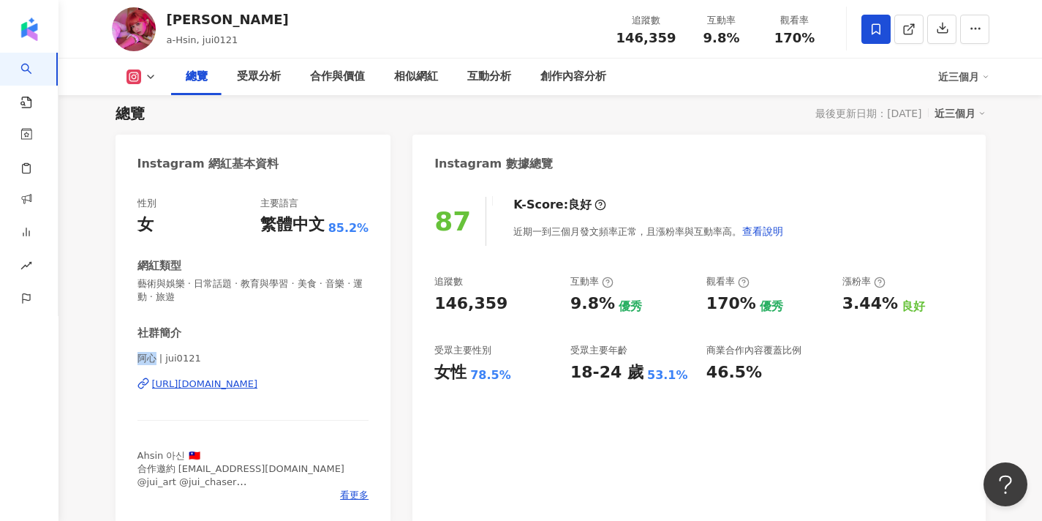
scroll to position [117, 0]
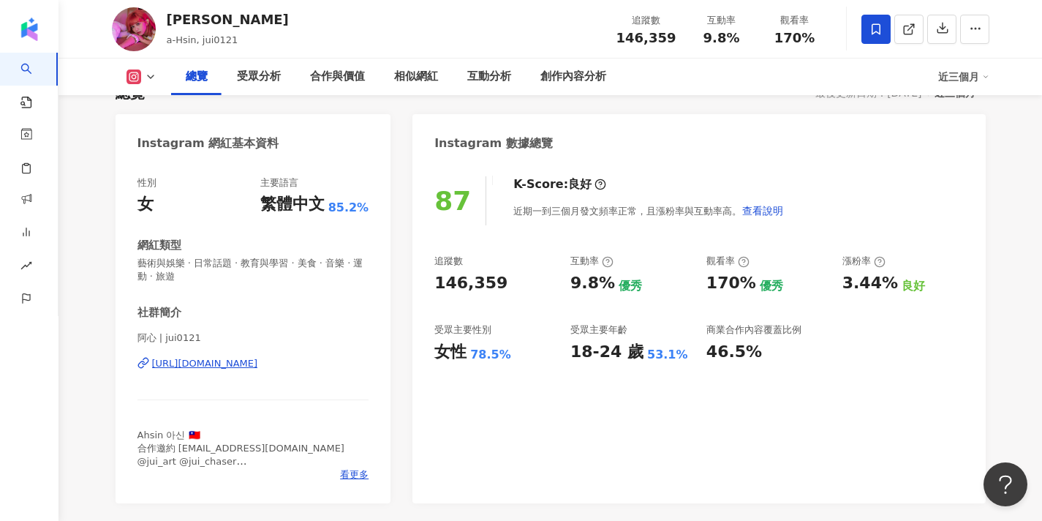
click at [340, 475] on div "看更多" at bounding box center [253, 474] width 232 height 13
click at [341, 472] on span "看更多" at bounding box center [354, 474] width 29 height 13
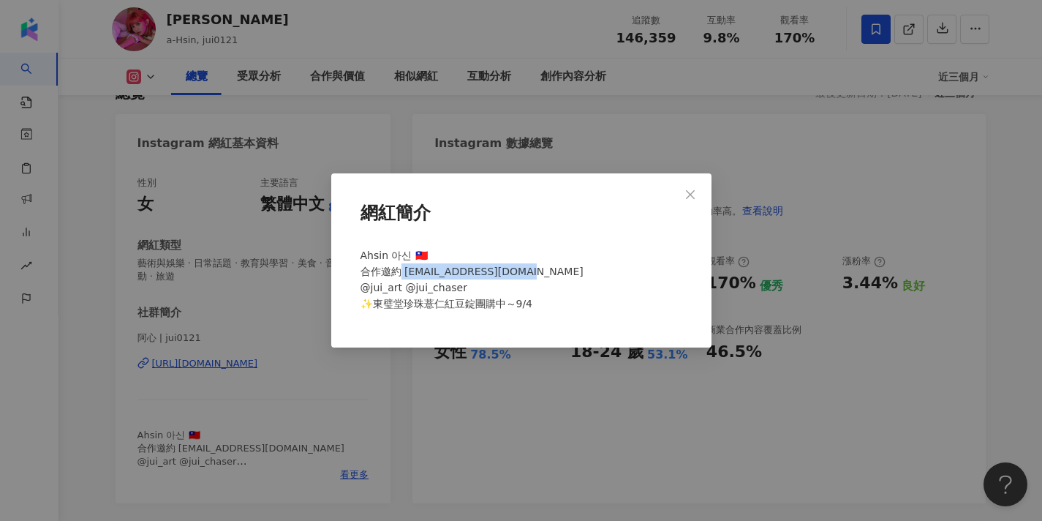
drag, startPoint x: 505, startPoint y: 275, endPoint x: 400, endPoint y: 273, distance: 105.3
click at [400, 273] on span "Ahsin 아신 🇹🇼 合作邀約 hsinliao@pressplay.cc @jui_art @jui_chaser ✨東璧堂珍珠薏仁紅豆錠團購中～9/4" at bounding box center [471, 279] width 223 height 60
copy span "sinliao@pressplay.cc @"
click at [697, 198] on span "Close" at bounding box center [690, 195] width 29 height 12
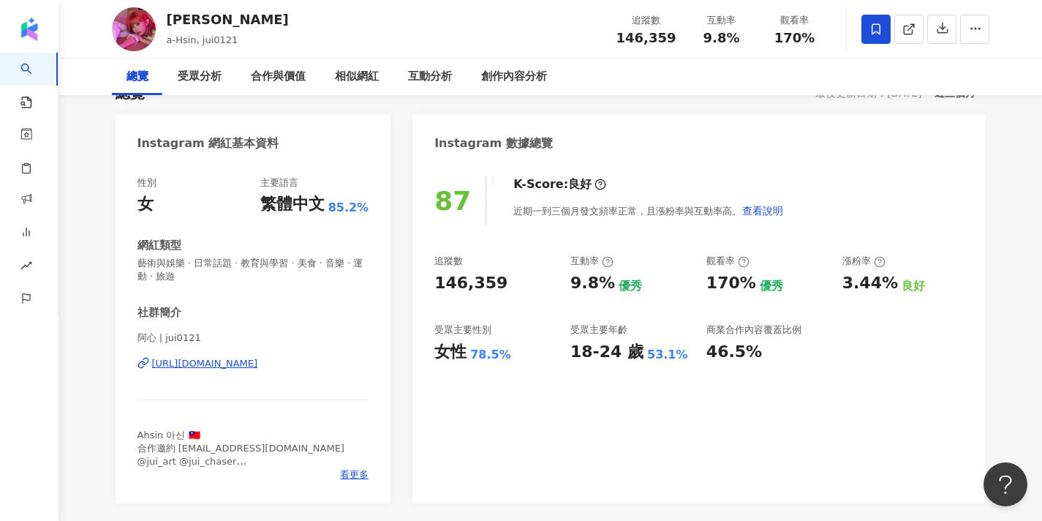
scroll to position [-1, 0]
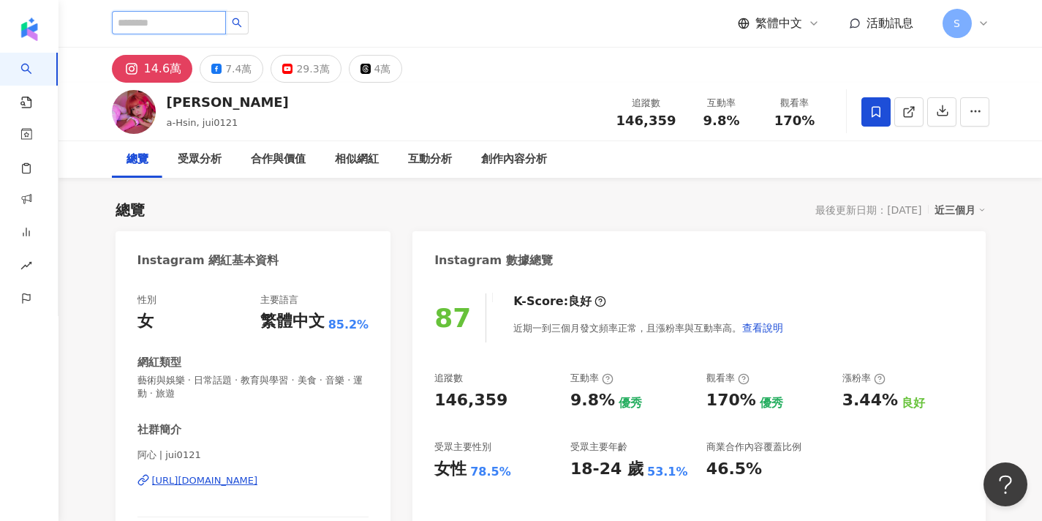
click at [202, 27] on input "search" at bounding box center [169, 22] width 114 height 23
paste input "********"
type input "********"
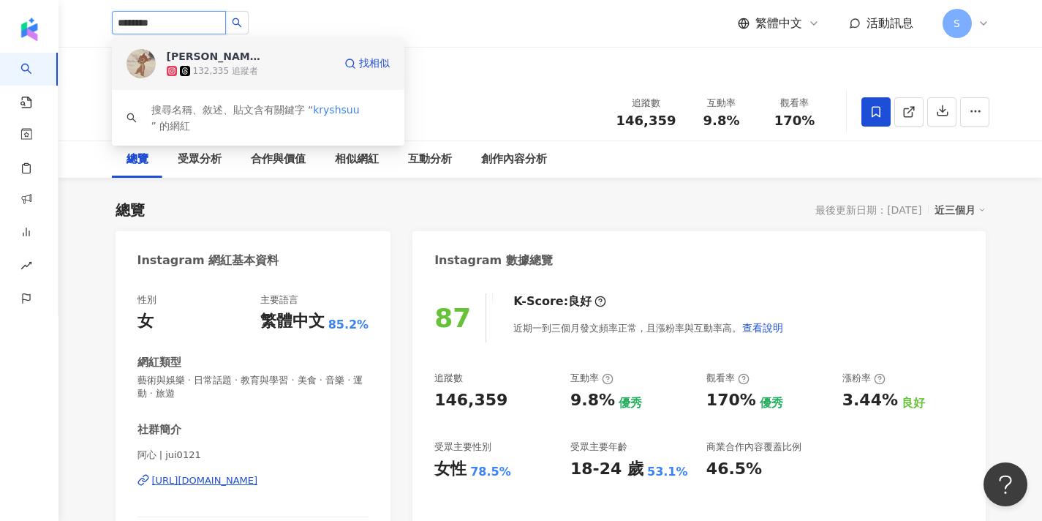
click at [271, 61] on div "Krystal Hsu 132,335 追蹤者" at bounding box center [250, 63] width 167 height 29
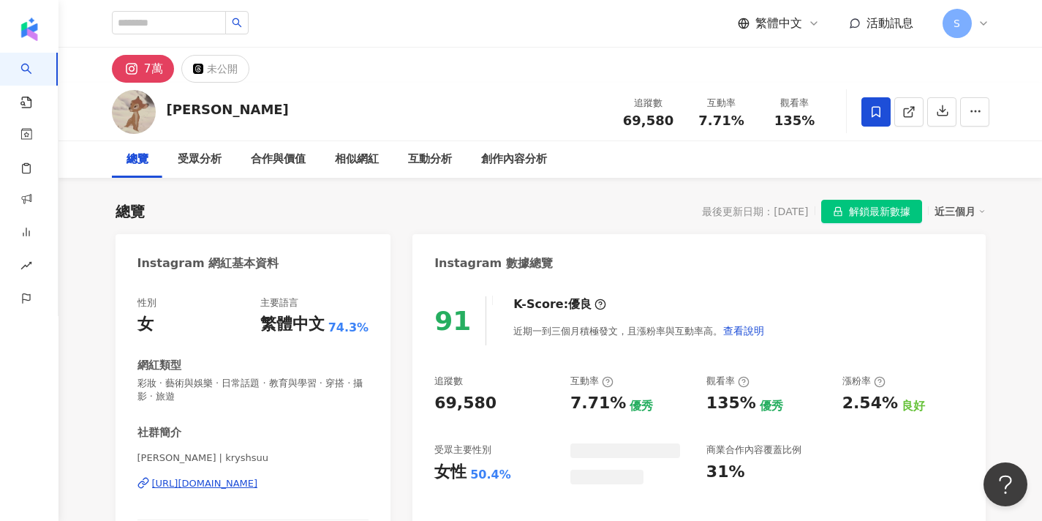
click at [876, 116] on icon at bounding box center [875, 111] width 13 height 13
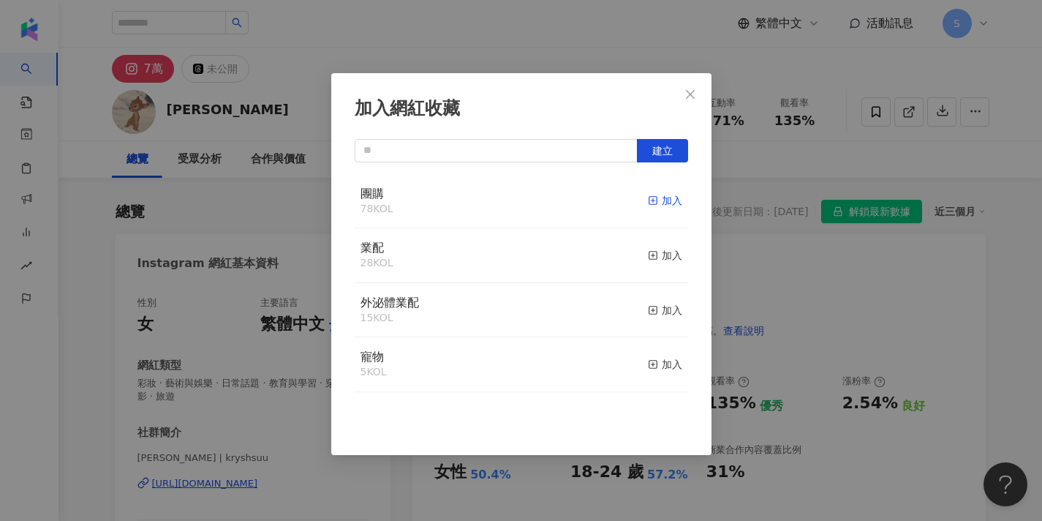
click at [655, 203] on icon "button" at bounding box center [653, 200] width 10 height 10
click at [681, 91] on span "Close" at bounding box center [690, 94] width 29 height 12
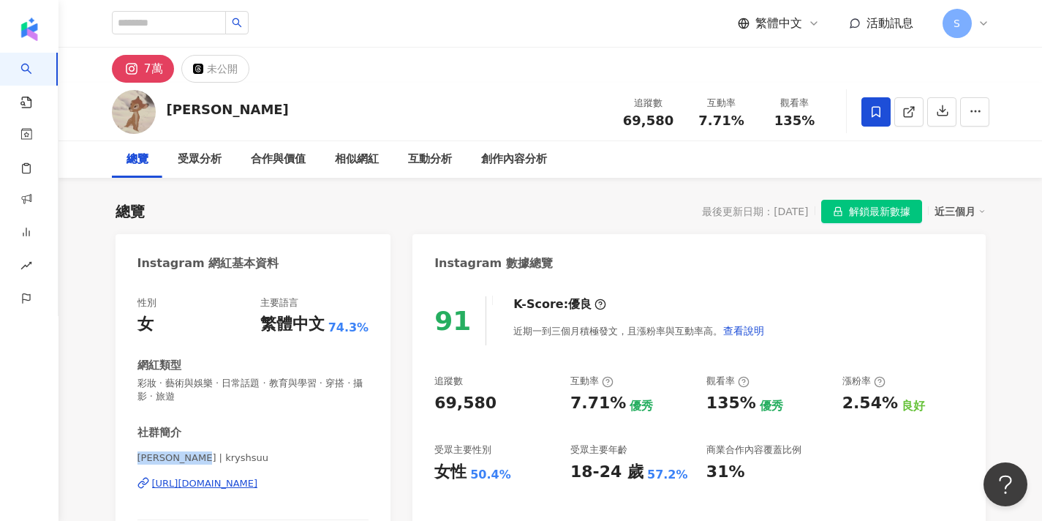
drag, startPoint x: 137, startPoint y: 458, endPoint x: 191, endPoint y: 456, distance: 53.4
click at [191, 456] on span "Krystal Hsu | kryshsuu" at bounding box center [253, 457] width 232 height 13
copy span "[PERSON_NAME]"
click at [226, 23] on input "search" at bounding box center [169, 22] width 114 height 23
type input "***"
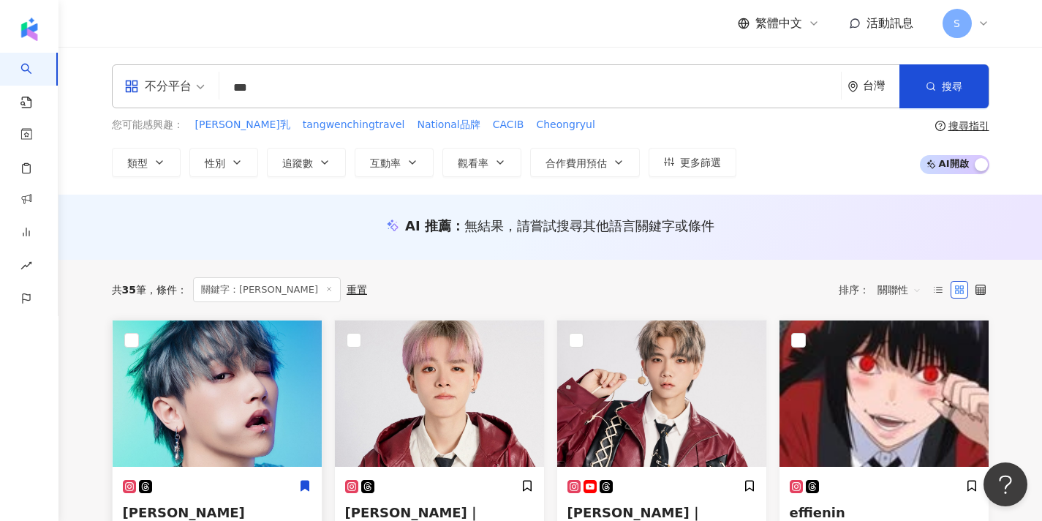
scroll to position [46, 0]
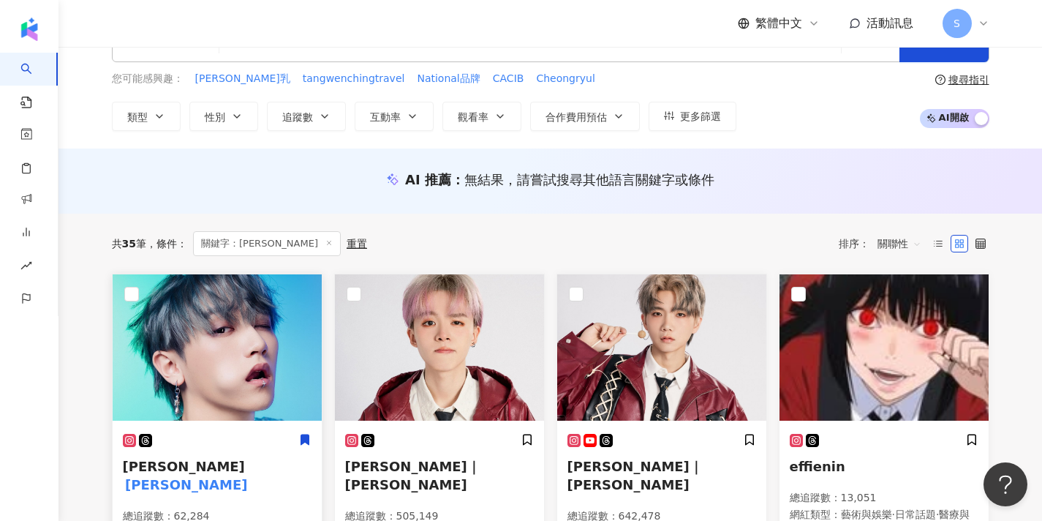
click at [130, 437] on icon at bounding box center [129, 440] width 7 height 7
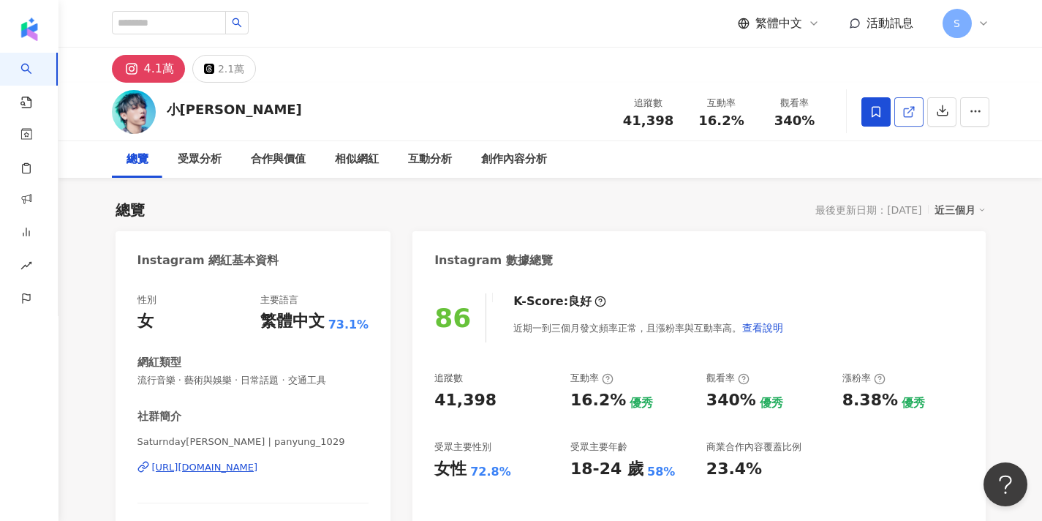
click at [912, 115] on icon at bounding box center [908, 112] width 8 height 8
click at [907, 0] on div "繁體中文 活動訊息 S" at bounding box center [550, 23] width 877 height 47
click at [211, 22] on input "search" at bounding box center [169, 22] width 114 height 23
paste input "**********"
type input "**********"
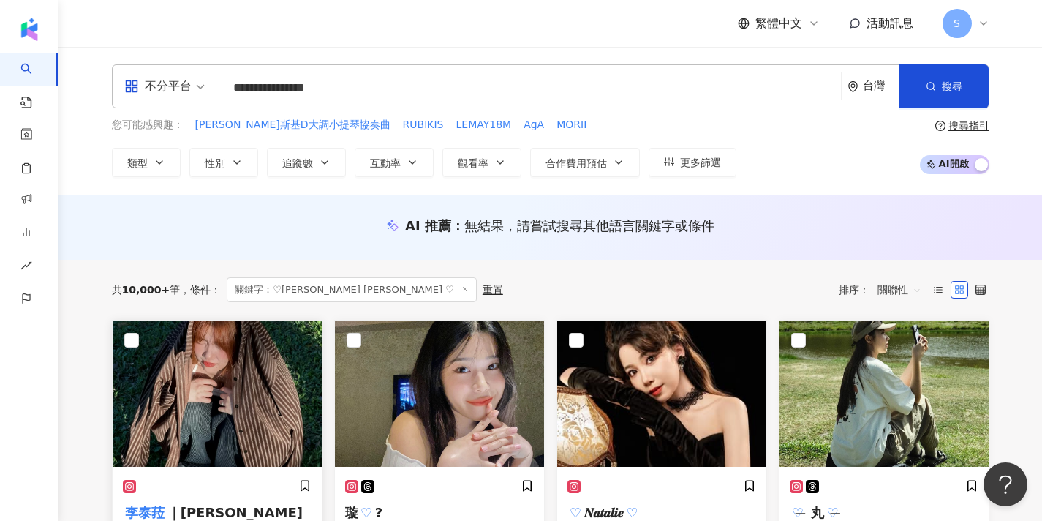
click at [217, 398] on img at bounding box center [217, 393] width 209 height 146
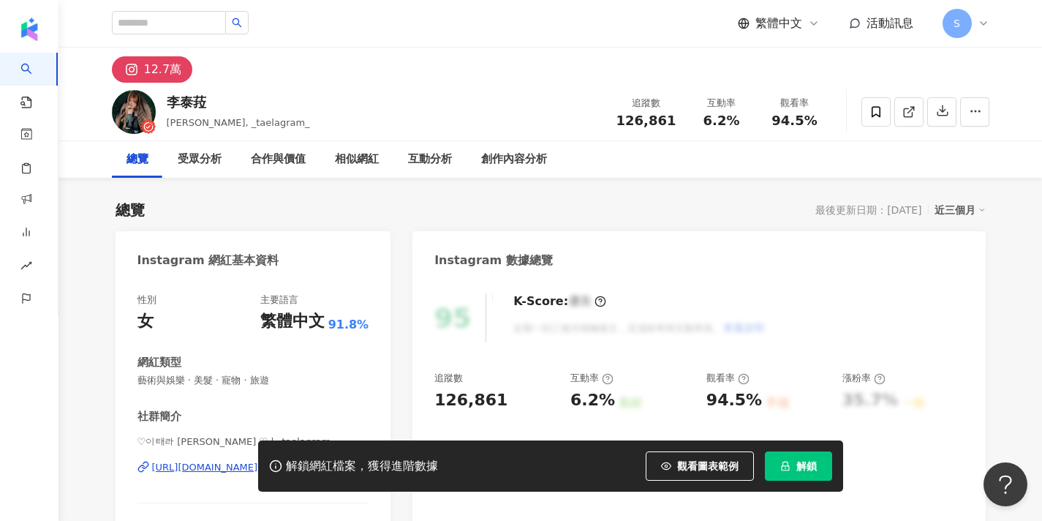
click at [322, 279] on div "性別 女 主要語言 繁體中文 91.8% 網紅類型 藝術與娛樂 · 美髮 · 寵物 · 旅遊 社群簡介 ♡이태라 [PERSON_NAME] ♡ | _…" at bounding box center [254, 436] width 276 height 315
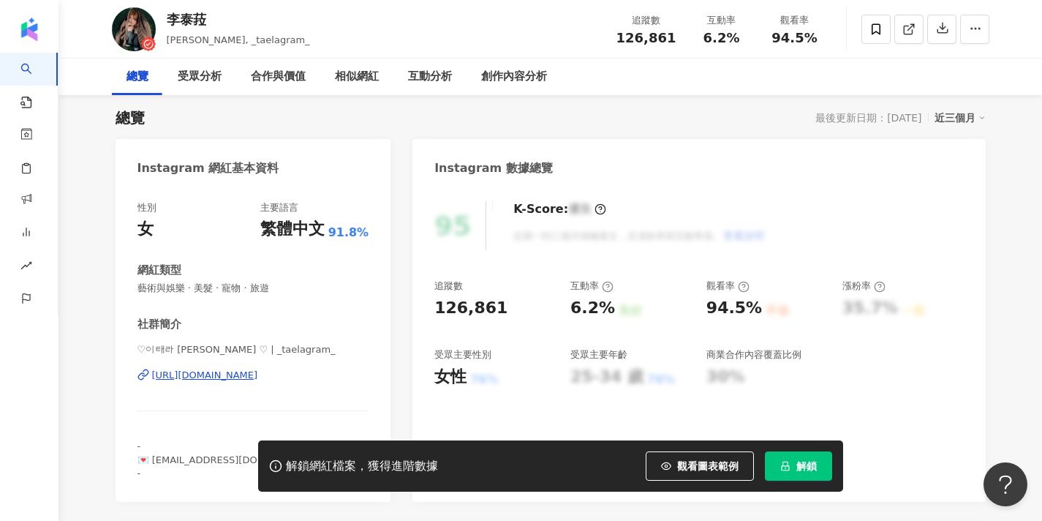
click at [793, 472] on button "解鎖" at bounding box center [798, 465] width 67 height 29
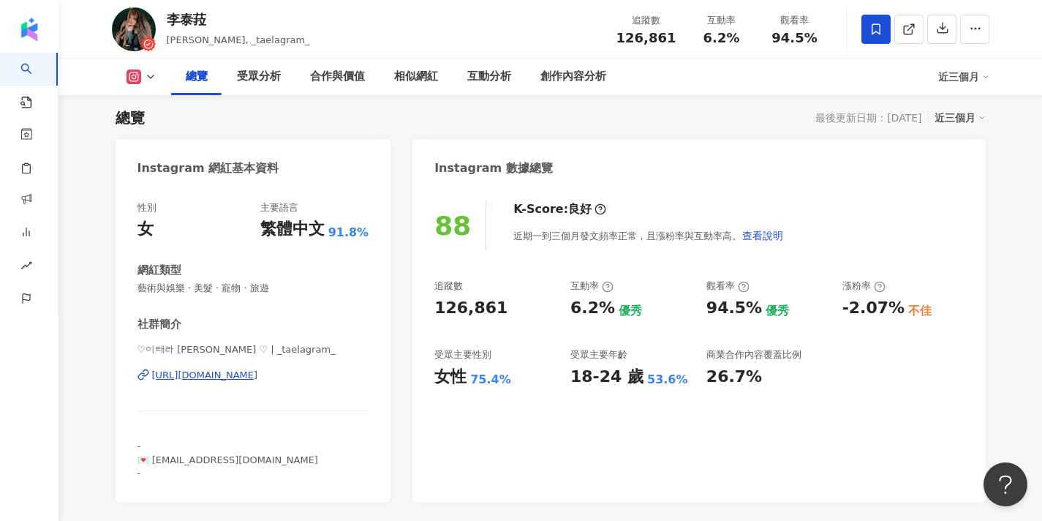
click at [881, 17] on span at bounding box center [875, 29] width 29 height 29
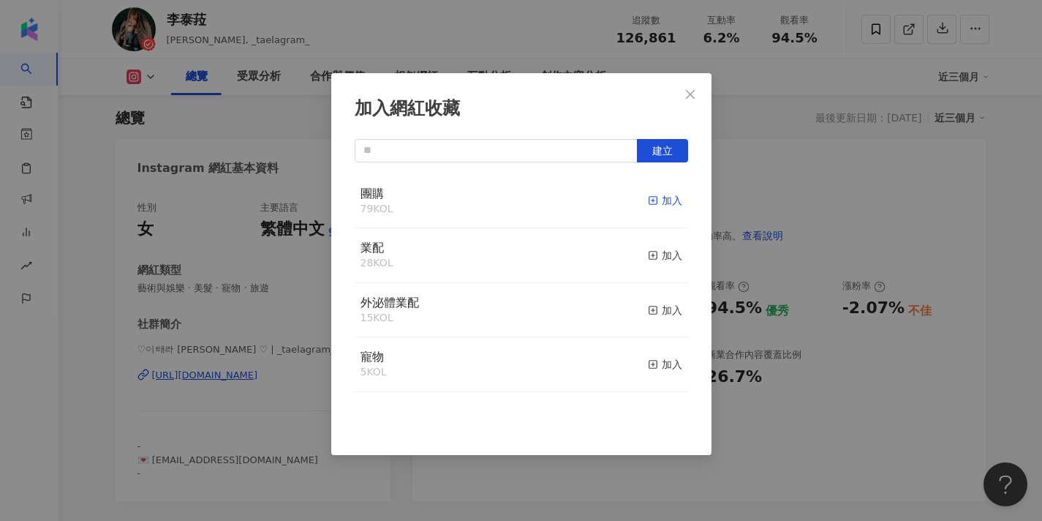
click at [653, 200] on line "button" at bounding box center [653, 200] width 4 height 0
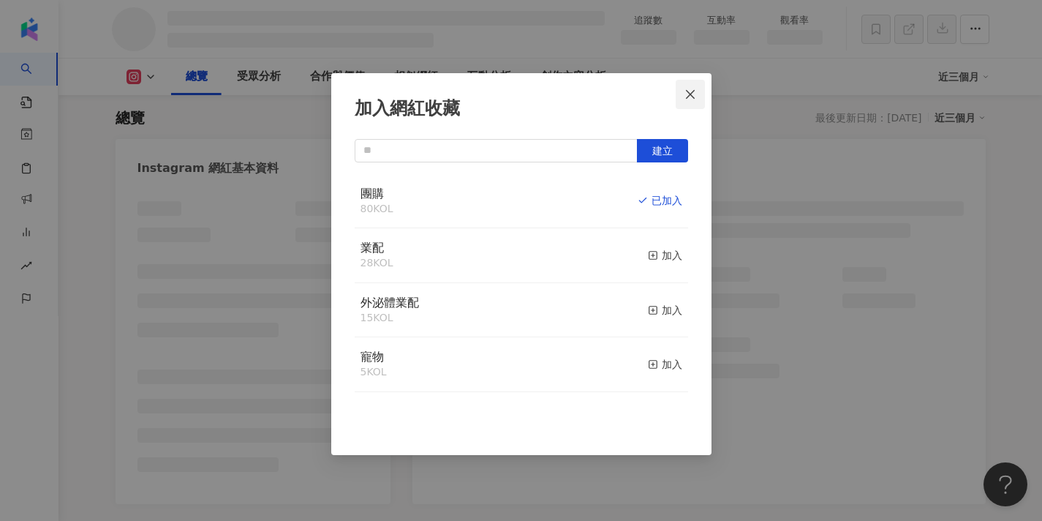
click at [690, 94] on icon "close" at bounding box center [690, 93] width 9 height 9
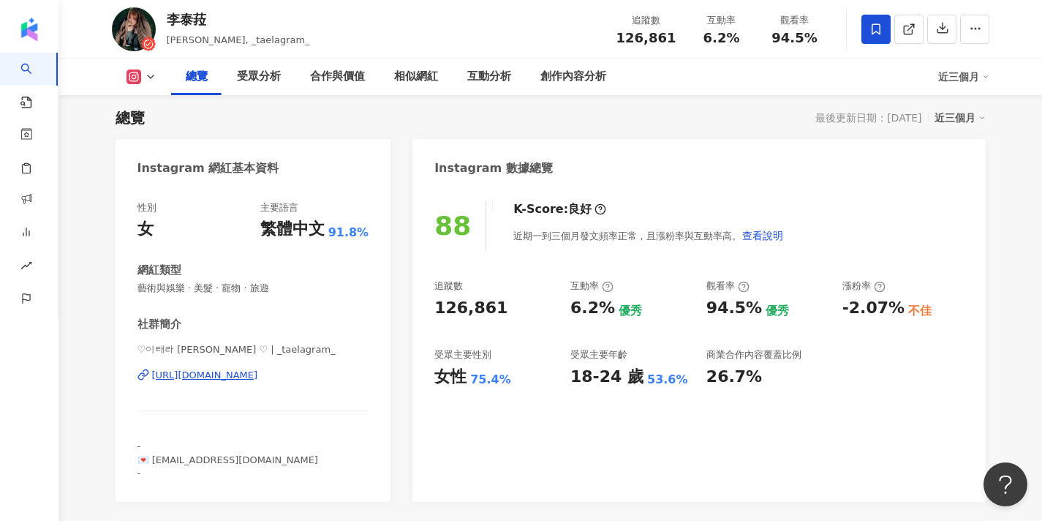
click at [689, 94] on div "加入網紅收藏 建立 團購 80 KOL 已加入 業配 28 KOL 加入 外泌體業配 15 KOL 加入 寵物 5 KOL 加入" at bounding box center [521, 260] width 1042 height 521
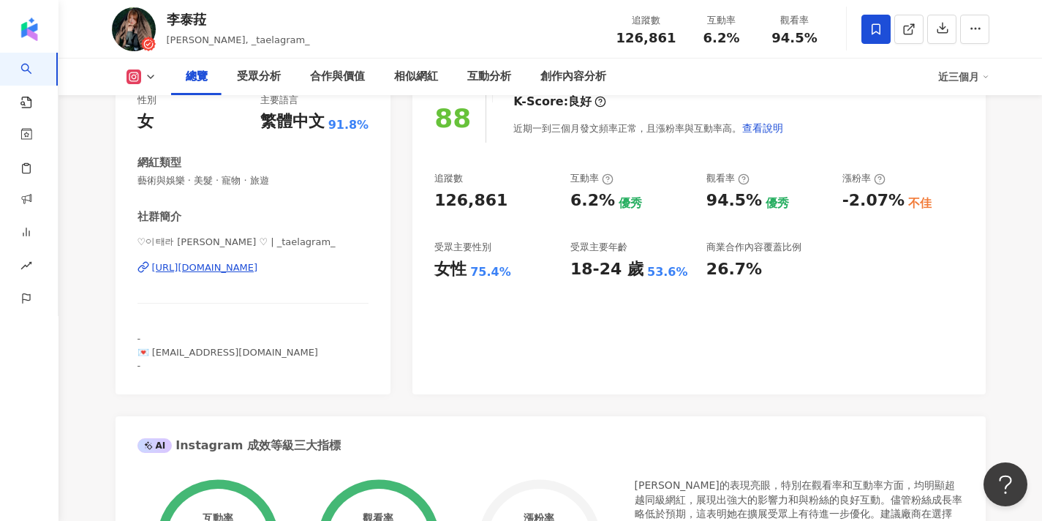
drag, startPoint x: 252, startPoint y: 339, endPoint x: 131, endPoint y: 336, distance: 121.4
click at [144, 338] on div "- 💌 taela1230@gmail.com -" at bounding box center [253, 352] width 232 height 40
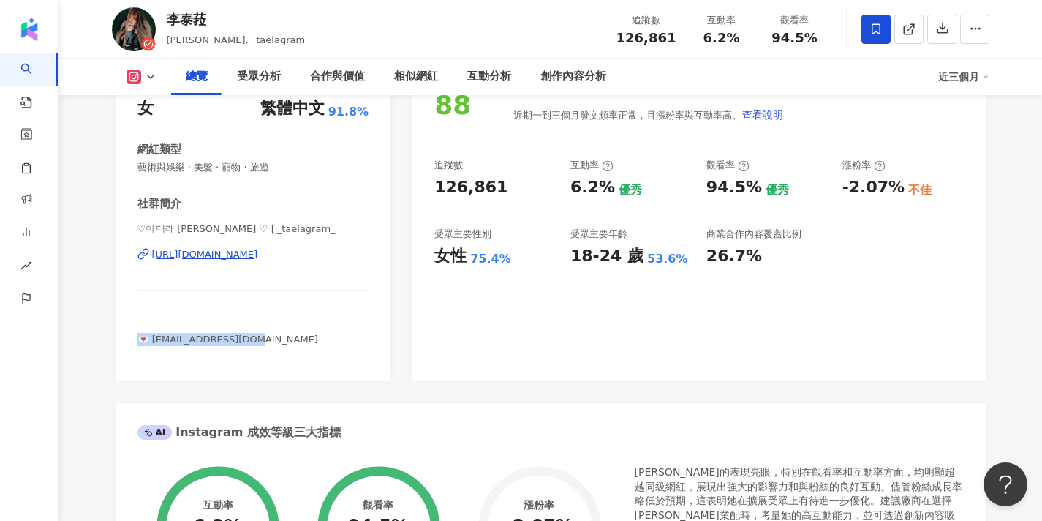
click at [129, 335] on div "性別 女 主要語言 繁體中文 91.8% 網紅類型 藝術與娛樂 · 美髮 · 寵物 · 旅遊 社群簡介 ♡이태라 李泰菈 TAELA ♡ | _tael…" at bounding box center [254, 223] width 276 height 315
copy span "💌 taela1230@gmail.com"
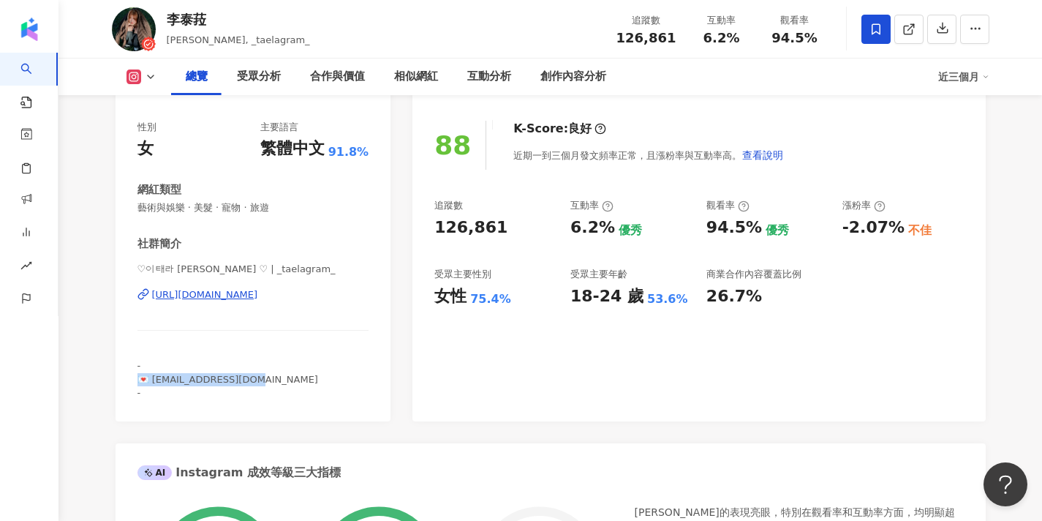
click at [230, 366] on div "- 💌 taela1230@gmail.com -" at bounding box center [253, 379] width 232 height 40
click at [254, 383] on div "- 💌 taela1230@gmail.com -" at bounding box center [253, 379] width 232 height 40
drag, startPoint x: 246, startPoint y: 383, endPoint x: 169, endPoint y: 382, distance: 76.8
click at [165, 383] on span "- 💌 taela1230@gmail.com -" at bounding box center [227, 378] width 181 height 37
click at [257, 382] on div "- 💌 taela1230@gmail.com -" at bounding box center [253, 379] width 232 height 40
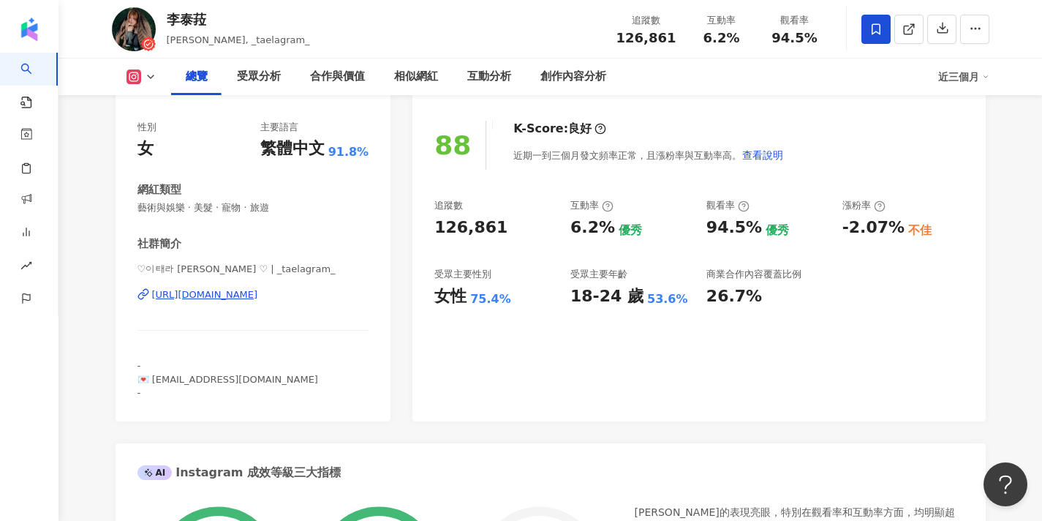
click at [256, 381] on div "- 💌 taela1230@gmail.com -" at bounding box center [253, 379] width 232 height 40
drag, startPoint x: 249, startPoint y: 379, endPoint x: 154, endPoint y: 383, distance: 95.1
click at [154, 383] on span "- 💌 taela1230@gmail.com -" at bounding box center [227, 378] width 181 height 37
copy span "aela1230@gmail.com"
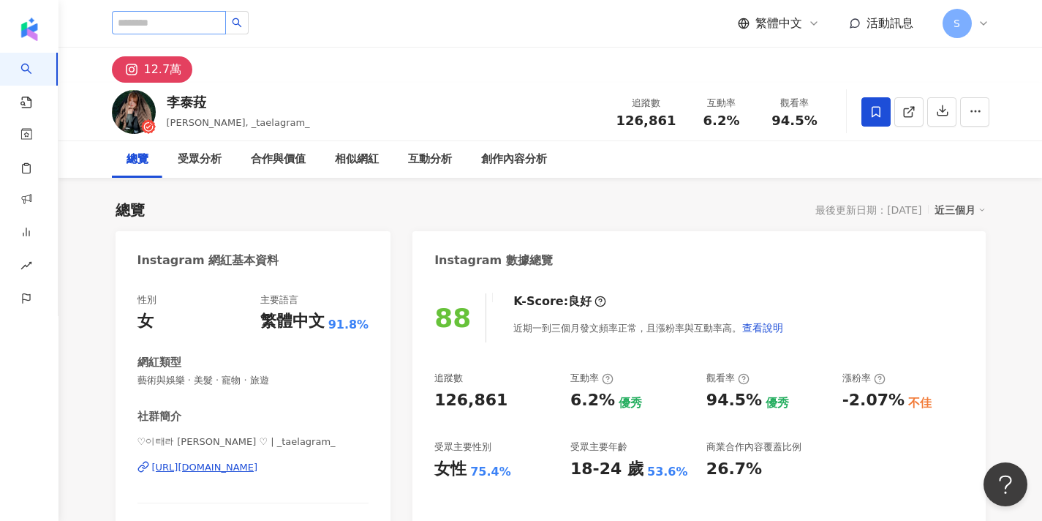
scroll to position [0, 0]
click at [225, 21] on input "search" at bounding box center [169, 22] width 114 height 23
paste input "*********"
type input "*********"
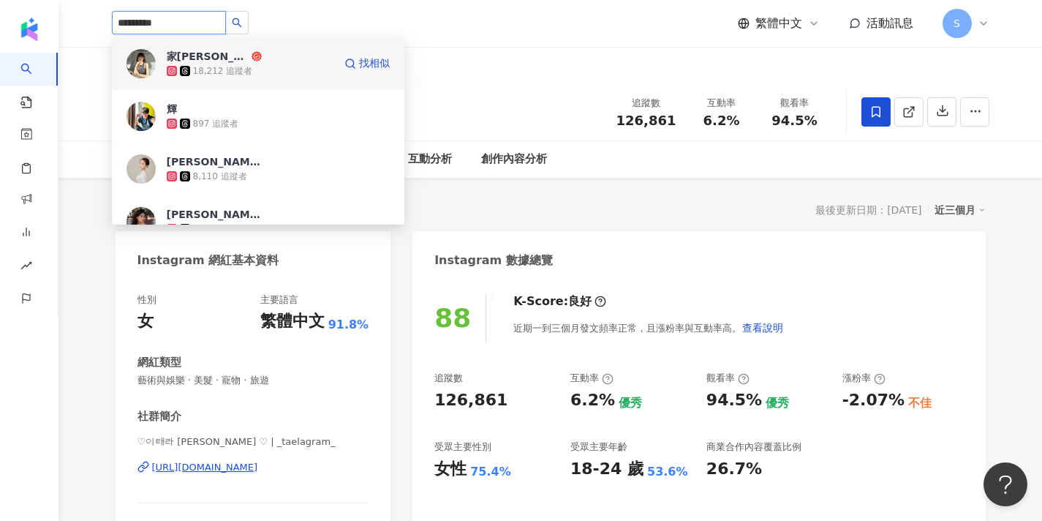
click at [218, 59] on span "家卉" at bounding box center [214, 56] width 95 height 15
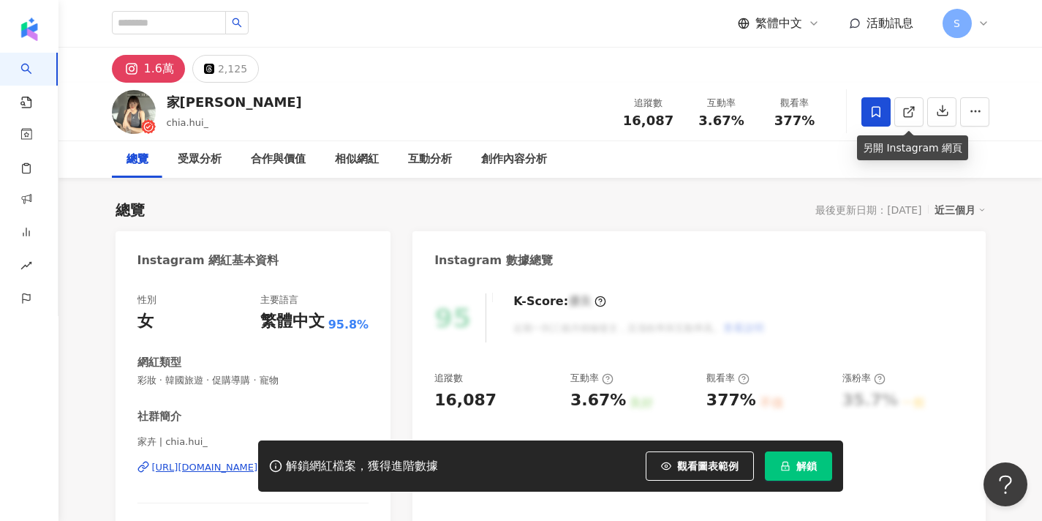
click at [876, 107] on icon at bounding box center [875, 111] width 13 height 13
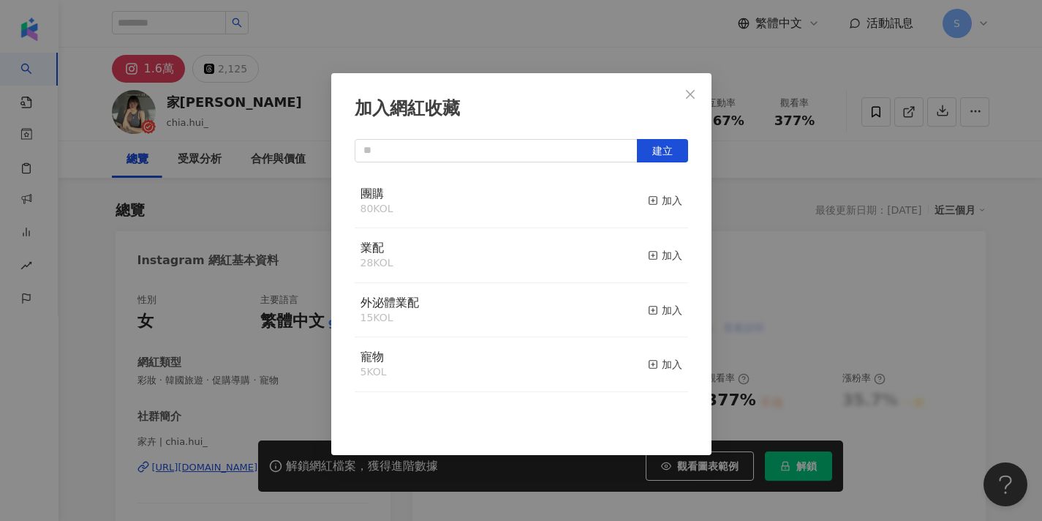
click at [647, 198] on div "團購 80 KOL 加入" at bounding box center [521, 201] width 333 height 55
click at [657, 202] on rect "button" at bounding box center [653, 201] width 8 height 8
click at [695, 98] on icon "close" at bounding box center [690, 94] width 12 height 12
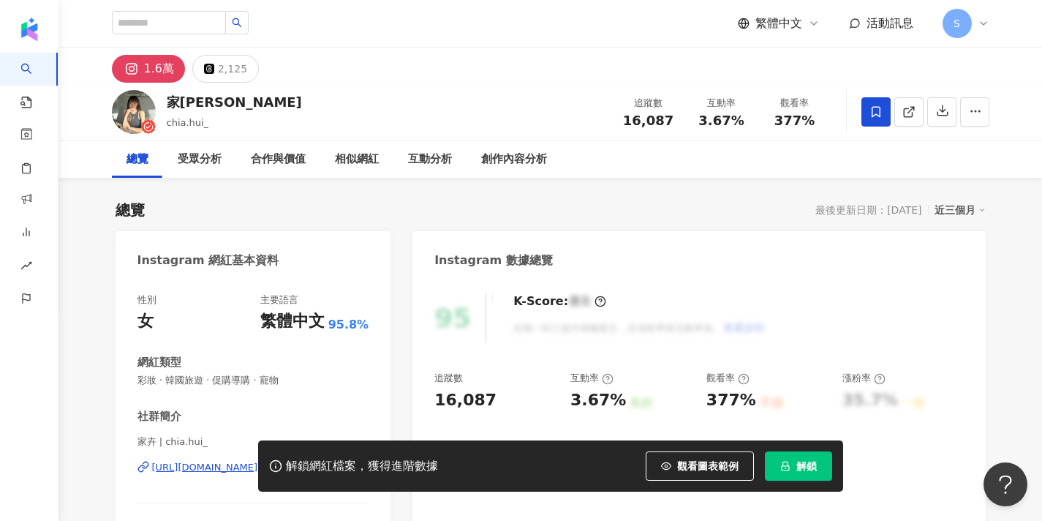
click at [689, 98] on div "加入網紅收藏 建立 團購 81 KOL 已加入 業配 28 KOL 加入 外泌體業配 15 KOL 加入 寵物 5 KOL 加入" at bounding box center [521, 260] width 1042 height 521
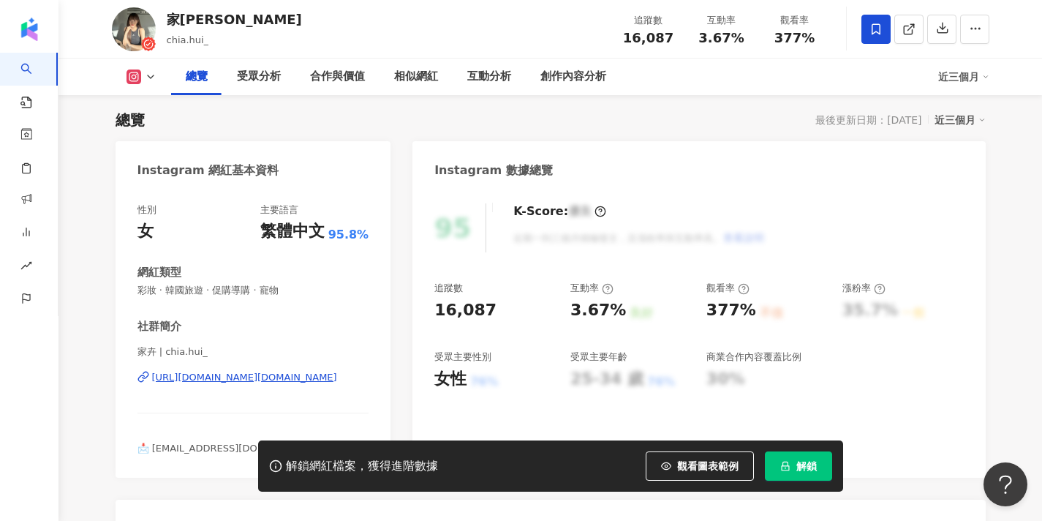
scroll to position [118, 0]
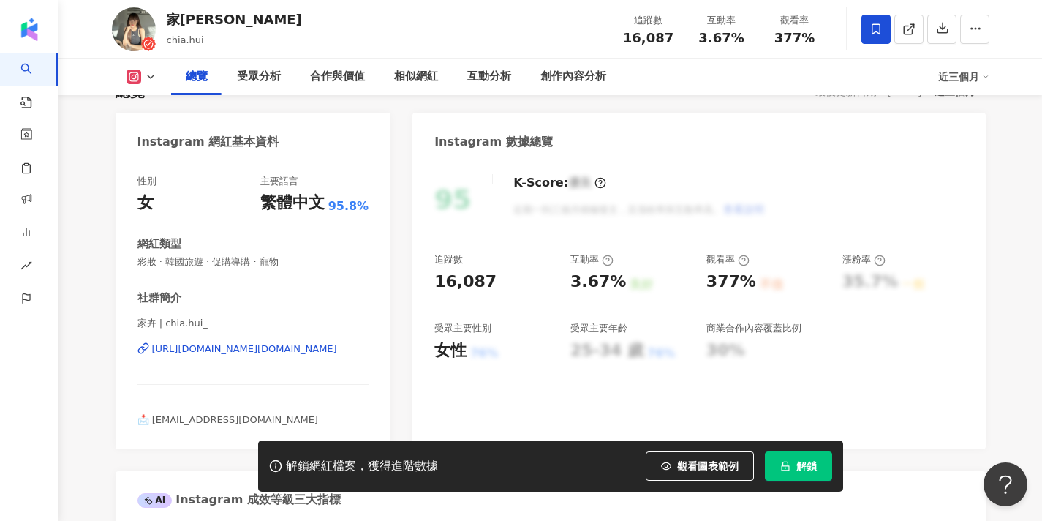
click at [786, 459] on button "解鎖" at bounding box center [798, 465] width 67 height 29
drag, startPoint x: 154, startPoint y: 322, endPoint x: 135, endPoint y: 322, distance: 19.0
click at [135, 322] on div "性別 女 主要語言 繁體中文 95.8% 網紅類型 彩妝 · 韓國旅遊 · 促購導購 · 寵物 社群簡介 家卉 | chia.hui_ https://www…" at bounding box center [254, 304] width 276 height 289
copy span "家卉"
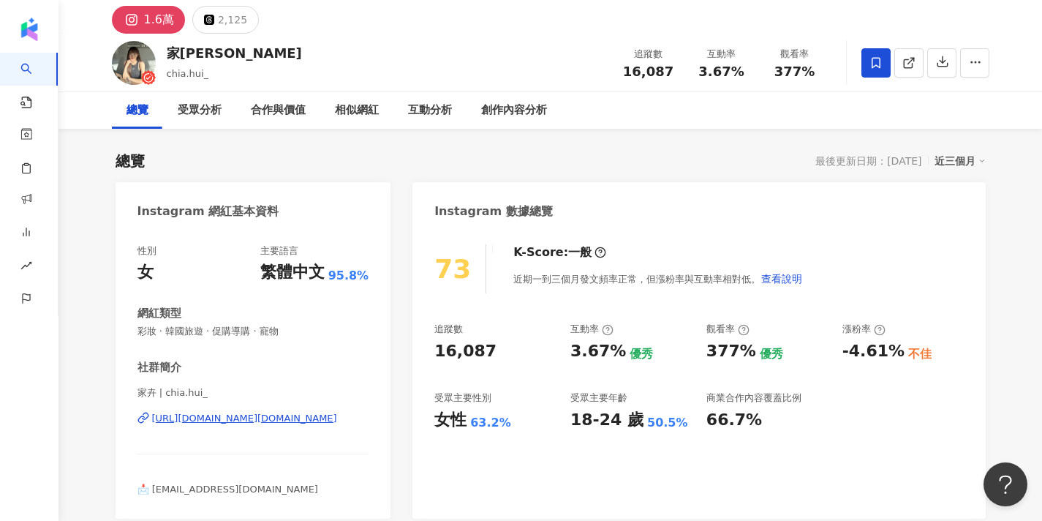
scroll to position [52, 0]
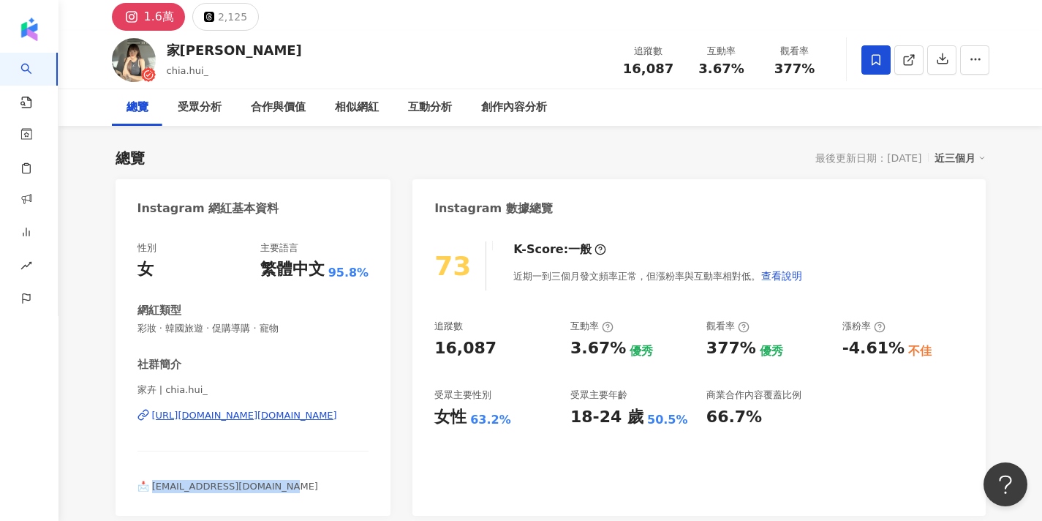
drag, startPoint x: 280, startPoint y: 485, endPoint x: 154, endPoint y: 485, distance: 125.8
click at [154, 485] on span "📩 chiahui19991109@gmail.com" at bounding box center [227, 485] width 181 height 11
copy span "hiahui19991109@gmail.com"
drag, startPoint x: 151, startPoint y: 388, endPoint x: 138, endPoint y: 388, distance: 13.2
click at [138, 388] on span "家卉 | chia.hui_" at bounding box center [253, 389] width 232 height 13
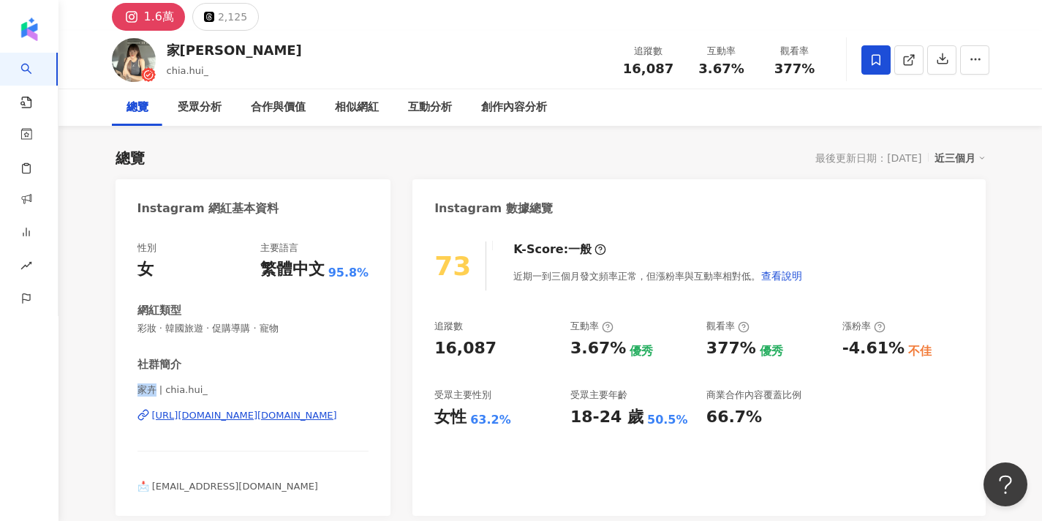
click at [151, 385] on span "家卉 | chia.hui_" at bounding box center [253, 389] width 232 height 13
drag, startPoint x: 155, startPoint y: 392, endPoint x: 127, endPoint y: 393, distance: 27.8
click at [127, 393] on div "性別 女 主要語言 繁體中文 95.8% 網紅類型 彩妝 · 韓國旅遊 · 促購導購 · 寵物 社群簡介 家卉 | chia.hui_ https://www…" at bounding box center [254, 371] width 276 height 289
copy span "家卉"
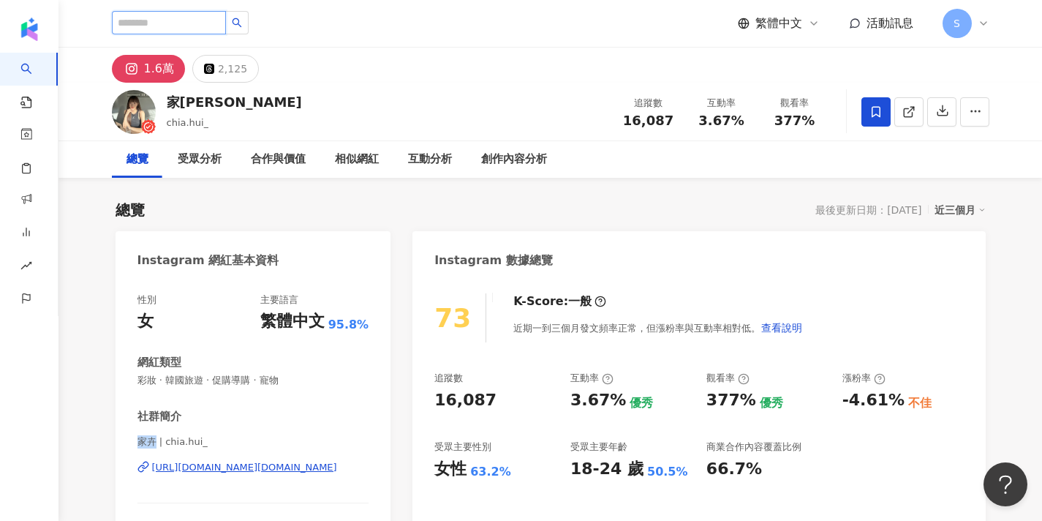
scroll to position [0, 0]
click at [191, 23] on input "search" at bounding box center [169, 22] width 114 height 23
paste input "**********"
type input "**********"
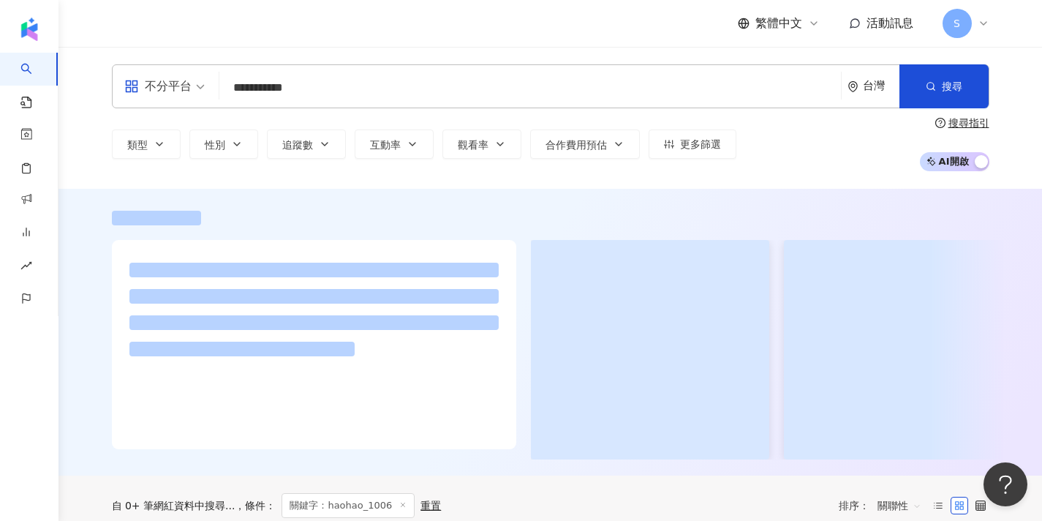
click at [229, 70] on div "**********" at bounding box center [550, 86] width 877 height 44
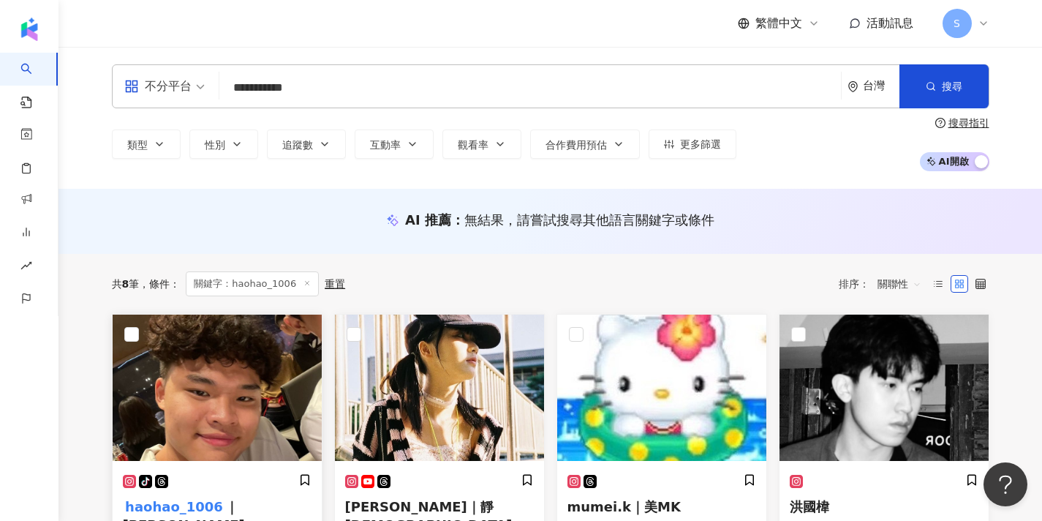
click at [235, 385] on img at bounding box center [217, 387] width 209 height 146
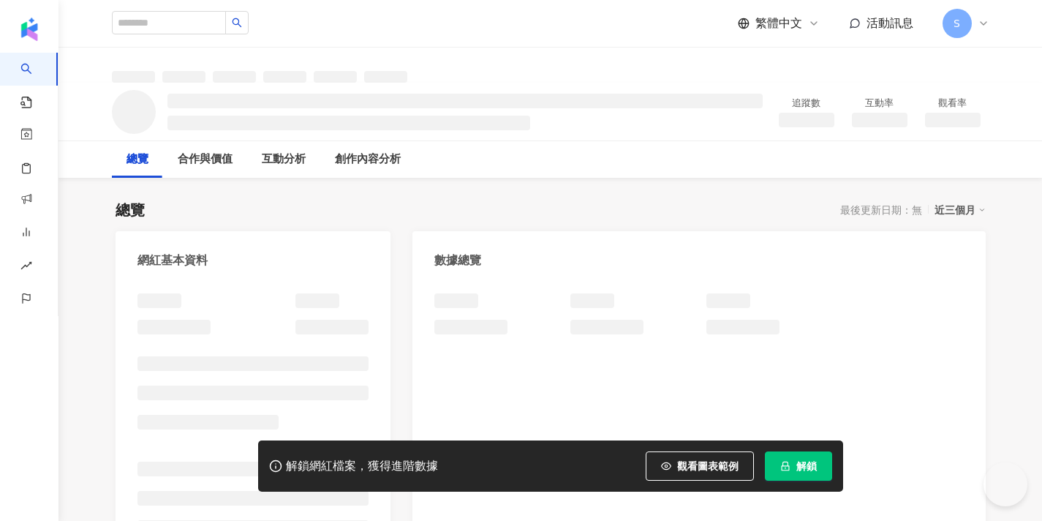
drag, startPoint x: 755, startPoint y: 1, endPoint x: 635, endPoint y: 3, distance: 119.9
click at [635, 2] on div "繁體中文 活動訊息 S" at bounding box center [550, 23] width 877 height 47
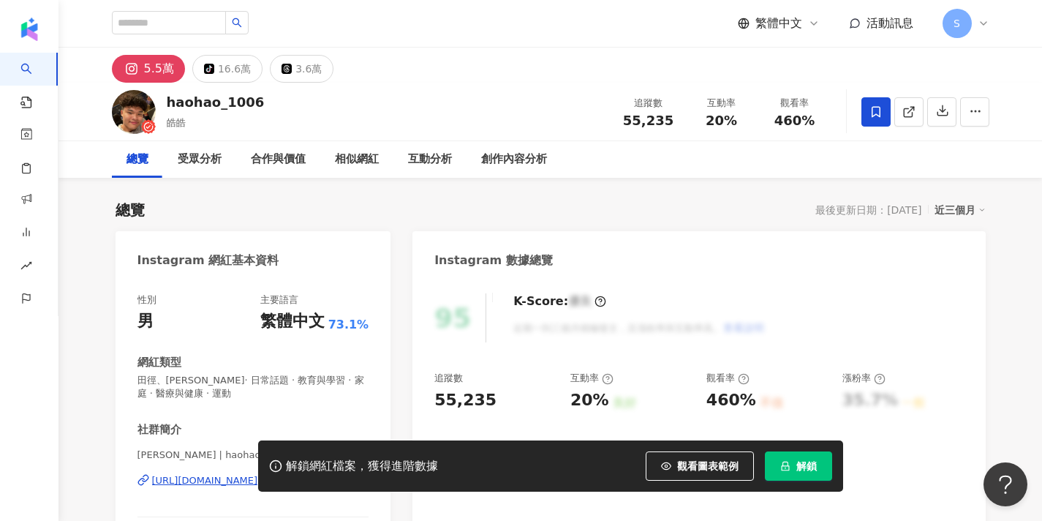
click at [883, 118] on span at bounding box center [875, 111] width 29 height 29
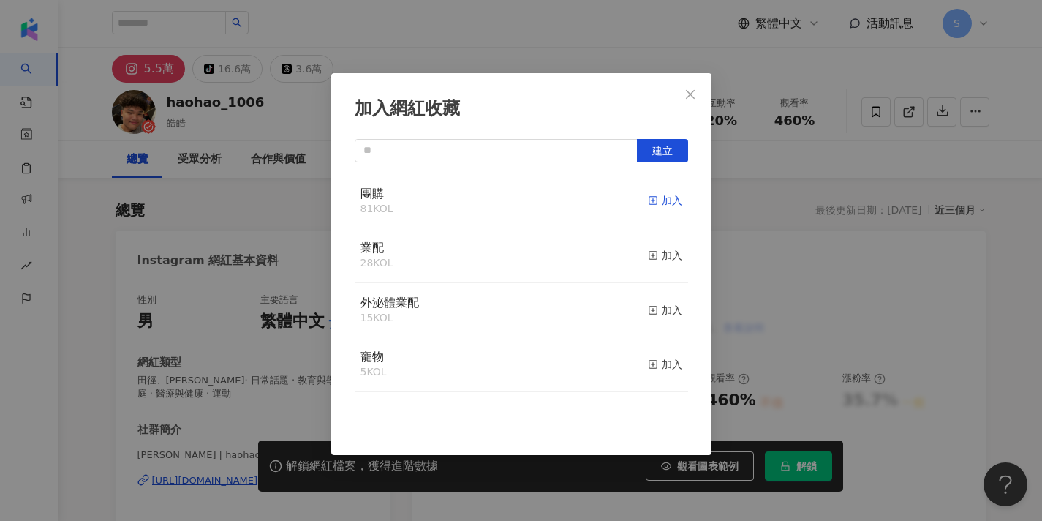
click at [653, 199] on icon "button" at bounding box center [653, 200] width 10 height 10
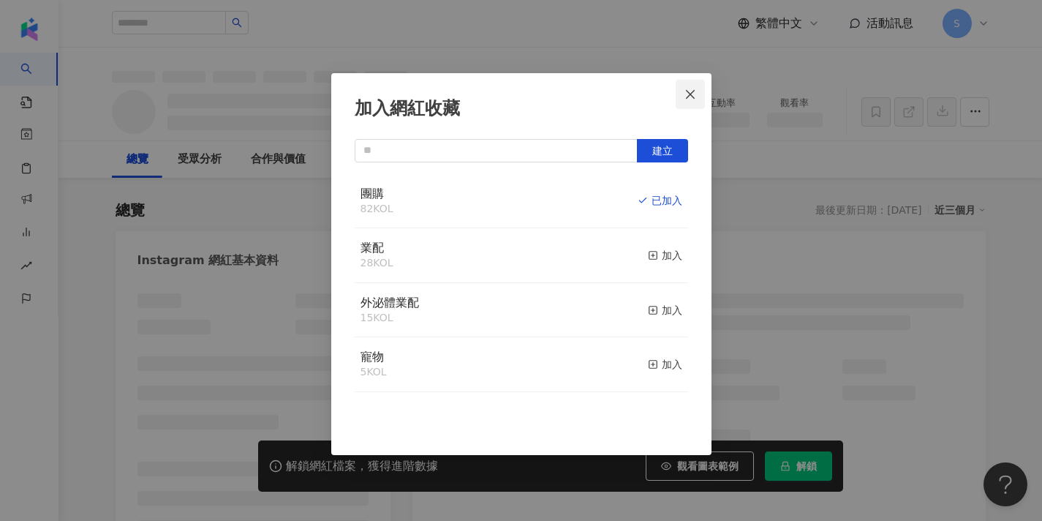
click at [695, 94] on icon "close" at bounding box center [690, 94] width 12 height 12
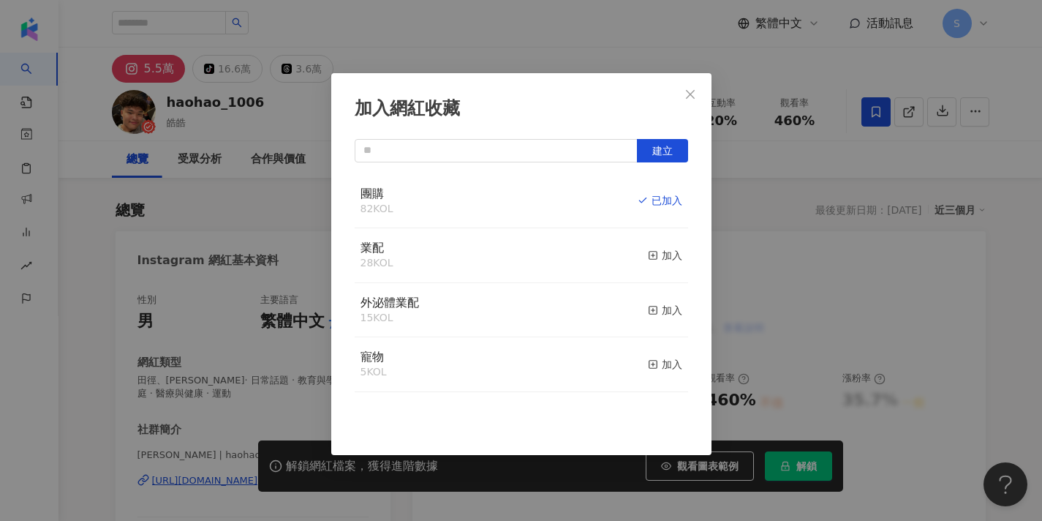
click at [692, 96] on div "加入網紅收藏 建立 團購 82 KOL 已加入 業配 28 KOL 加入 外泌體業配 15 KOL 加入 寵物 5 KOL 加入" at bounding box center [521, 260] width 1042 height 521
click at [685, 98] on div "加入網紅收藏 建立 團購 82 KOL 已加入 業配 28 KOL 加入 外泌體業配 15 KOL 加入 寵物 5 KOL 加入" at bounding box center [521, 260] width 1042 height 521
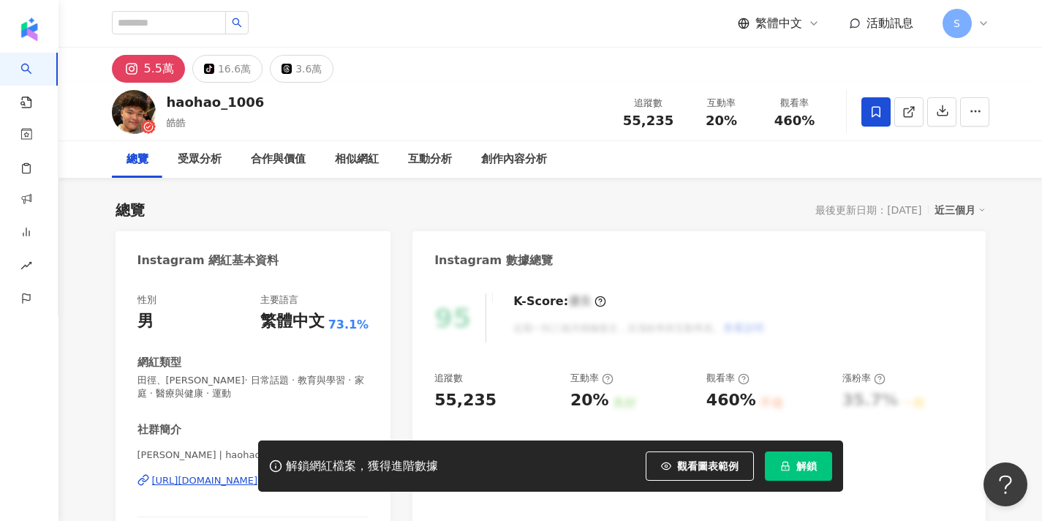
click at [692, 93] on div "加入網紅收藏 建立 團購 82 KOL 已加入 業配 28 KOL 加入 外泌體業配 15 KOL 加入 寵物 5 KOL 加入" at bounding box center [521, 260] width 1042 height 521
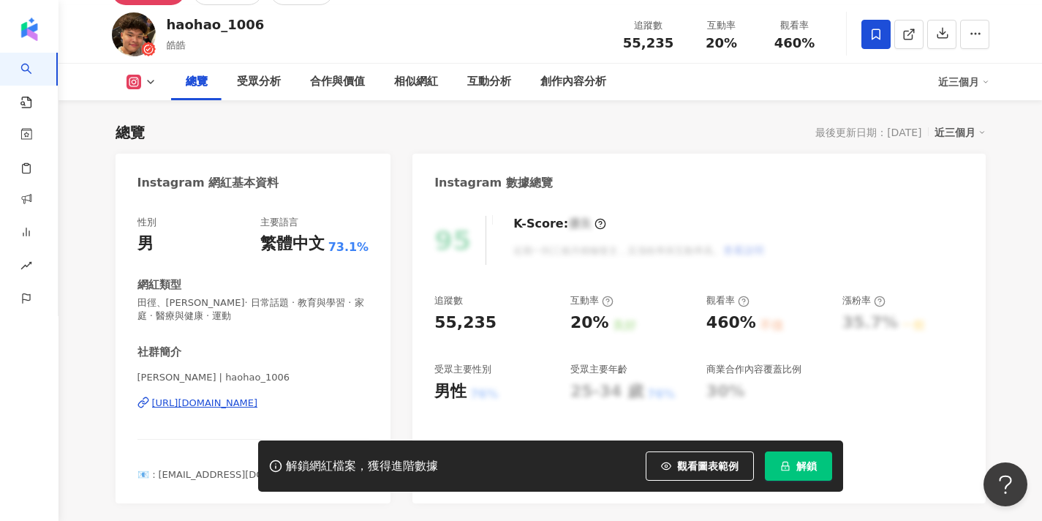
scroll to position [125, 0]
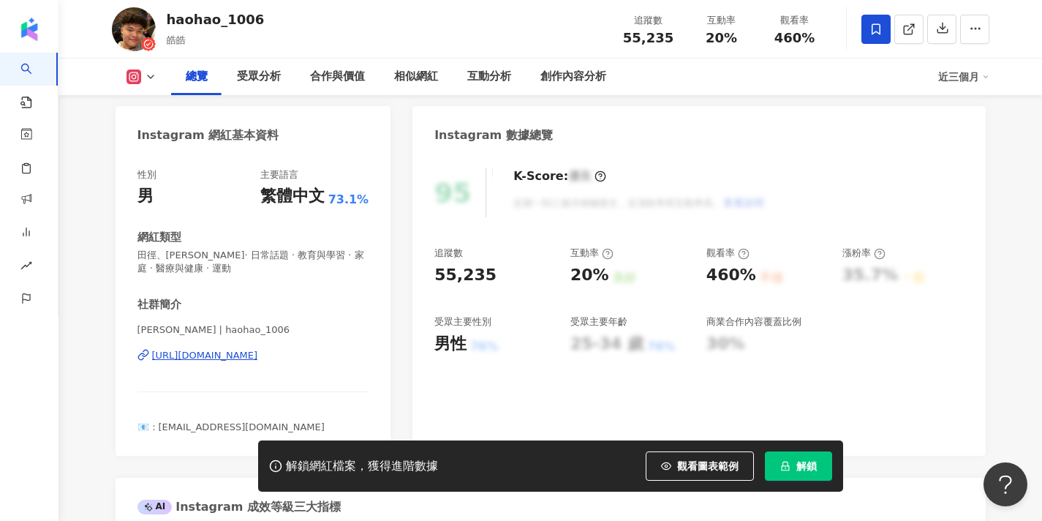
click at [792, 456] on button "解鎖" at bounding box center [798, 465] width 67 height 29
drag, startPoint x: 139, startPoint y: 330, endPoint x: 153, endPoint y: 330, distance: 13.9
click at [153, 330] on span "皓皓 | haohao_1006" at bounding box center [253, 329] width 232 height 13
copy span "皓皓"
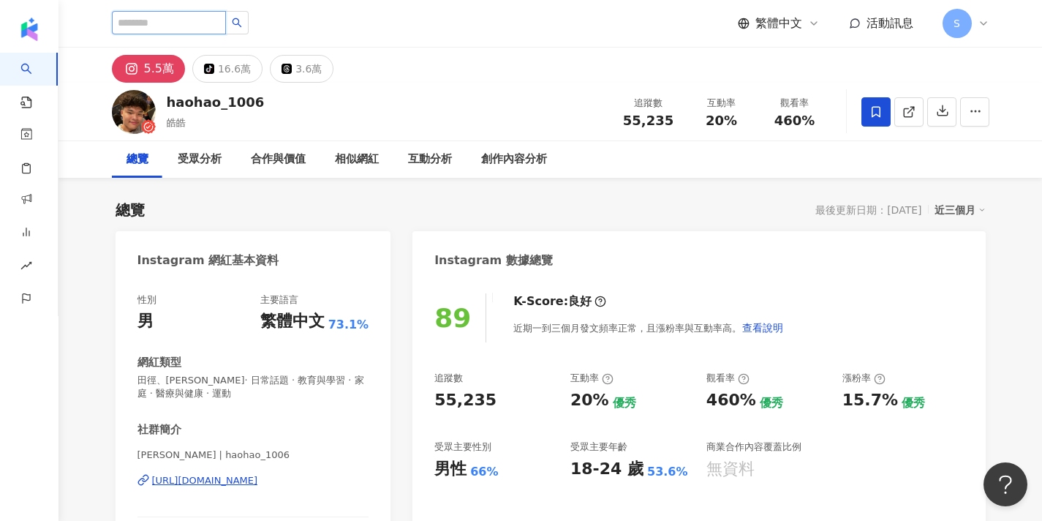
click at [200, 18] on input "search" at bounding box center [169, 22] width 114 height 23
paste input "**********"
type input "**********"
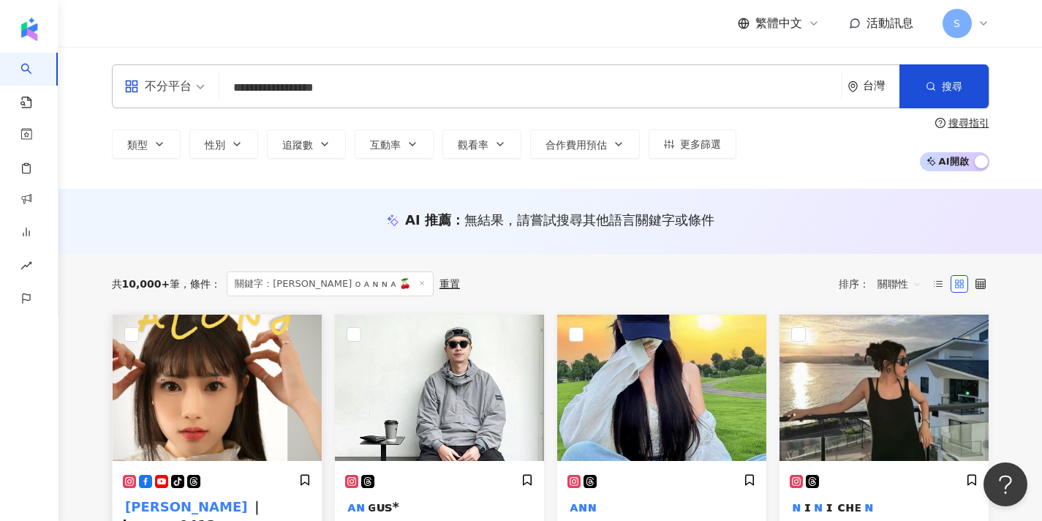
click at [235, 376] on img at bounding box center [217, 387] width 209 height 146
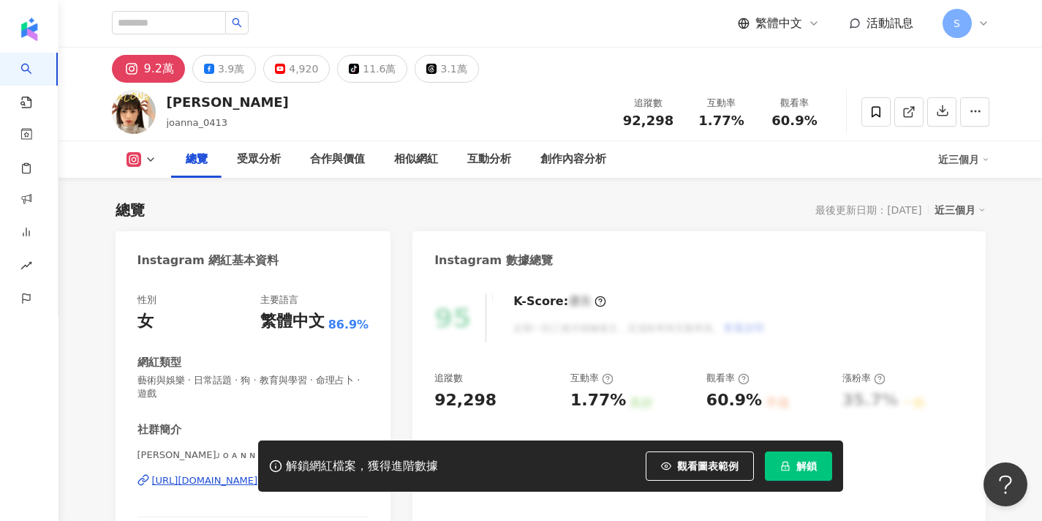
click at [801, 476] on button "解鎖" at bounding box center [798, 465] width 67 height 29
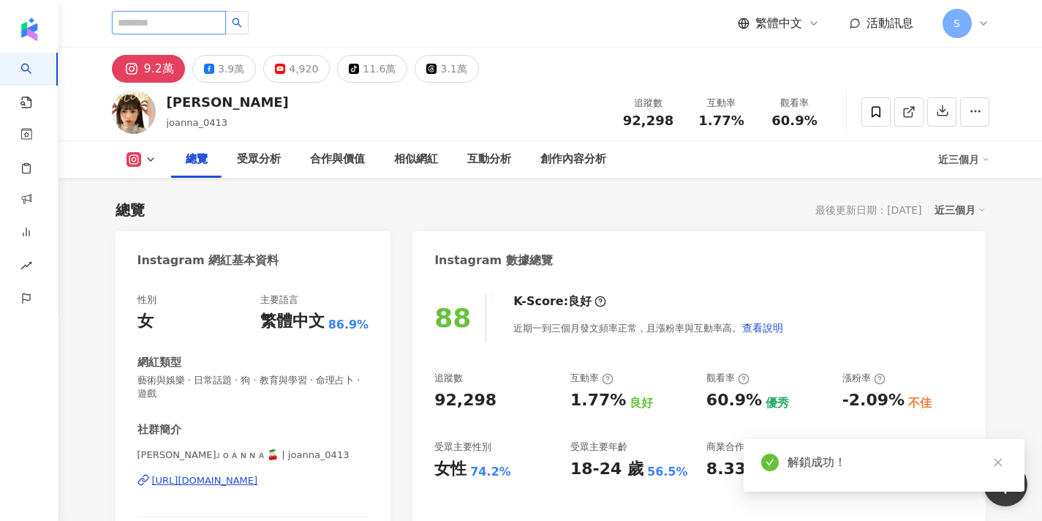
click at [217, 18] on input "search" at bounding box center [169, 22] width 114 height 23
paste input "******"
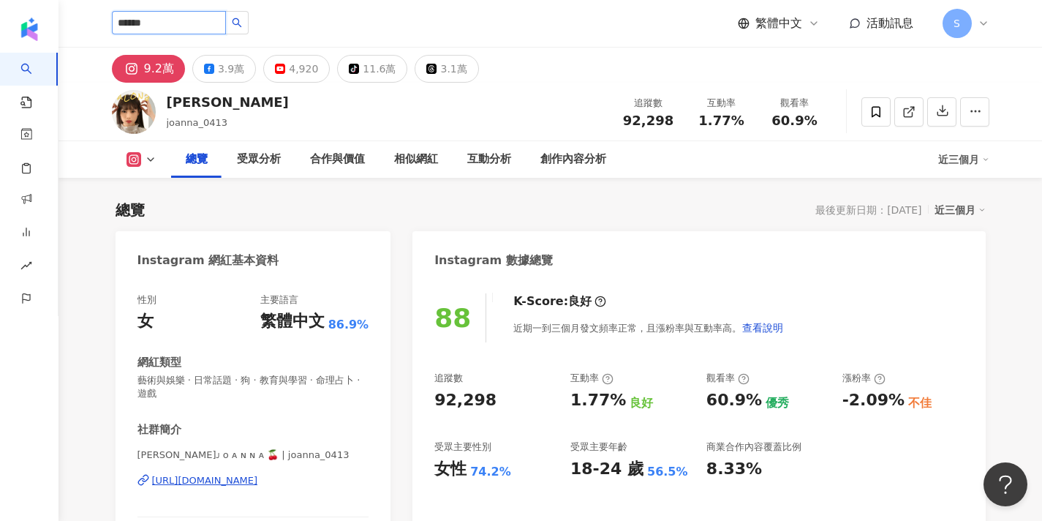
type input "******"
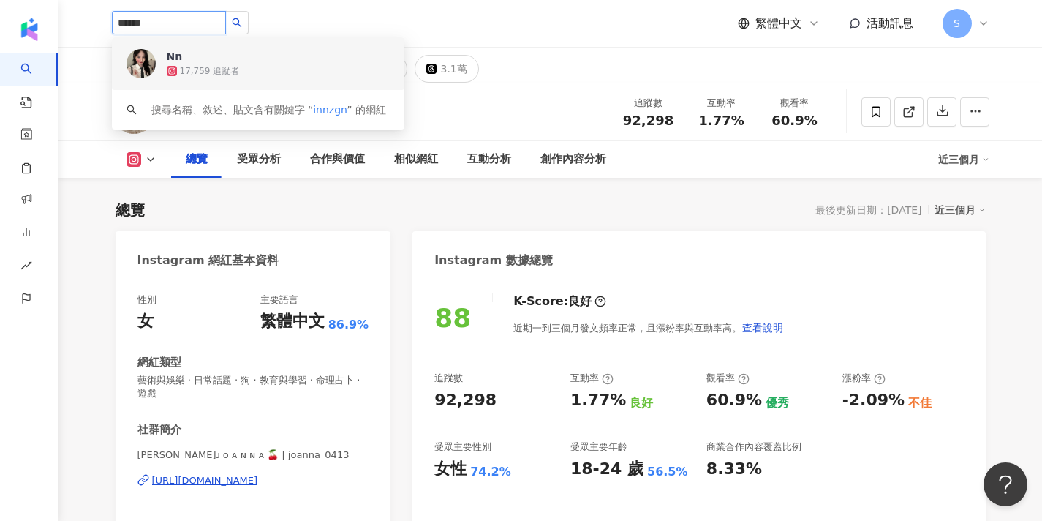
click at [146, 67] on img at bounding box center [140, 63] width 29 height 29
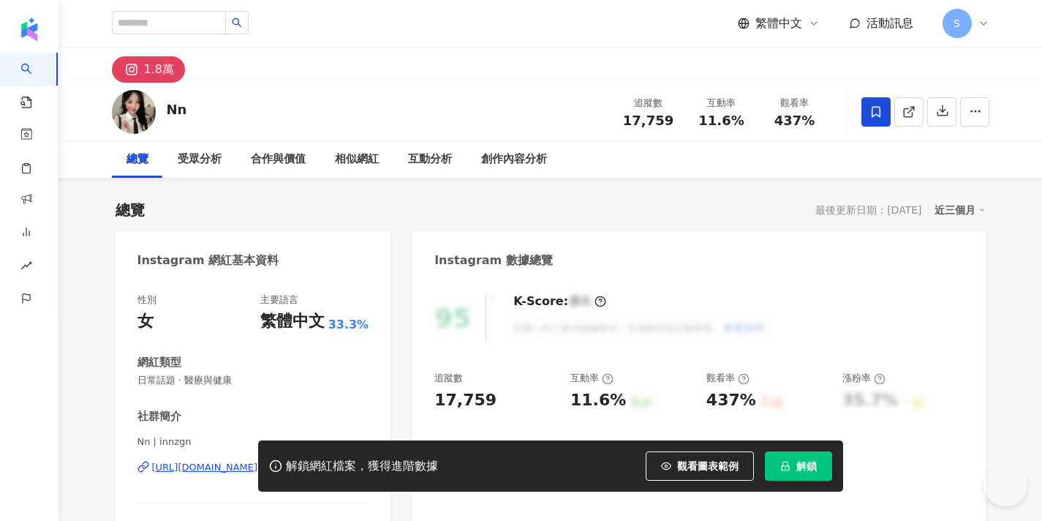
click at [864, 121] on span at bounding box center [875, 111] width 29 height 29
click at [874, 116] on div "加入網紅收藏 建立 團購 82 KOL 加入 業配 28 KOL 加入 外泌體業配 15 KOL 加入 寵物 5 KOL 加入" at bounding box center [521, 260] width 1042 height 521
click at [873, 113] on icon at bounding box center [875, 111] width 13 height 13
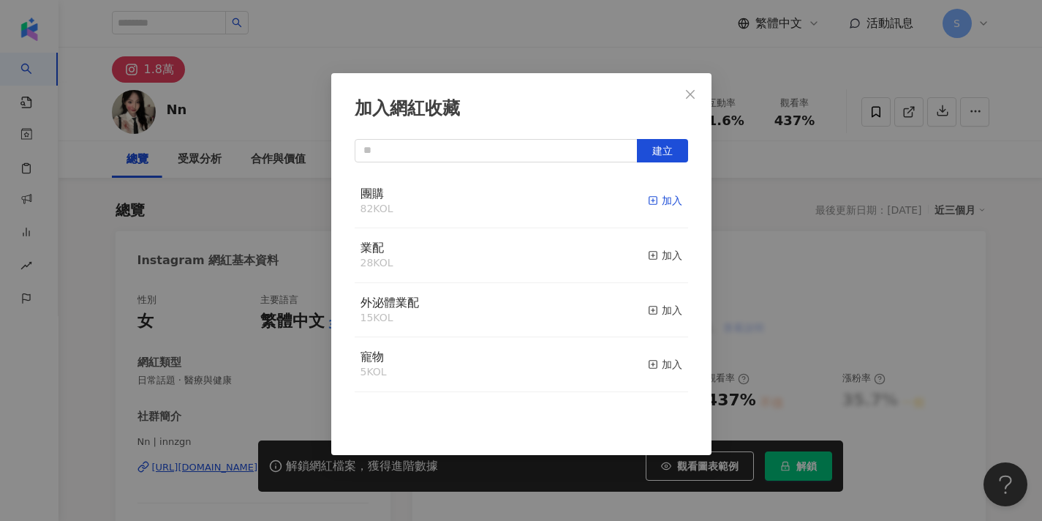
click at [652, 203] on icon "button" at bounding box center [653, 200] width 10 height 10
click at [694, 85] on button "Close" at bounding box center [690, 94] width 29 height 29
click at [694, 92] on div "加入網紅收藏 建立 團購 83 KOL 已加入 業配 28 KOL 加入 外泌體業配 15 KOL 加入 寵物 5 KOL 加入" at bounding box center [521, 260] width 1042 height 521
click at [679, 92] on div "加入網紅收藏 建立 團購 83 KOL 已加入 業配 28 KOL 加入 外泌體業配 15 KOL 加入 寵物 5 KOL 加入" at bounding box center [521, 260] width 1042 height 521
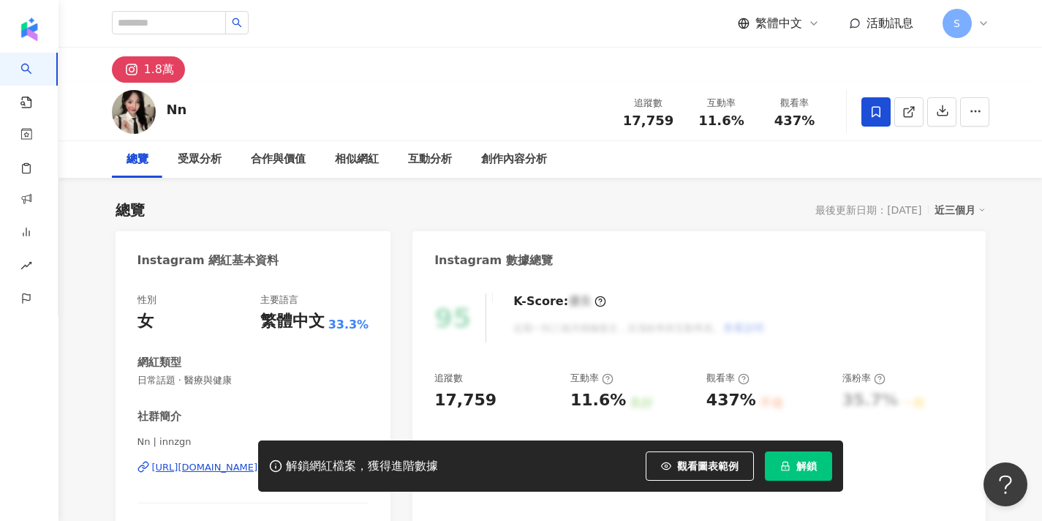
click at [790, 456] on div at bounding box center [521, 260] width 1042 height 521
click at [790, 465] on icon "lock" at bounding box center [785, 466] width 10 height 10
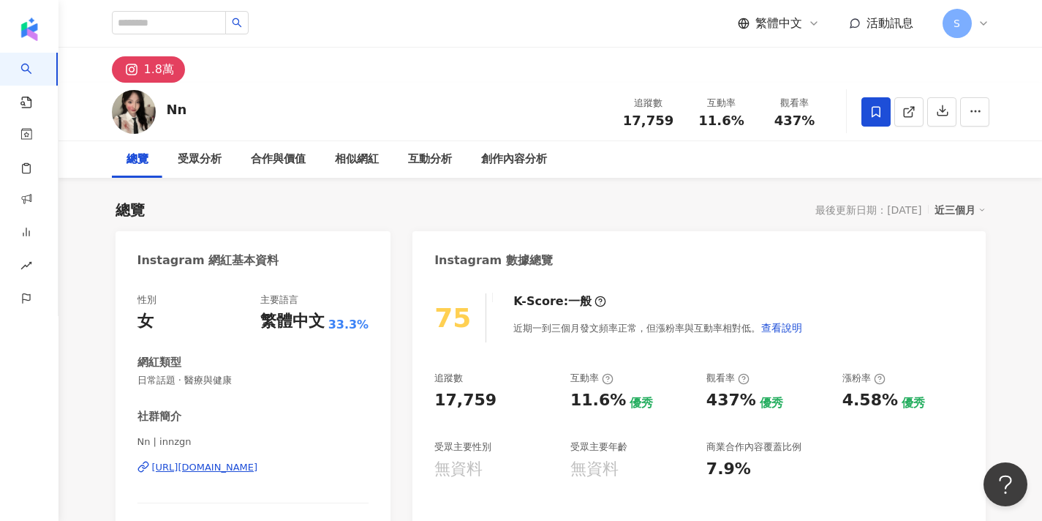
click at [146, 442] on span "Nn | innzgn" at bounding box center [253, 441] width 232 height 13
drag, startPoint x: 137, startPoint y: 441, endPoint x: 150, endPoint y: 442, distance: 13.2
click at [150, 442] on span "Nn | innzgn" at bounding box center [253, 441] width 232 height 13
click at [203, 429] on div "社群簡介 Nn | innzgn https://www.instagram.com/innzgn/ @nnzeic 📪9oeazzz@gmail.com" at bounding box center [253, 484] width 232 height 150
drag, startPoint x: 139, startPoint y: 442, endPoint x: 151, endPoint y: 443, distance: 12.5
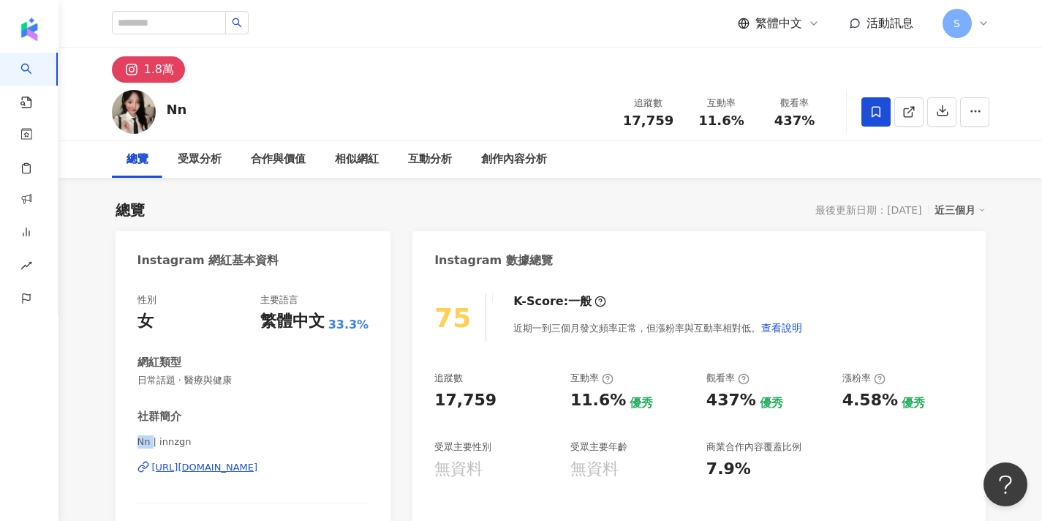
click at [151, 443] on span "Nn | innzgn" at bounding box center [253, 441] width 232 height 13
copy span "Nn"
click at [196, 23] on input "search" at bounding box center [169, 22] width 114 height 23
paste input "*******"
type input "*******"
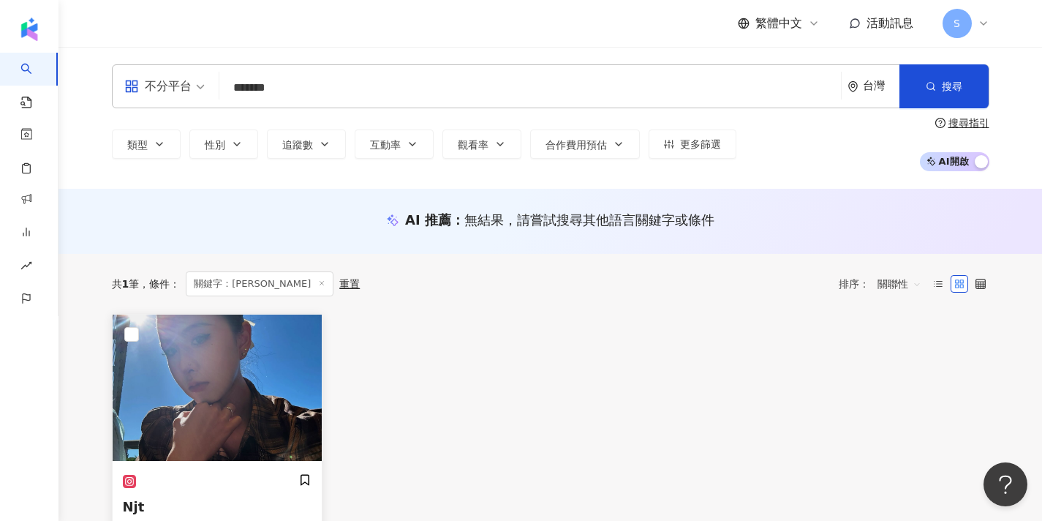
click at [223, 371] on img at bounding box center [217, 387] width 209 height 146
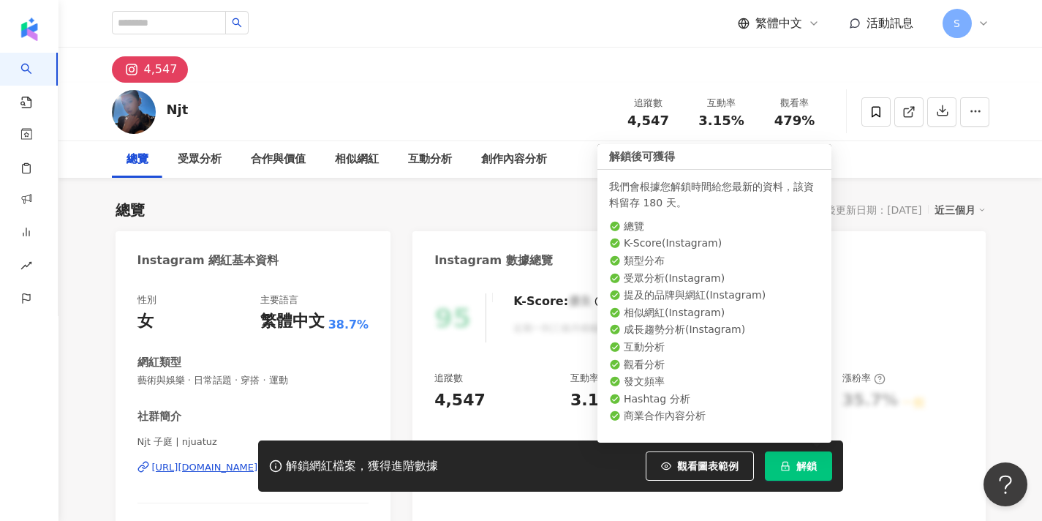
click at [784, 467] on icon "lock" at bounding box center [785, 466] width 10 height 10
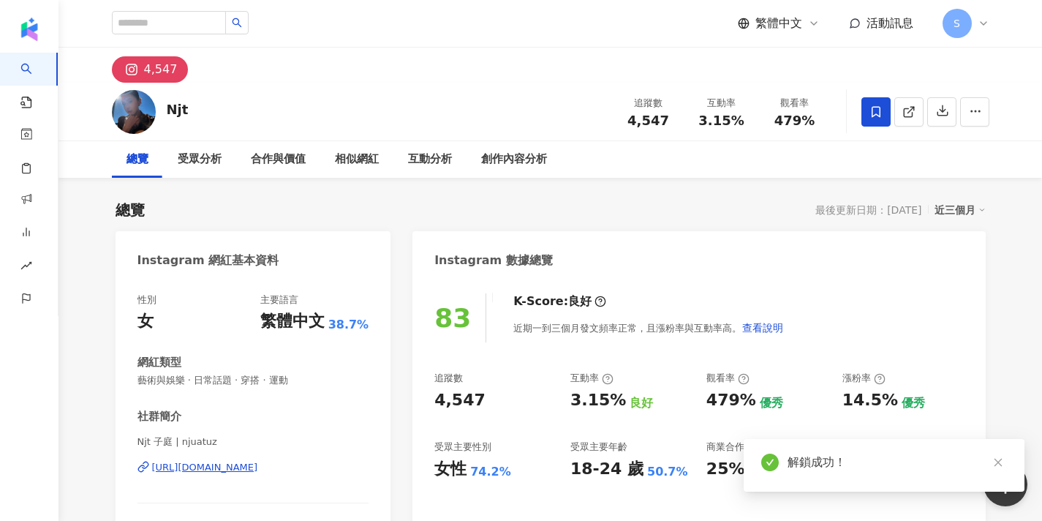
click at [862, 124] on span at bounding box center [875, 111] width 29 height 29
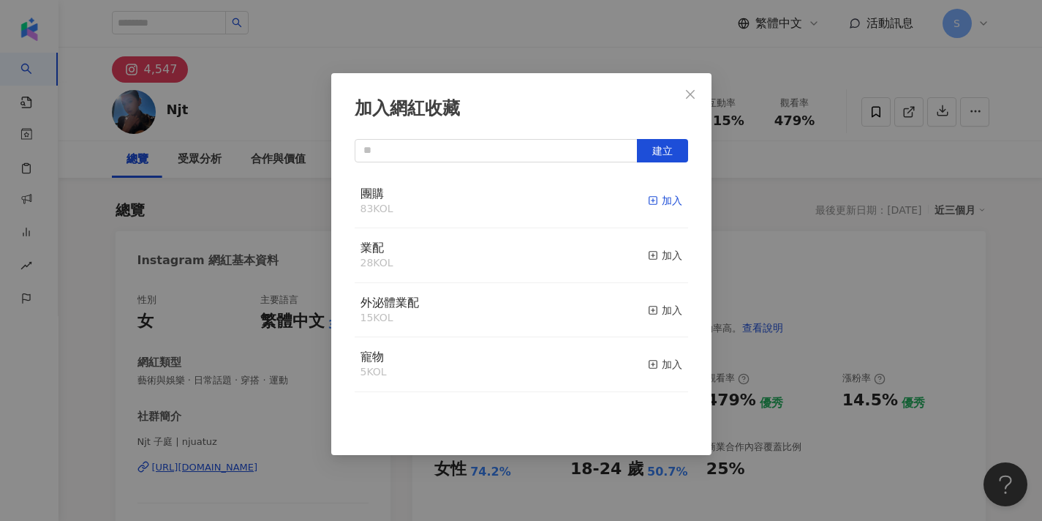
click at [657, 205] on span "button" at bounding box center [653, 200] width 10 height 12
click at [690, 99] on icon "close" at bounding box center [690, 94] width 12 height 12
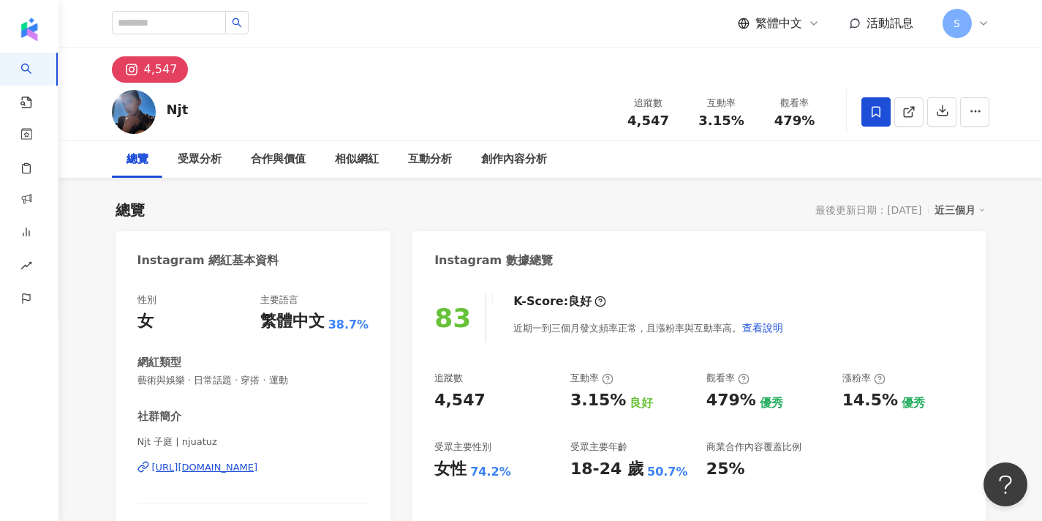
scroll to position [41, 0]
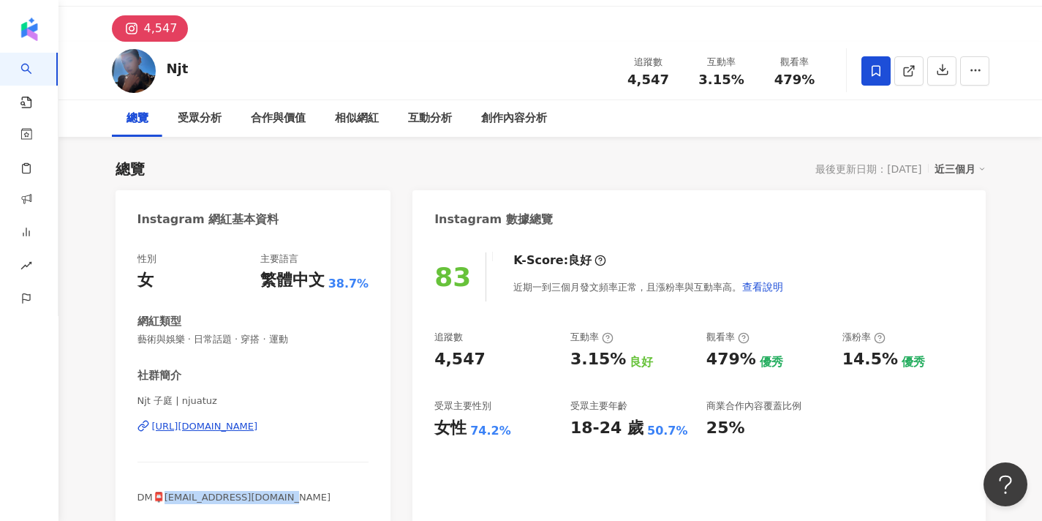
drag, startPoint x: 285, startPoint y: 495, endPoint x: 166, endPoint y: 497, distance: 119.2
click at [166, 497] on div "DM📮xeniajuan0724@gmail.com" at bounding box center [253, 497] width 232 height 13
copy span "eniajuan0724@gmail.com"
drag, startPoint x: 140, startPoint y: 401, endPoint x: 170, endPoint y: 401, distance: 30.7
click at [170, 401] on span "Njt 子庭 | njuatuz" at bounding box center [253, 400] width 232 height 13
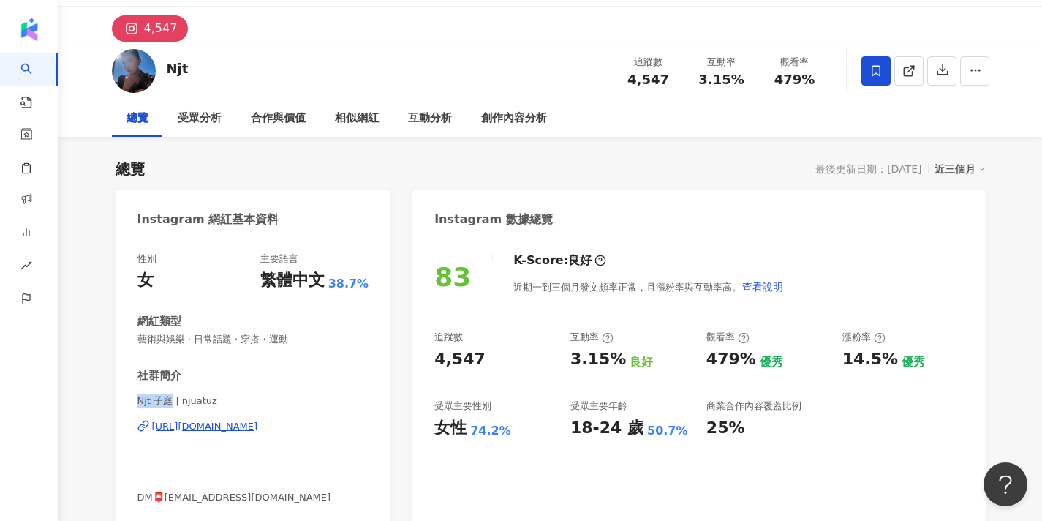
copy span "Njt 子庭"
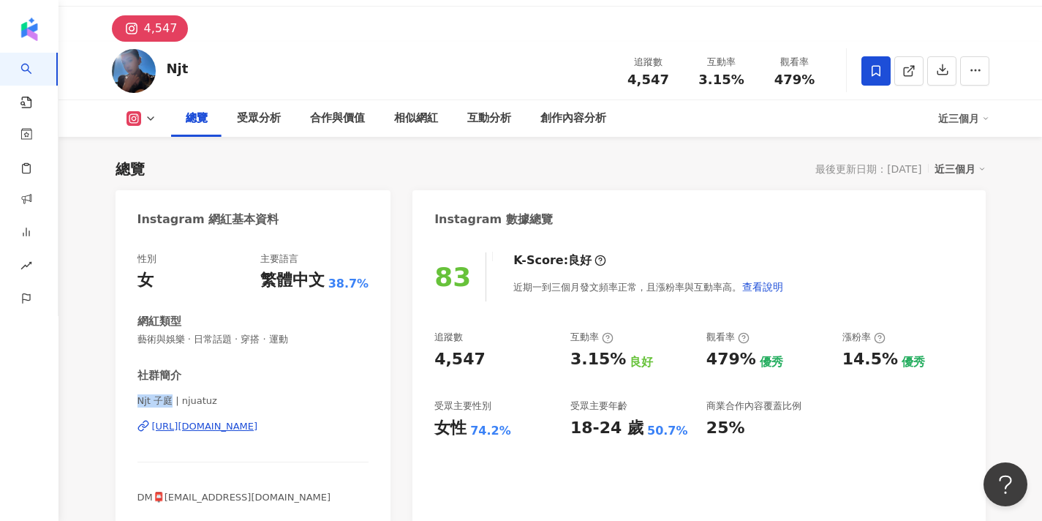
scroll to position [71, 0]
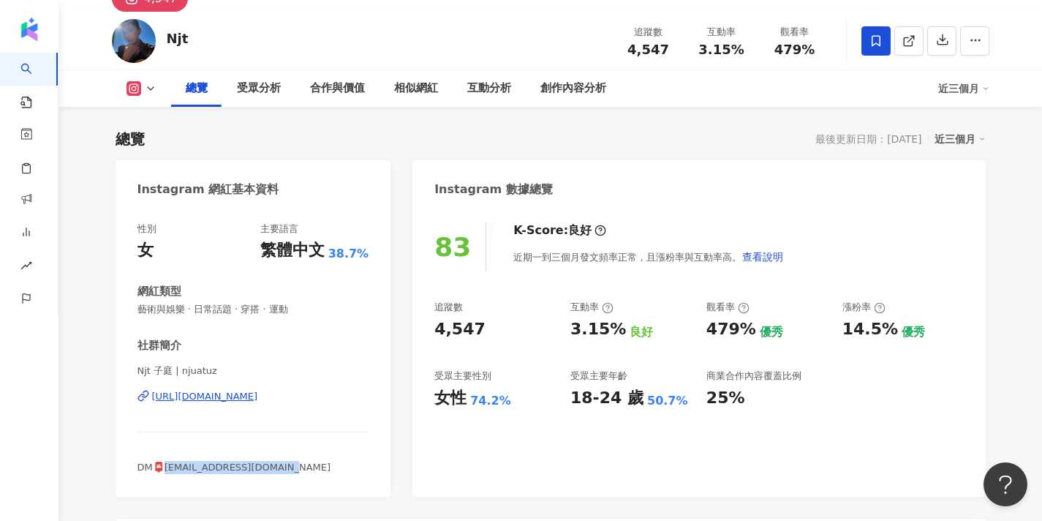
drag, startPoint x: 286, startPoint y: 471, endPoint x: 167, endPoint y: 470, distance: 118.5
click at [167, 470] on div "DM📮xeniajuan0724@gmail.com" at bounding box center [253, 467] width 232 height 13
copy span "eniajuan0724@gmail.com"
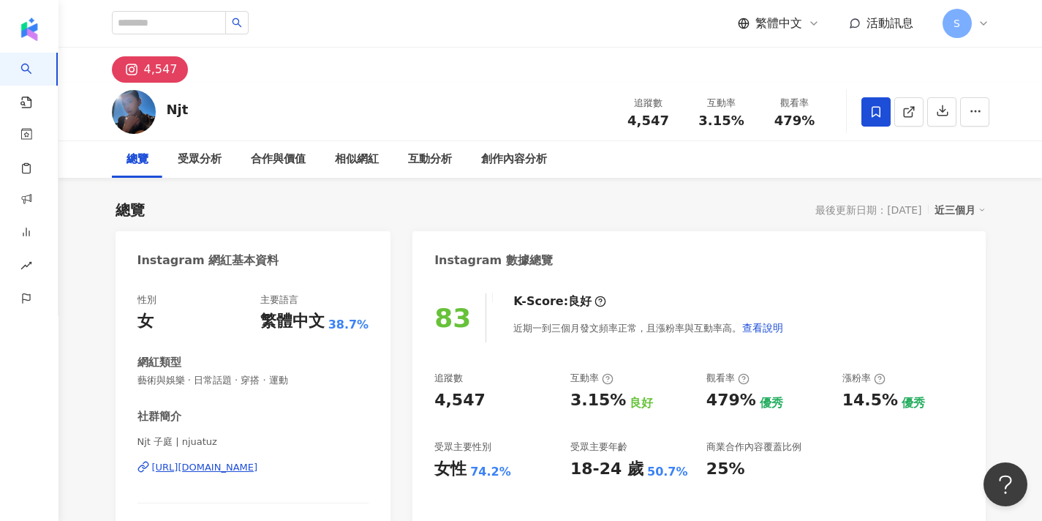
scroll to position [0, 0]
click at [219, 26] on input "search" at bounding box center [169, 22] width 114 height 23
paste input "*******"
type input "*******"
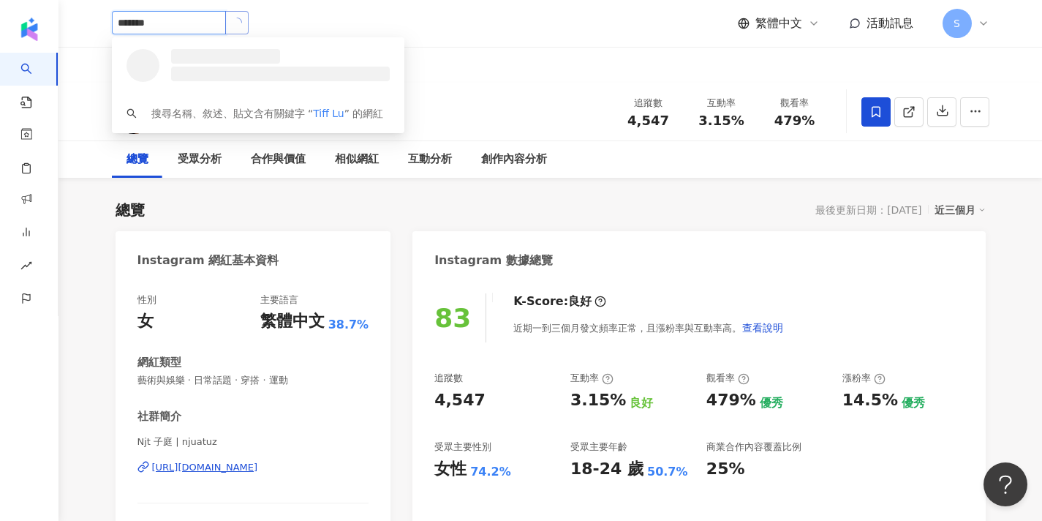
click at [249, 18] on button "button" at bounding box center [236, 22] width 23 height 23
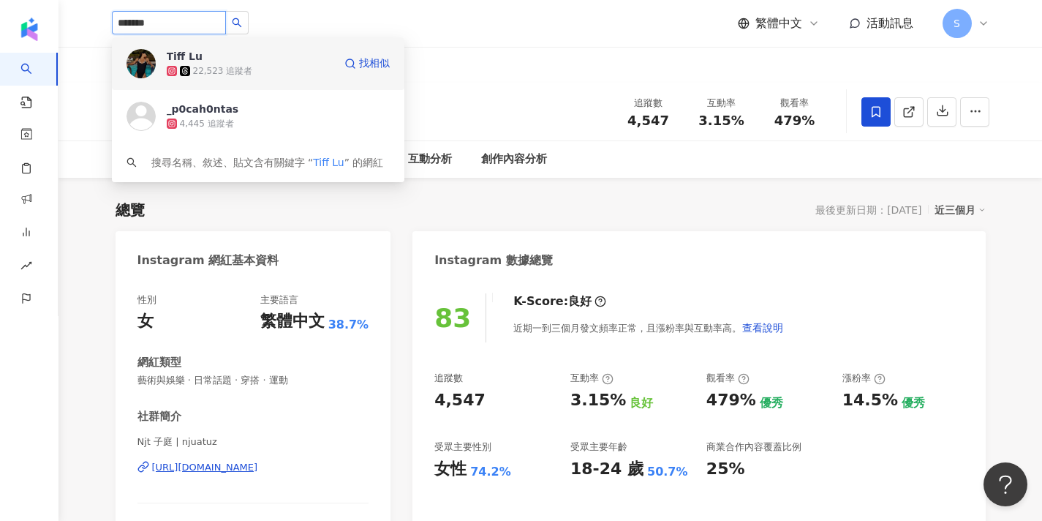
click at [254, 60] on span "Tiff Lu" at bounding box center [214, 56] width 95 height 15
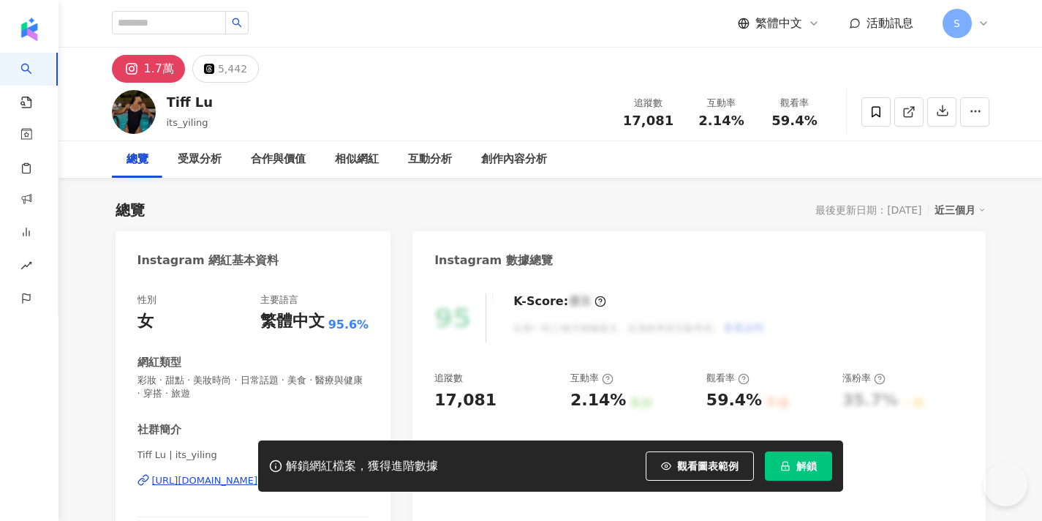
click at [792, 458] on button "解鎖" at bounding box center [798, 465] width 67 height 29
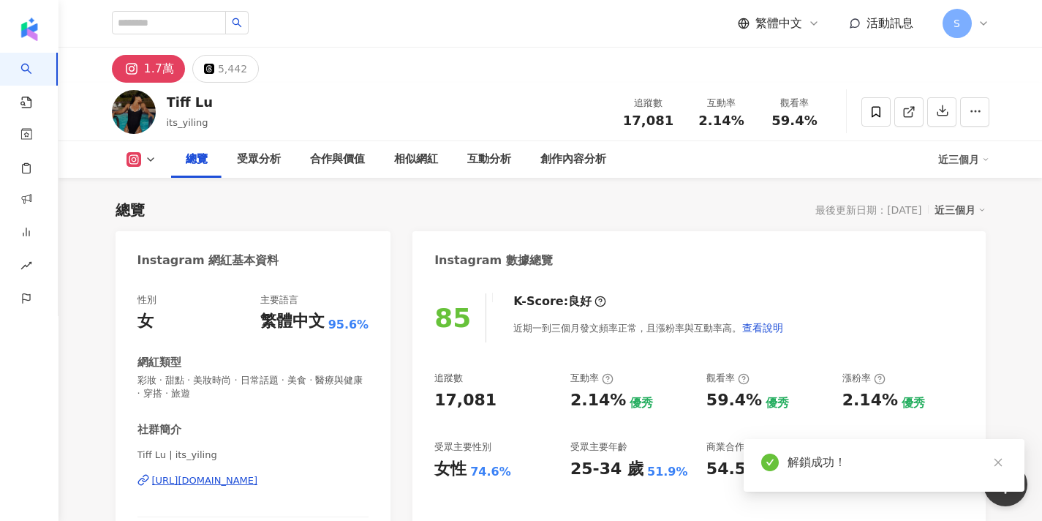
scroll to position [349, 0]
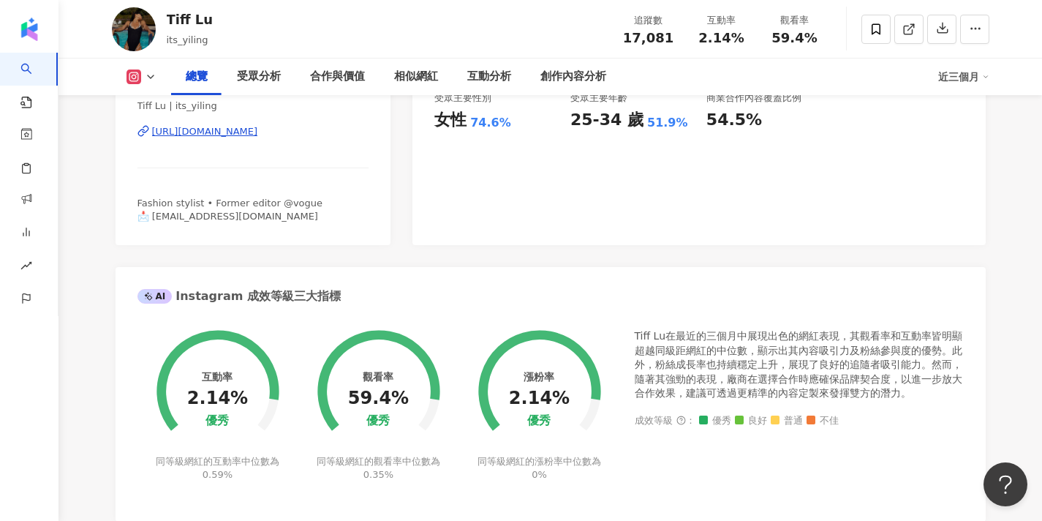
click at [937, 0] on div "Tiff Lu its_yiling 追蹤數 17,081 互動率 2.14% 觀看率 59.4%" at bounding box center [551, 29] width 936 height 58
